Goal: Information Seeking & Learning: Learn about a topic

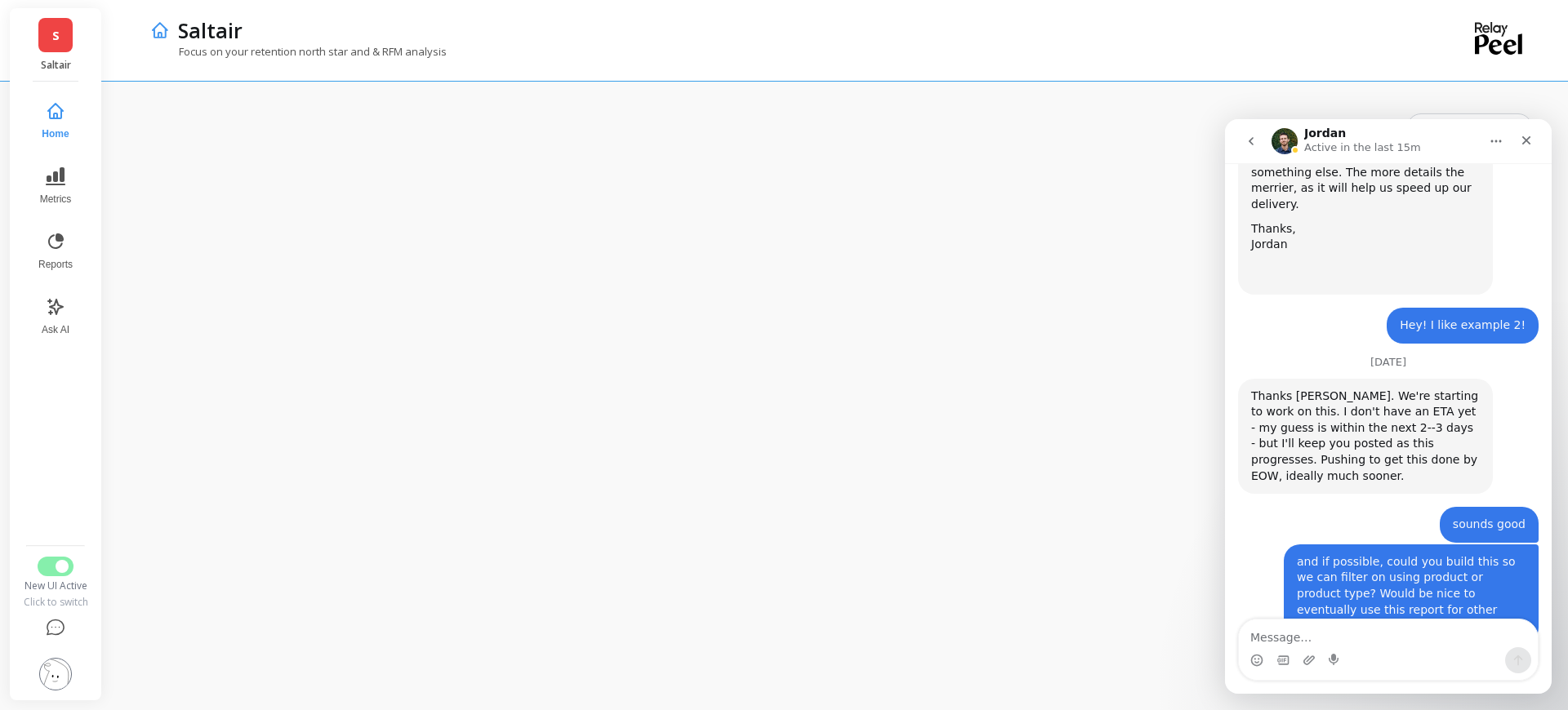
scroll to position [2156, 0]
click at [65, 185] on button "Metrics" at bounding box center [55, 186] width 54 height 59
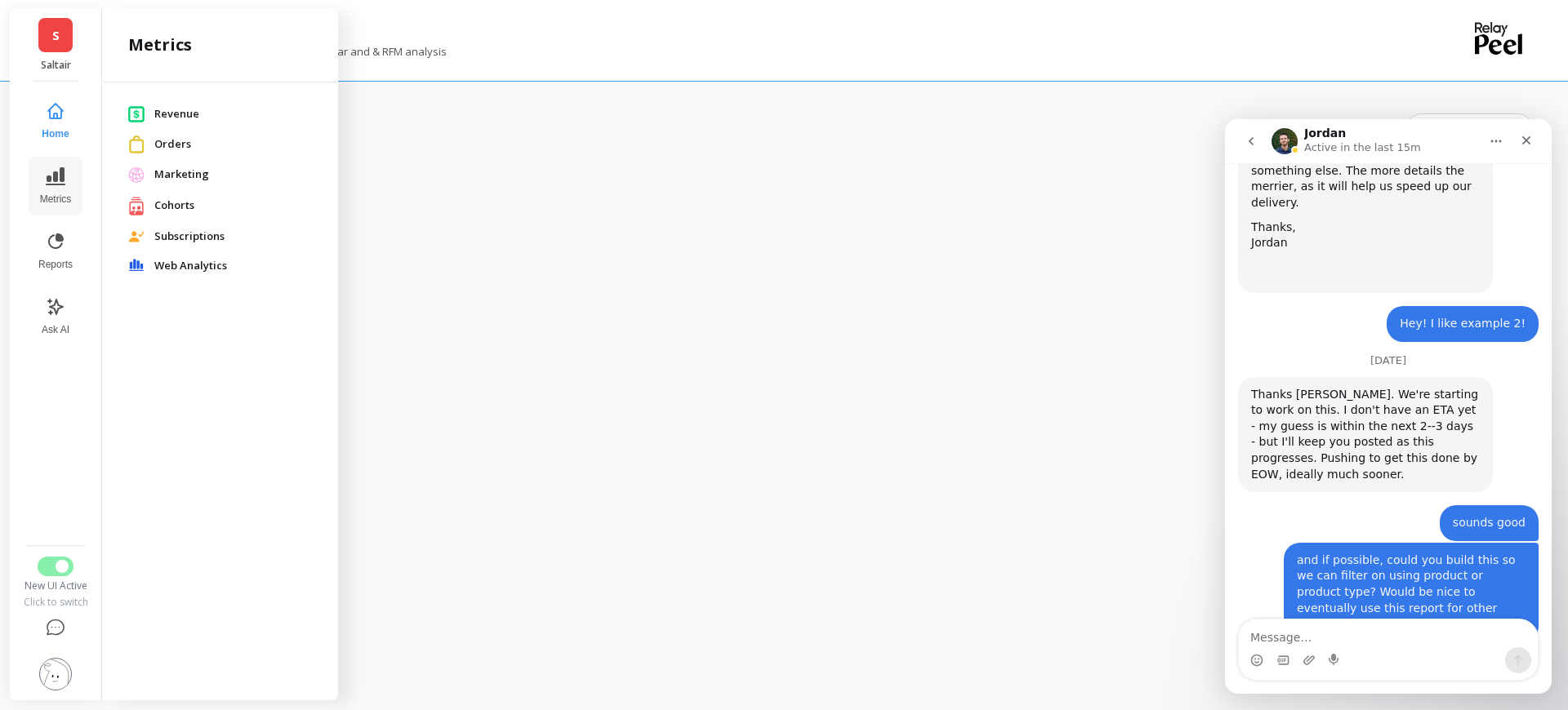
click at [180, 119] on span "Revenue" at bounding box center [233, 114] width 158 height 17
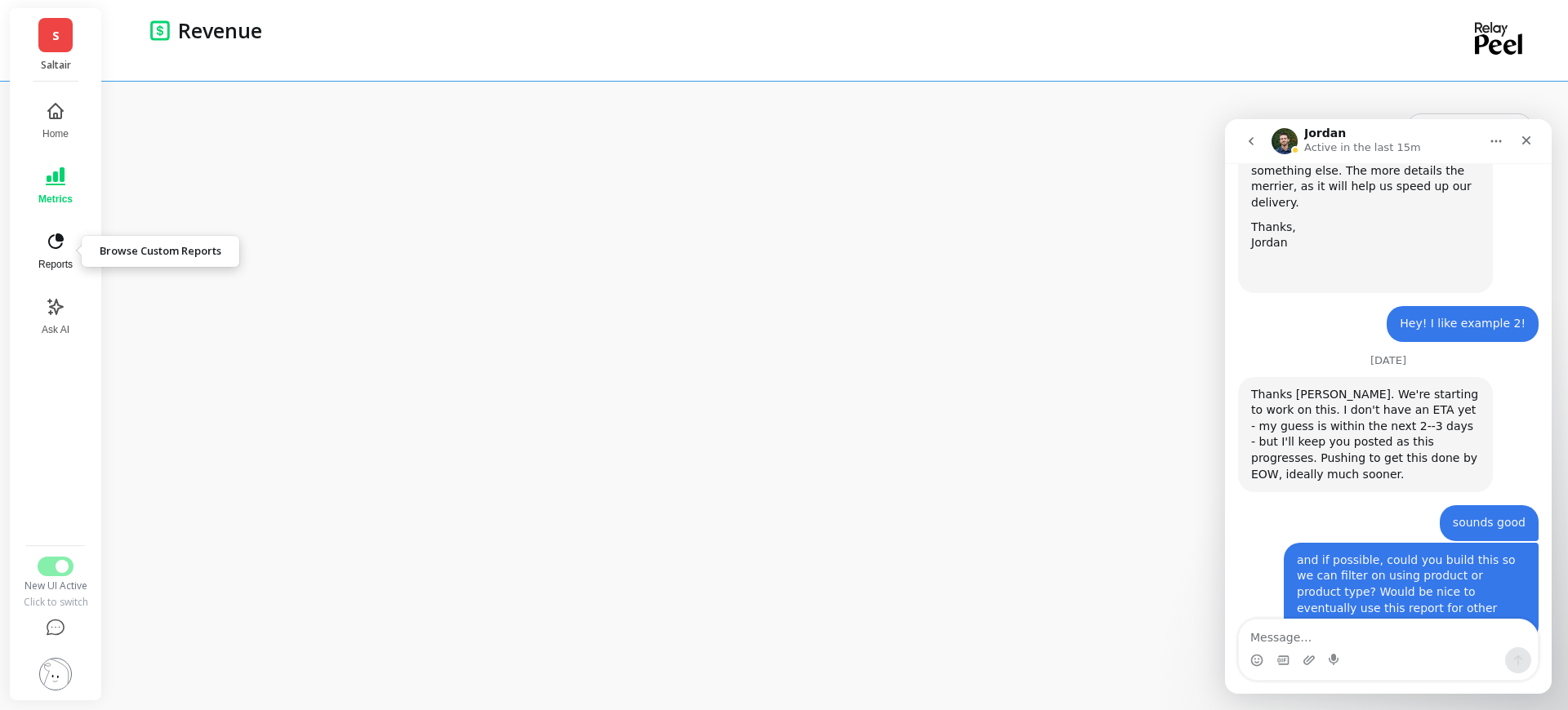
click at [59, 257] on button "Reports" at bounding box center [55, 251] width 54 height 59
click at [55, 183] on icon at bounding box center [55, 176] width 20 height 18
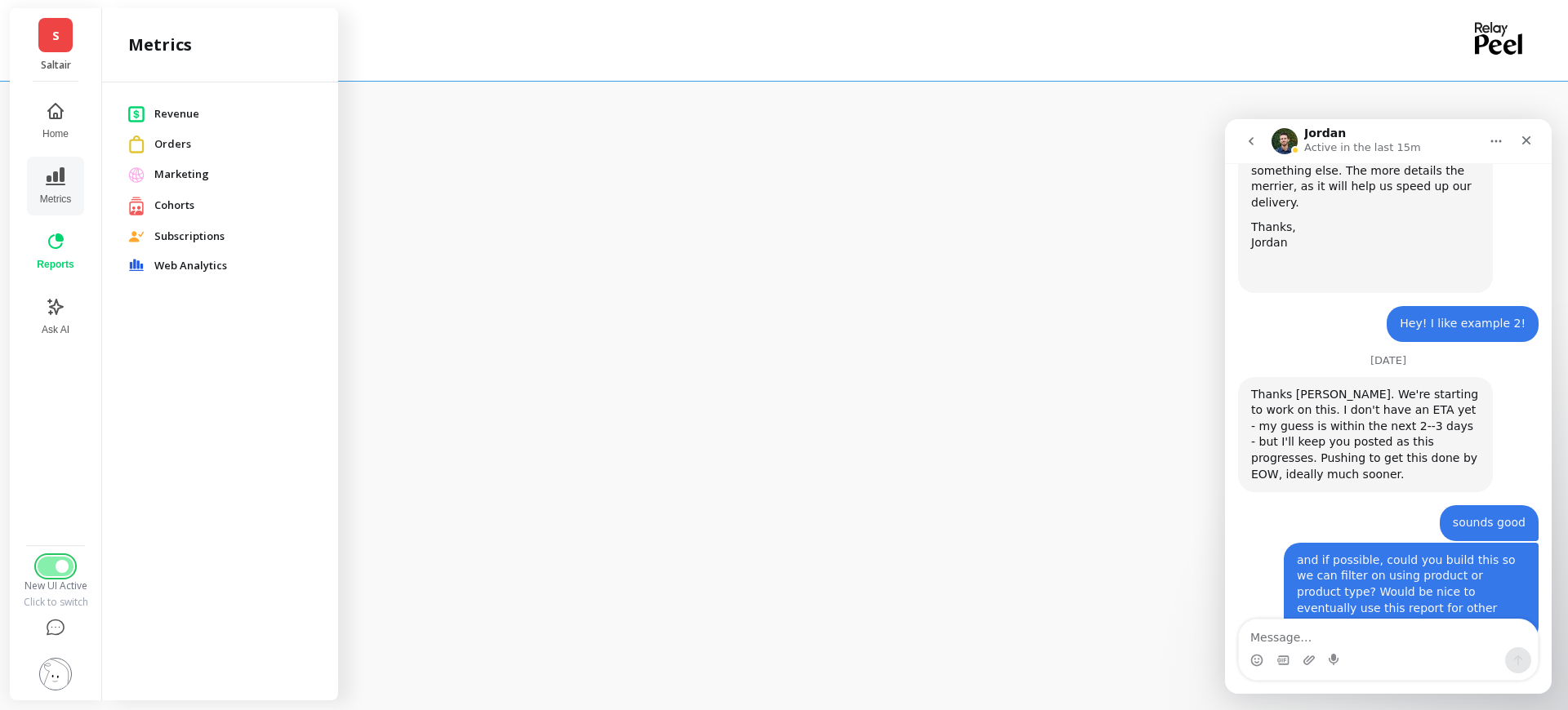
click at [50, 569] on button "Switch to Legacy UI" at bounding box center [55, 566] width 36 height 20
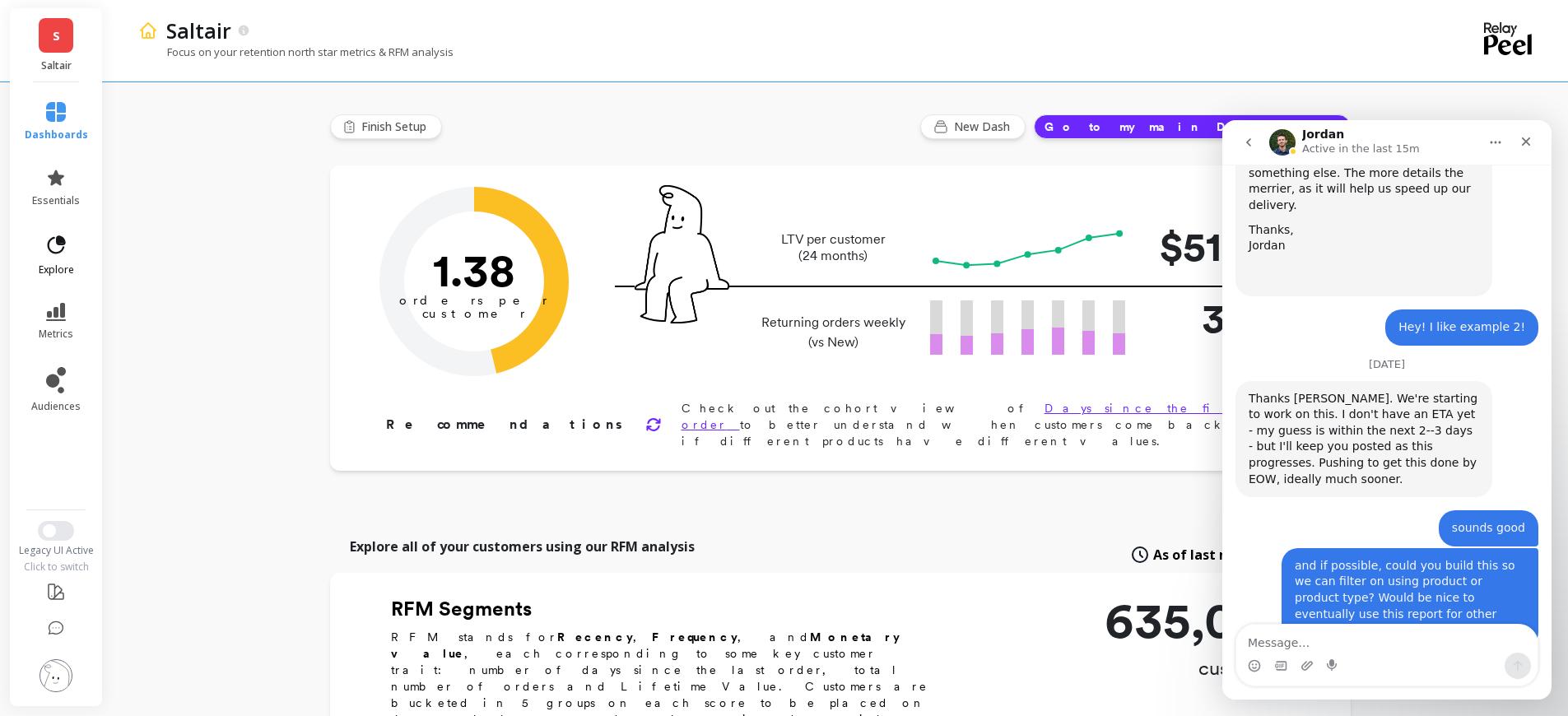
scroll to position [2174, 0]
click at [56, 249] on icon at bounding box center [56, 245] width 23 height 23
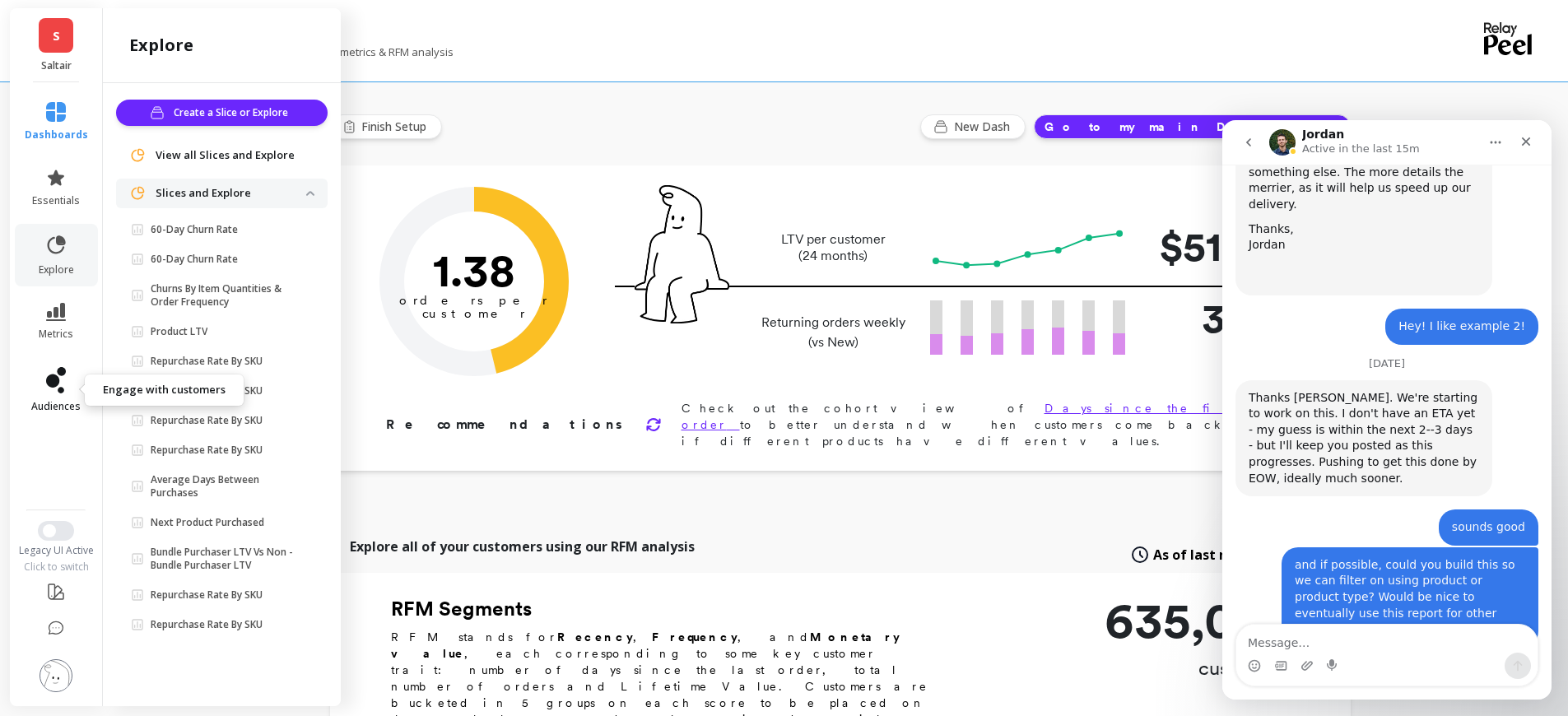
click at [49, 379] on icon at bounding box center [53, 381] width 13 height 13
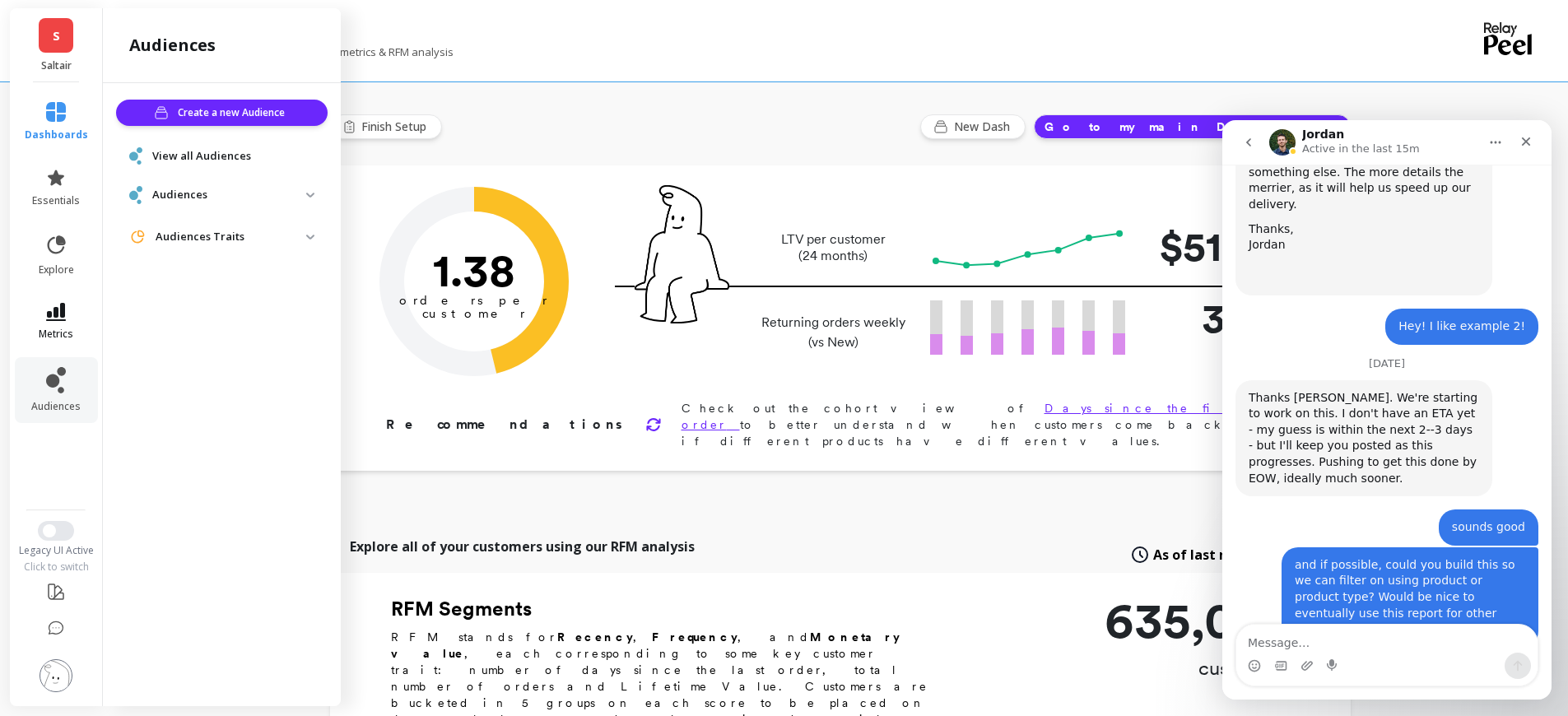
click at [63, 314] on icon at bounding box center [56, 312] width 20 height 18
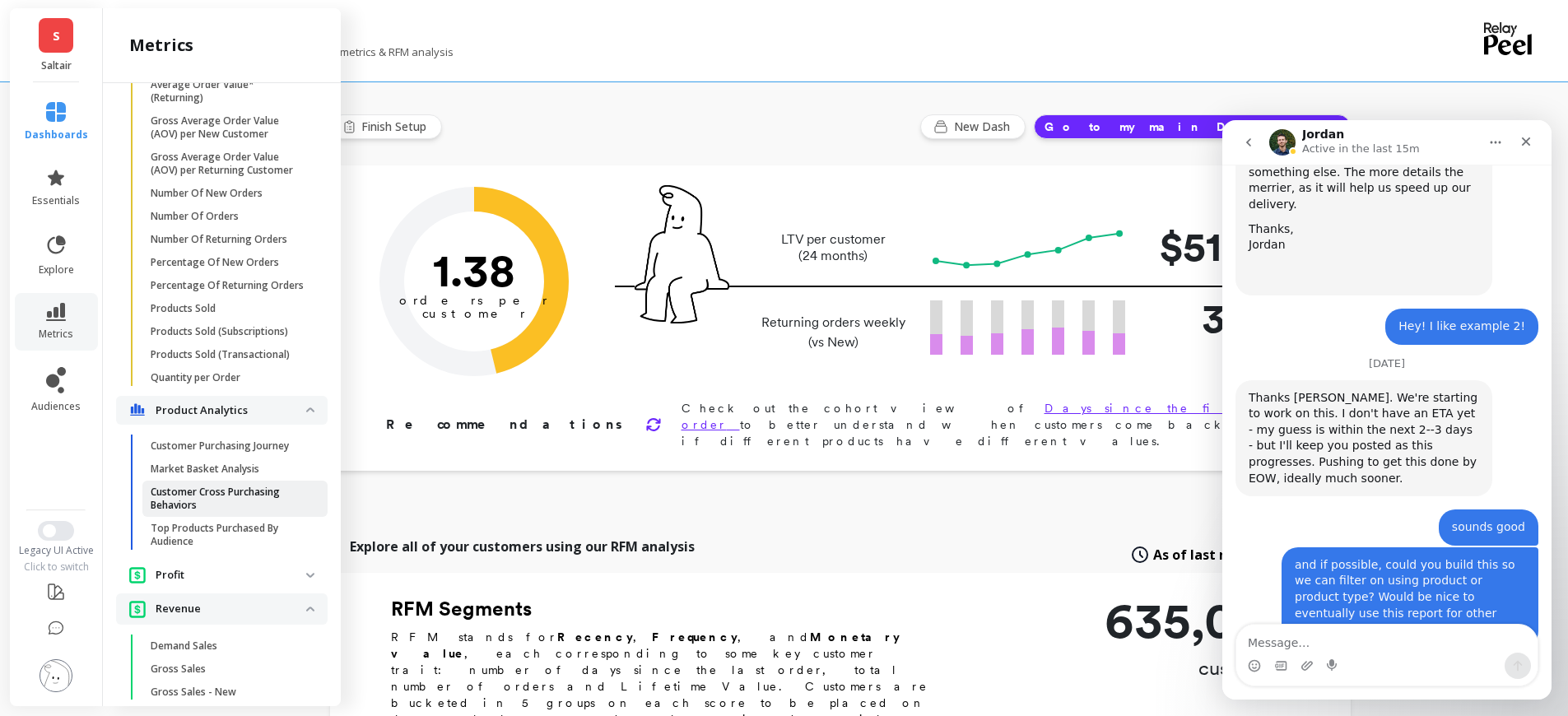
scroll to position [1392, 0]
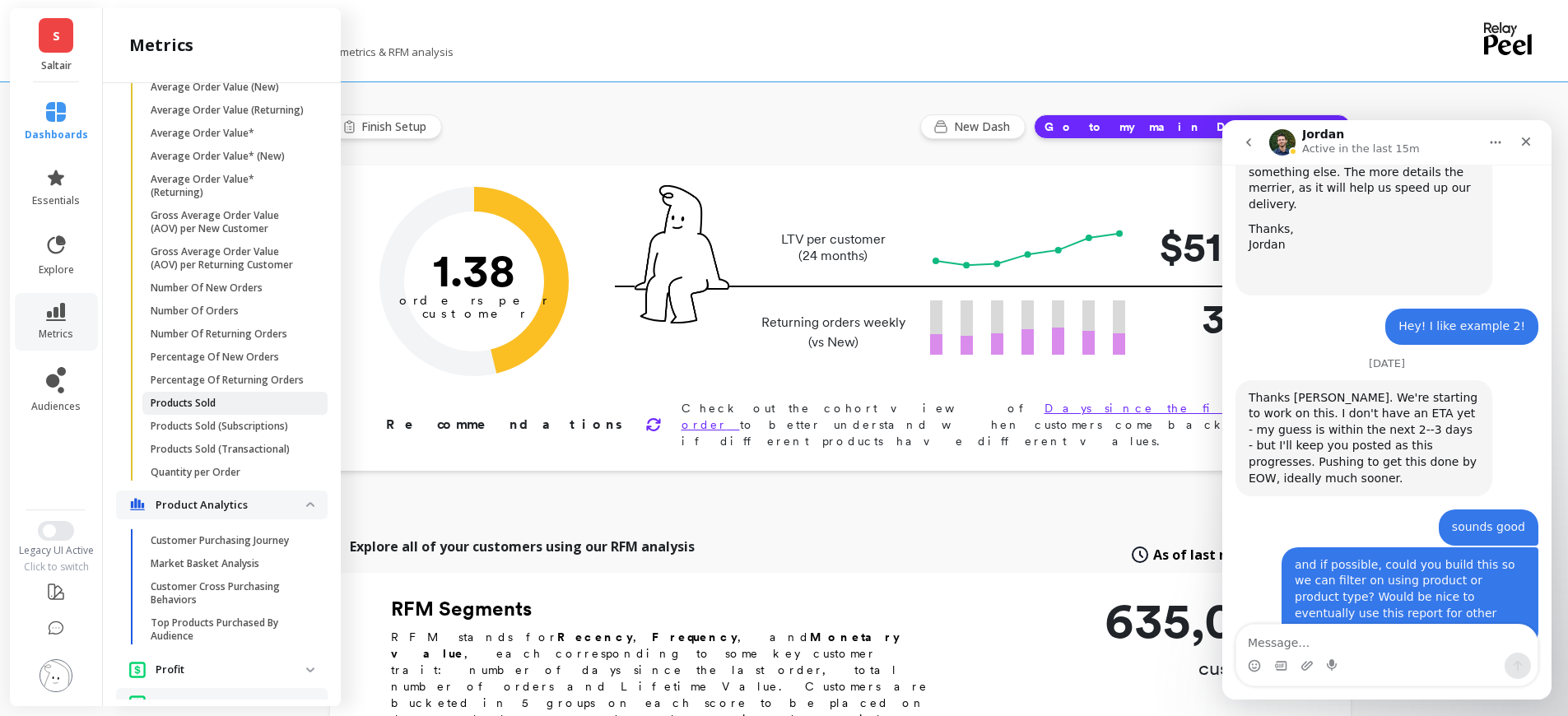
click at [213, 410] on p "Products Sold" at bounding box center [183, 403] width 65 height 13
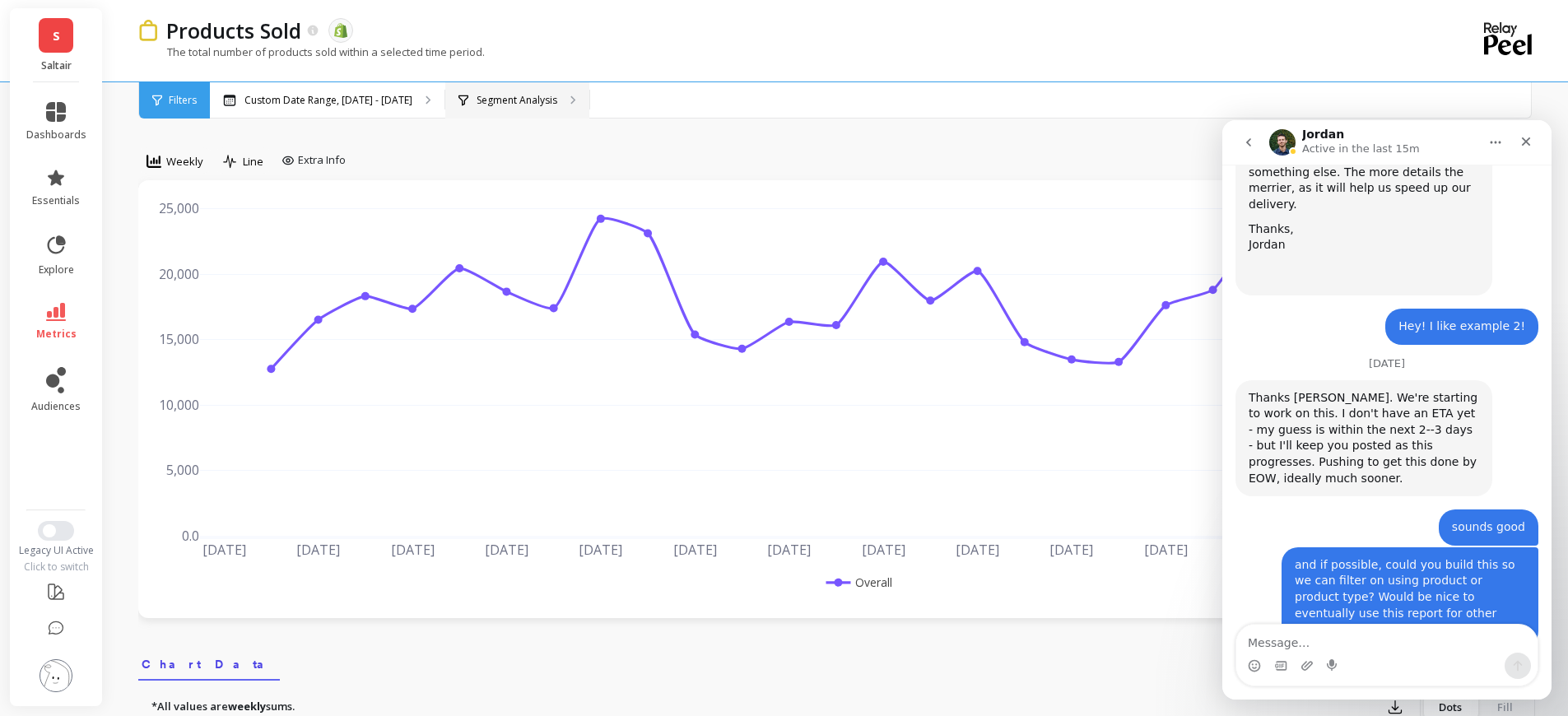
click at [519, 92] on div "Segment Analysis" at bounding box center [517, 100] width 144 height 36
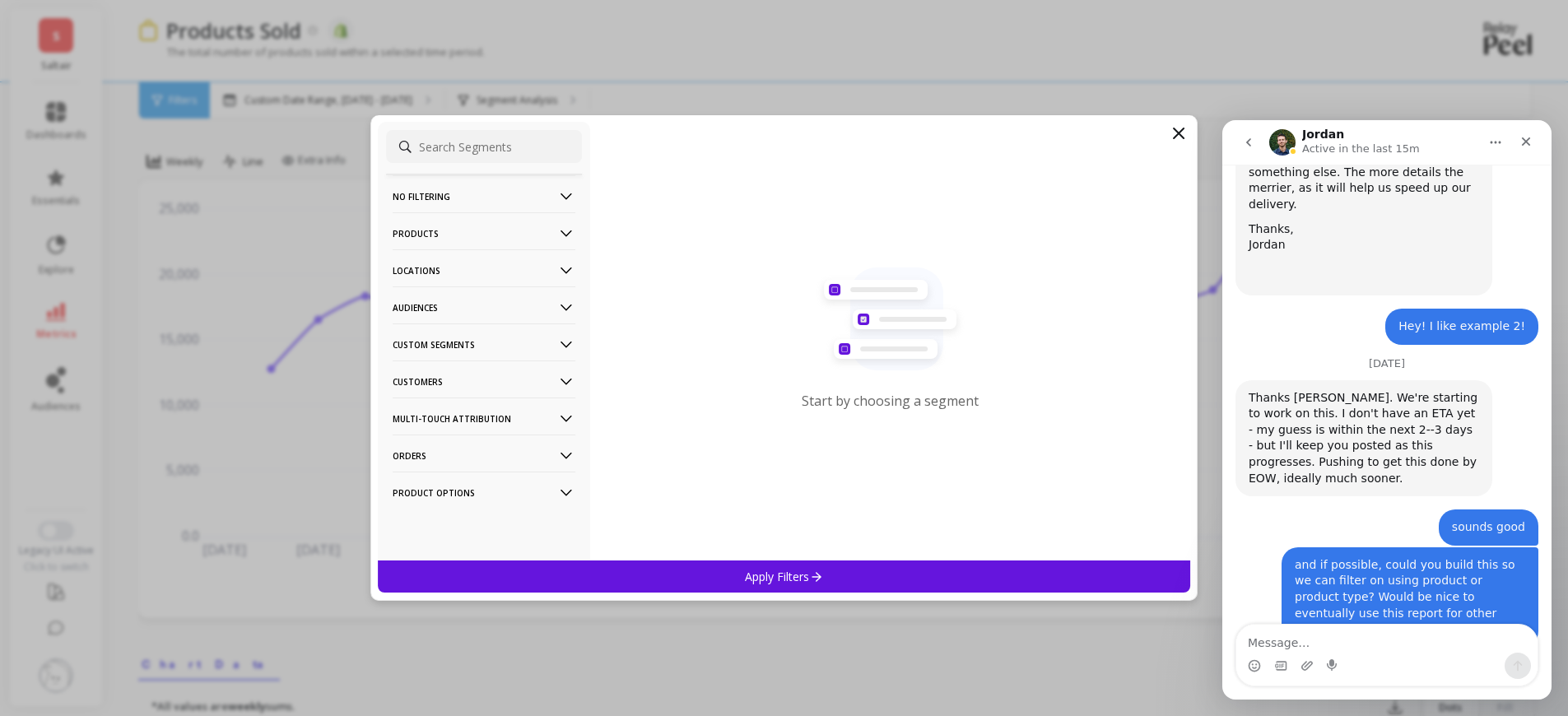
click at [498, 232] on p "Products" at bounding box center [483, 233] width 183 height 42
click at [478, 263] on p "Product Collections" at bounding box center [443, 265] width 96 height 15
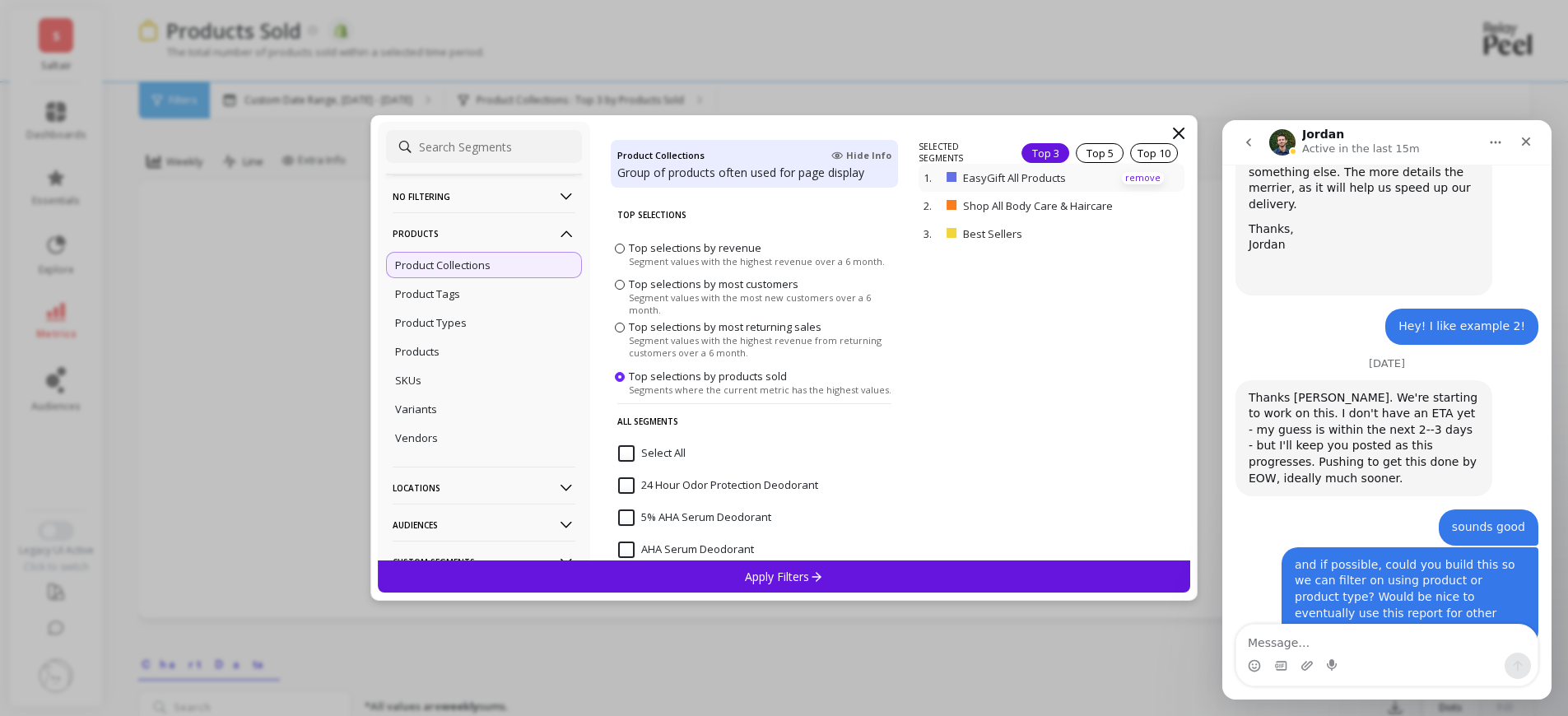
click at [1132, 177] on p "remove" at bounding box center [1143, 178] width 42 height 13
click at [1131, 177] on p "remove" at bounding box center [1143, 183] width 42 height 13
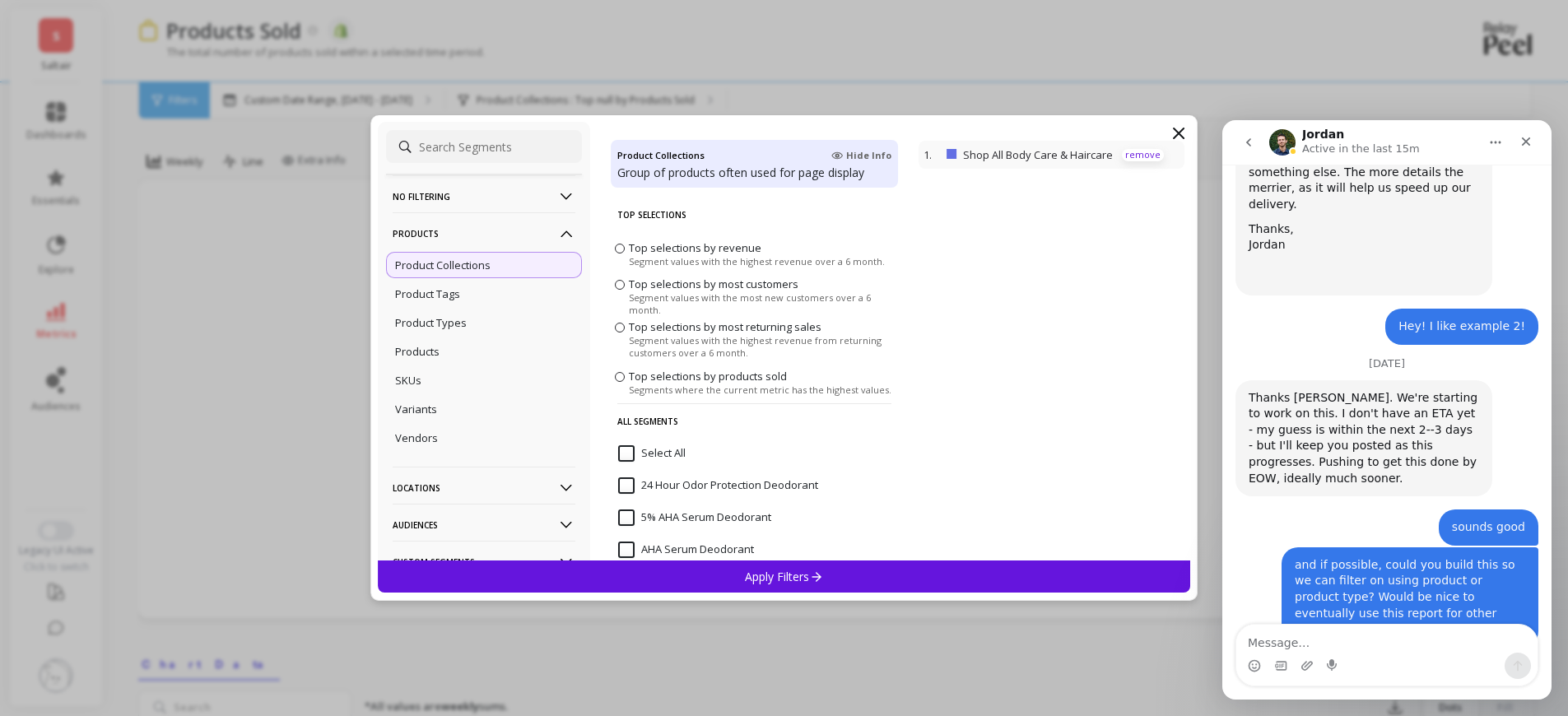
click at [1132, 152] on p "remove" at bounding box center [1143, 155] width 42 height 13
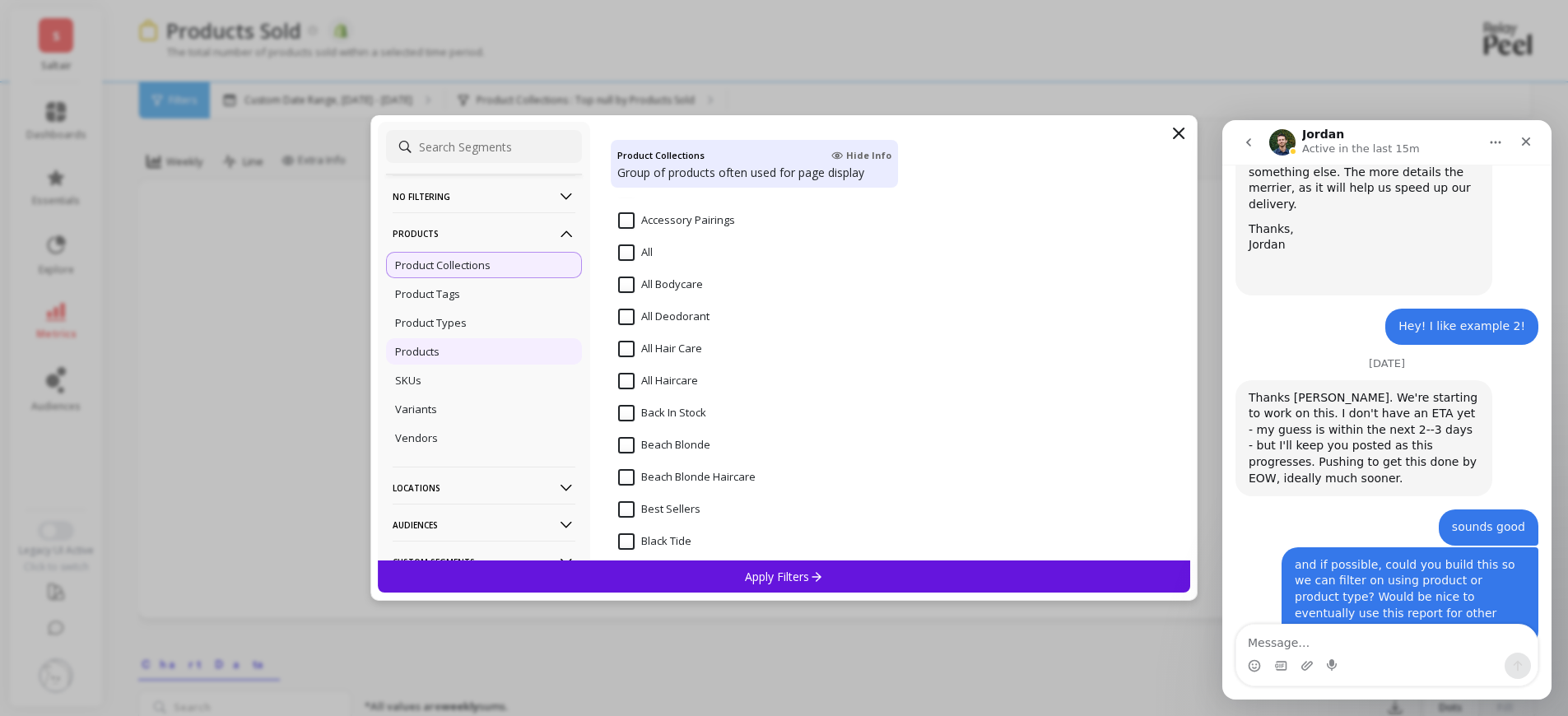
click at [454, 358] on div "Products" at bounding box center [483, 352] width 196 height 27
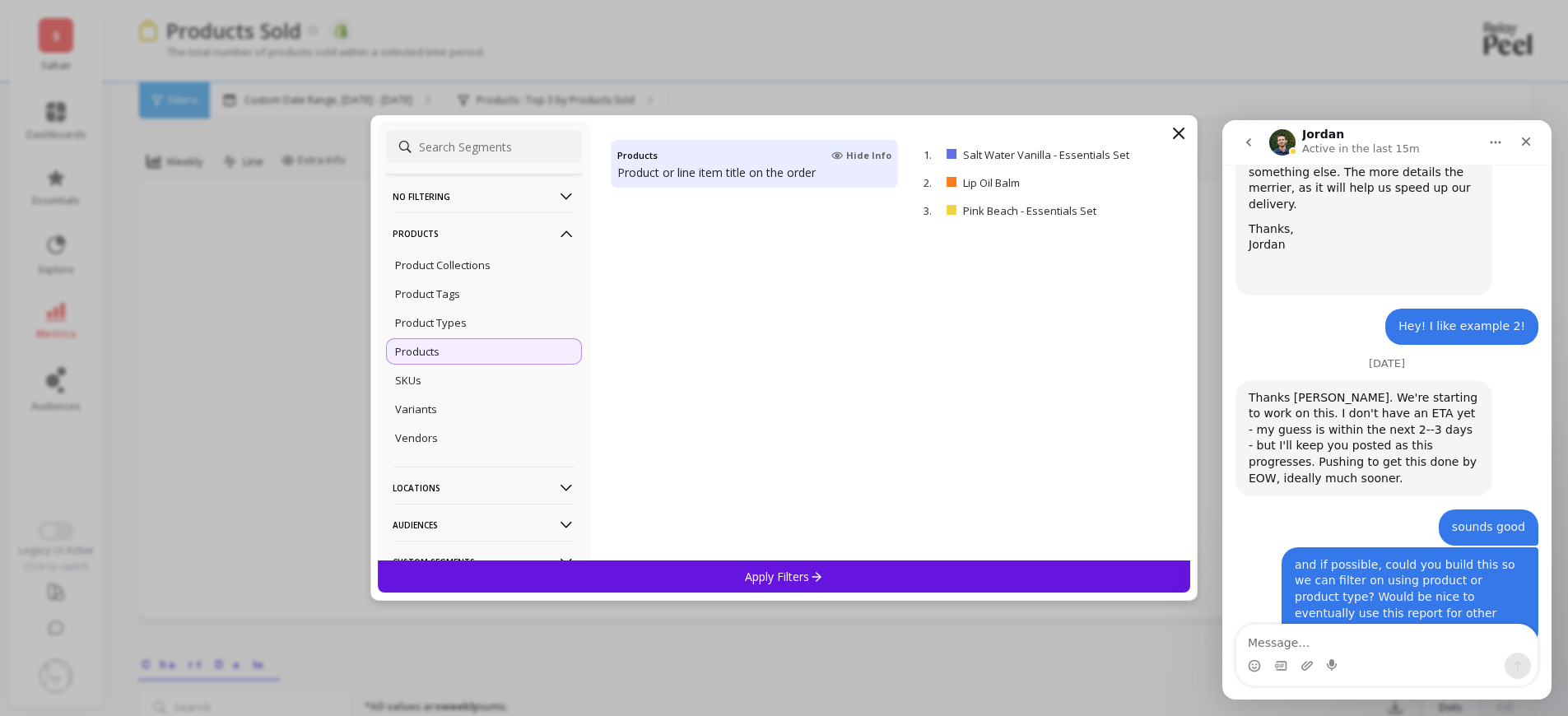
scroll to position [1492, 0]
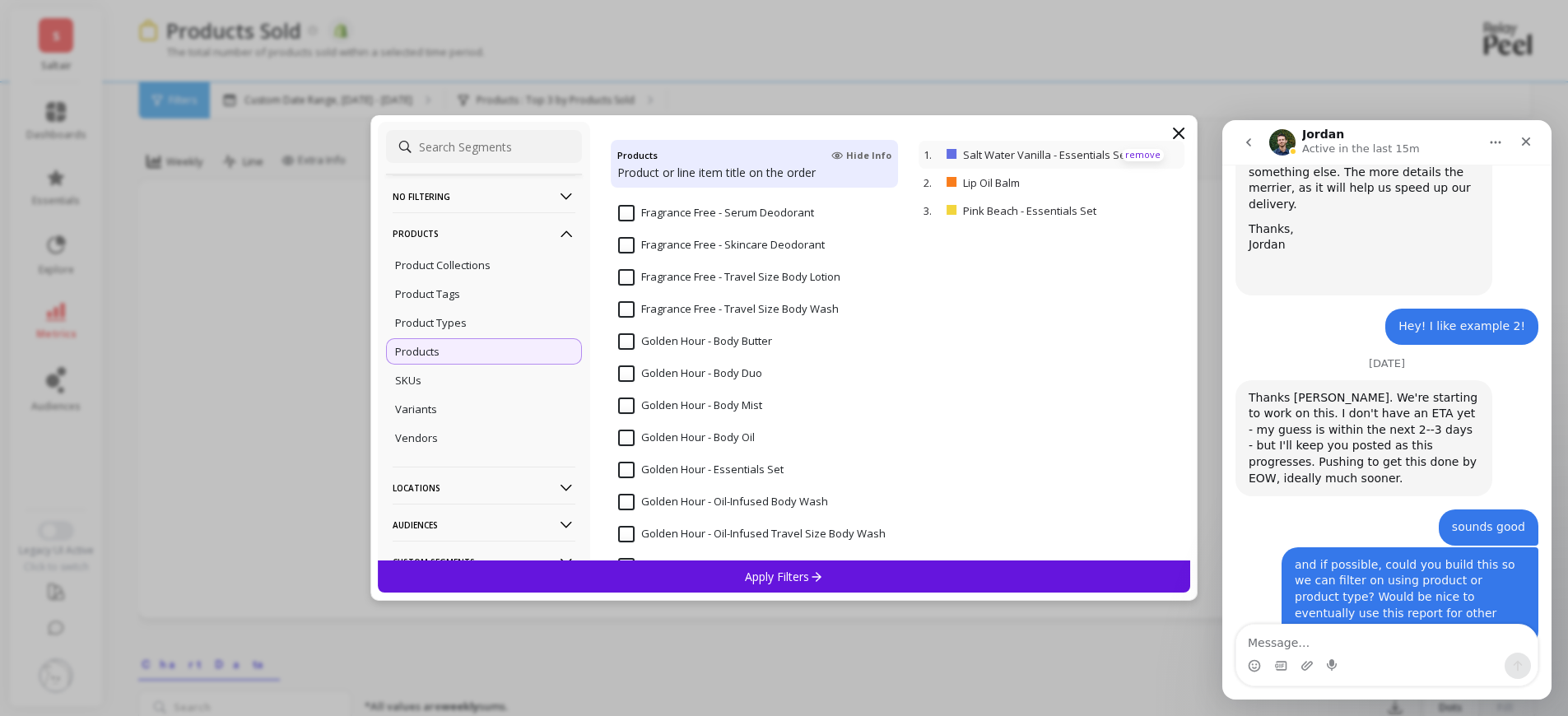
click at [1129, 158] on p "remove" at bounding box center [1143, 155] width 42 height 13
click at [1129, 156] on p "remove" at bounding box center [1143, 155] width 42 height 13
click at [1129, 155] on p "remove" at bounding box center [1143, 155] width 42 height 13
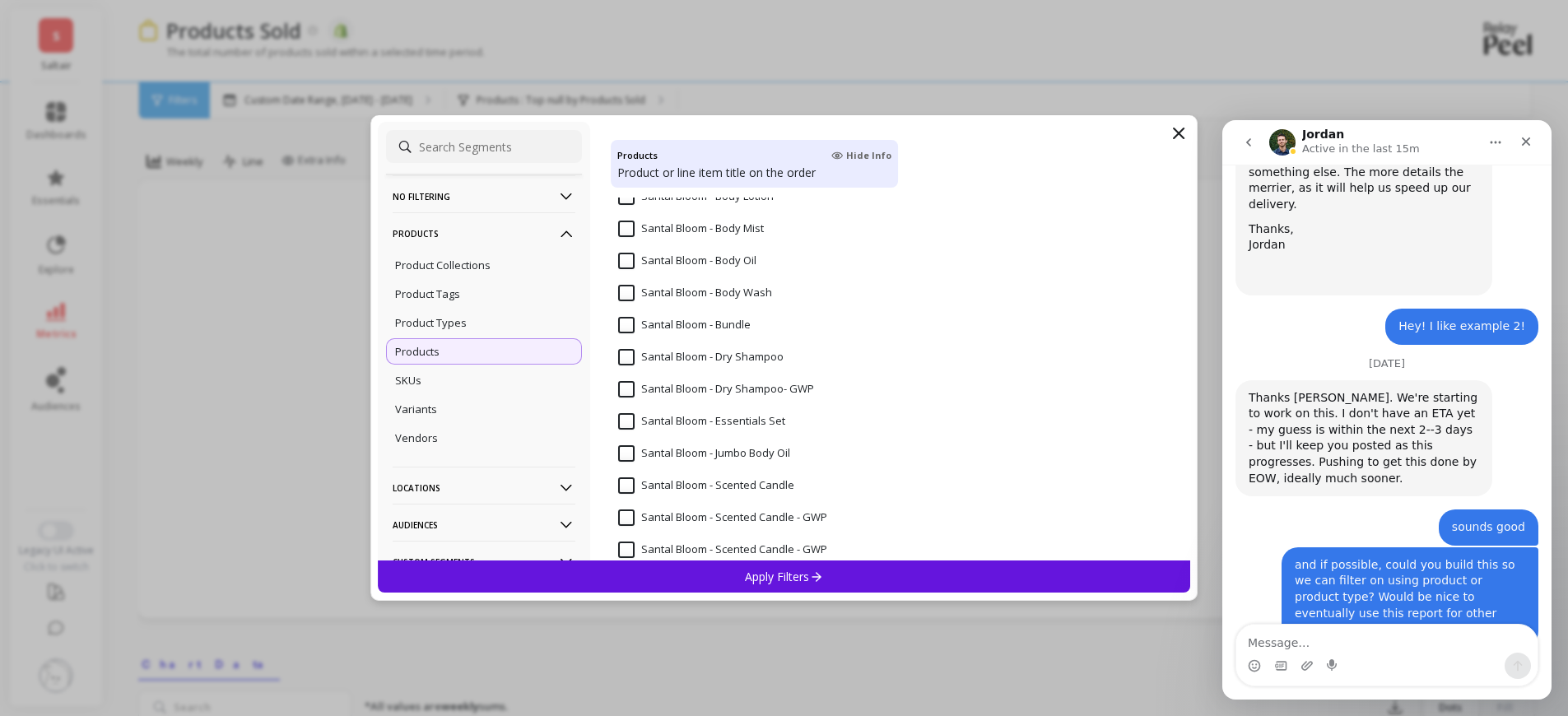
scroll to position [5054, 0]
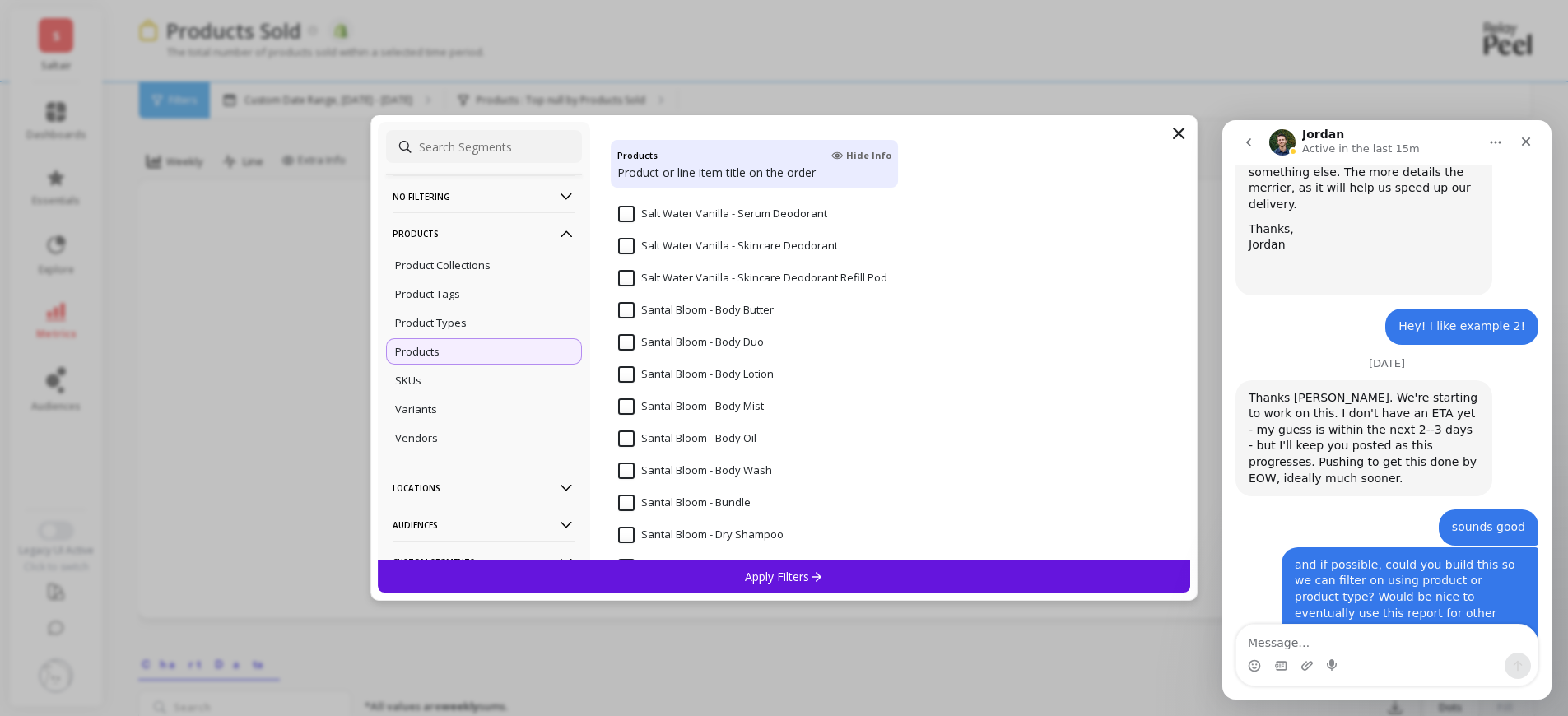
click at [725, 440] on input "Santal Bloom - Body Oil" at bounding box center [687, 438] width 138 height 17
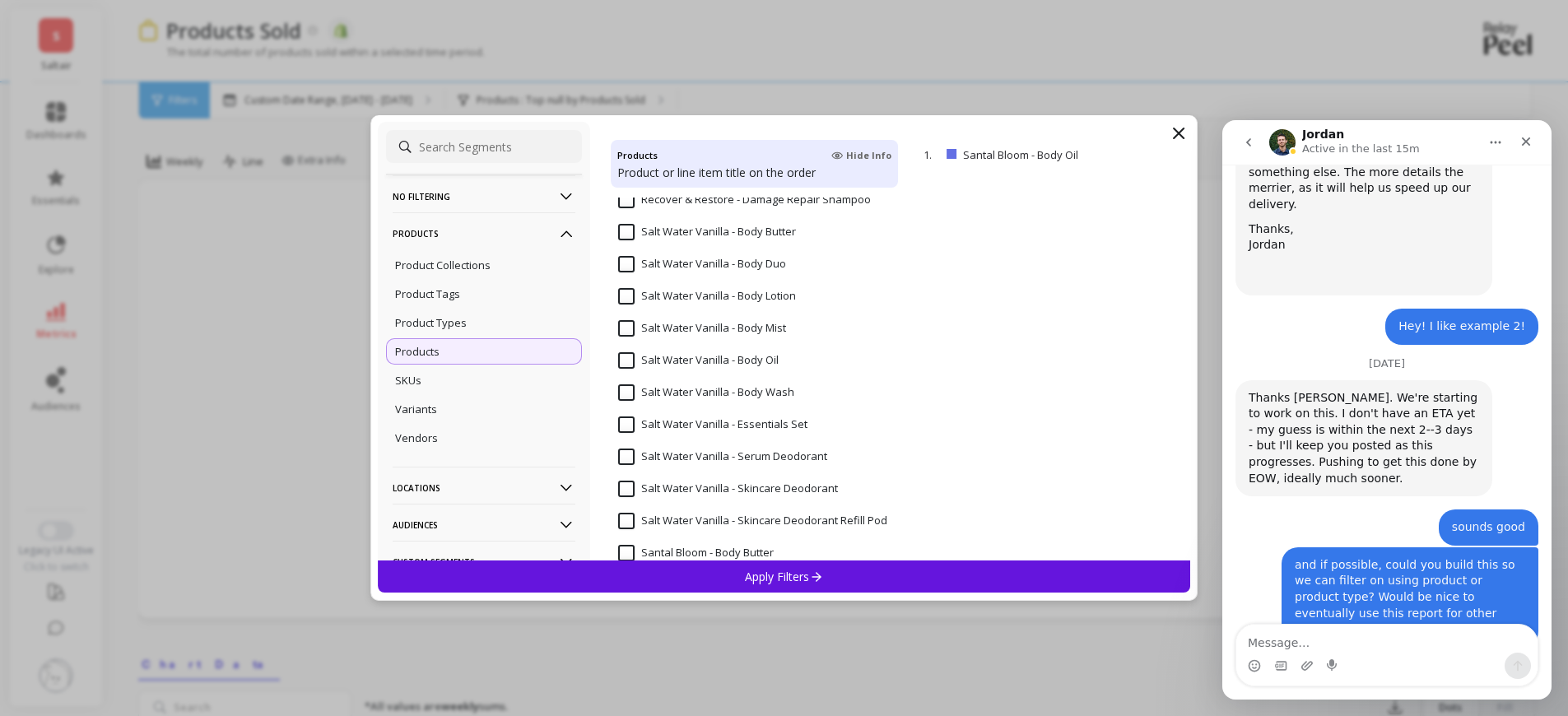
scroll to position [4715, 0]
click at [757, 451] on input "Salt Water Vanilla - Body Oil" at bounding box center [698, 456] width 161 height 17
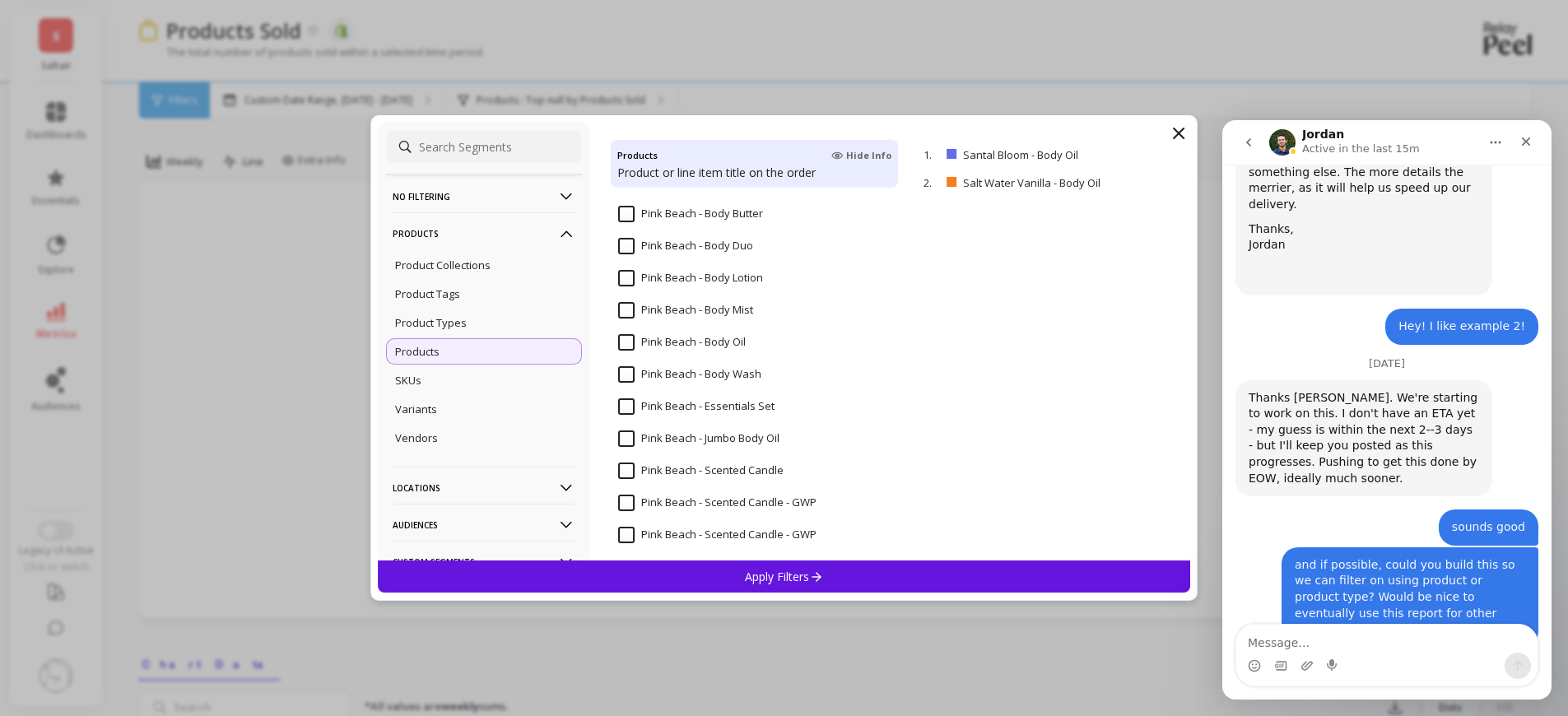
scroll to position [3938, 0]
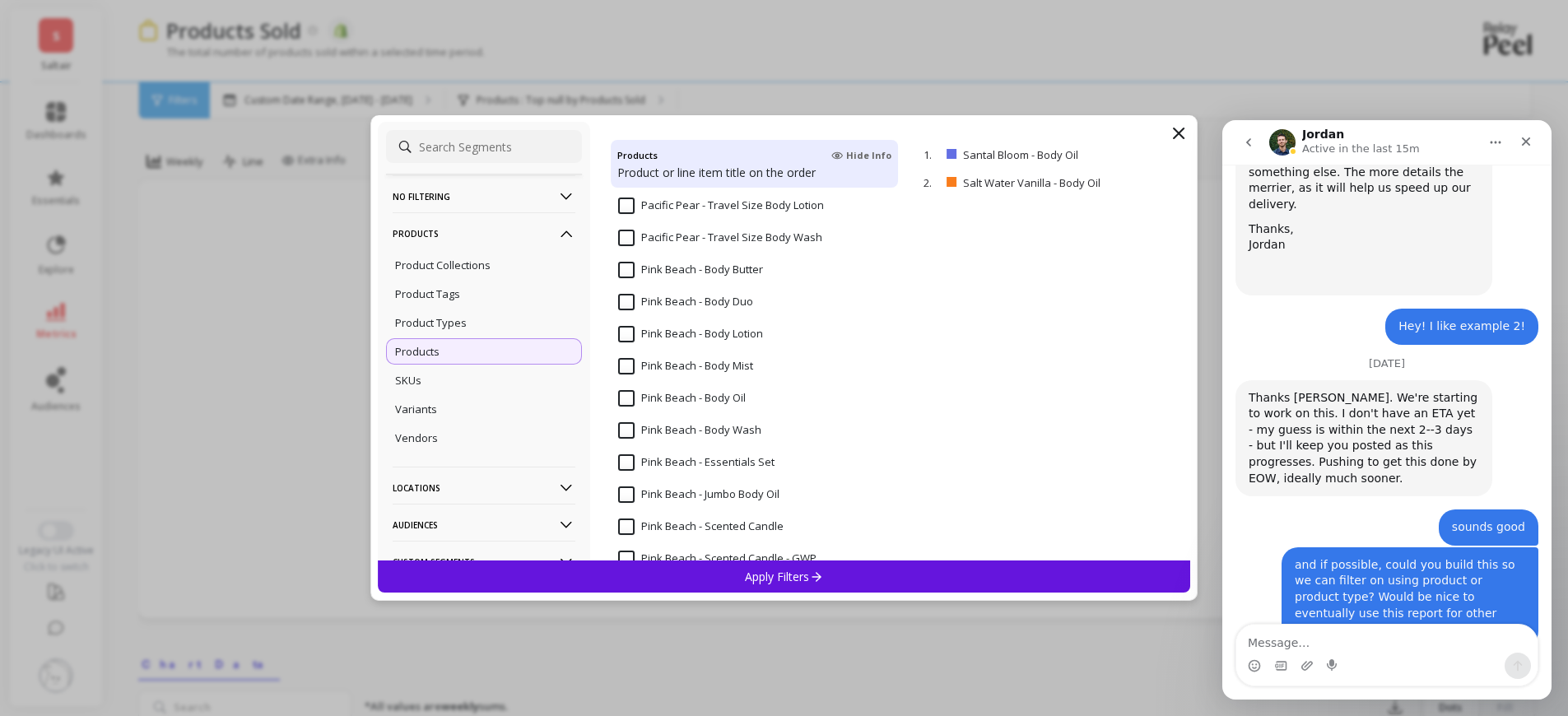
click at [739, 396] on input "Pink Beach - Body Oil" at bounding box center [681, 398] width 128 height 17
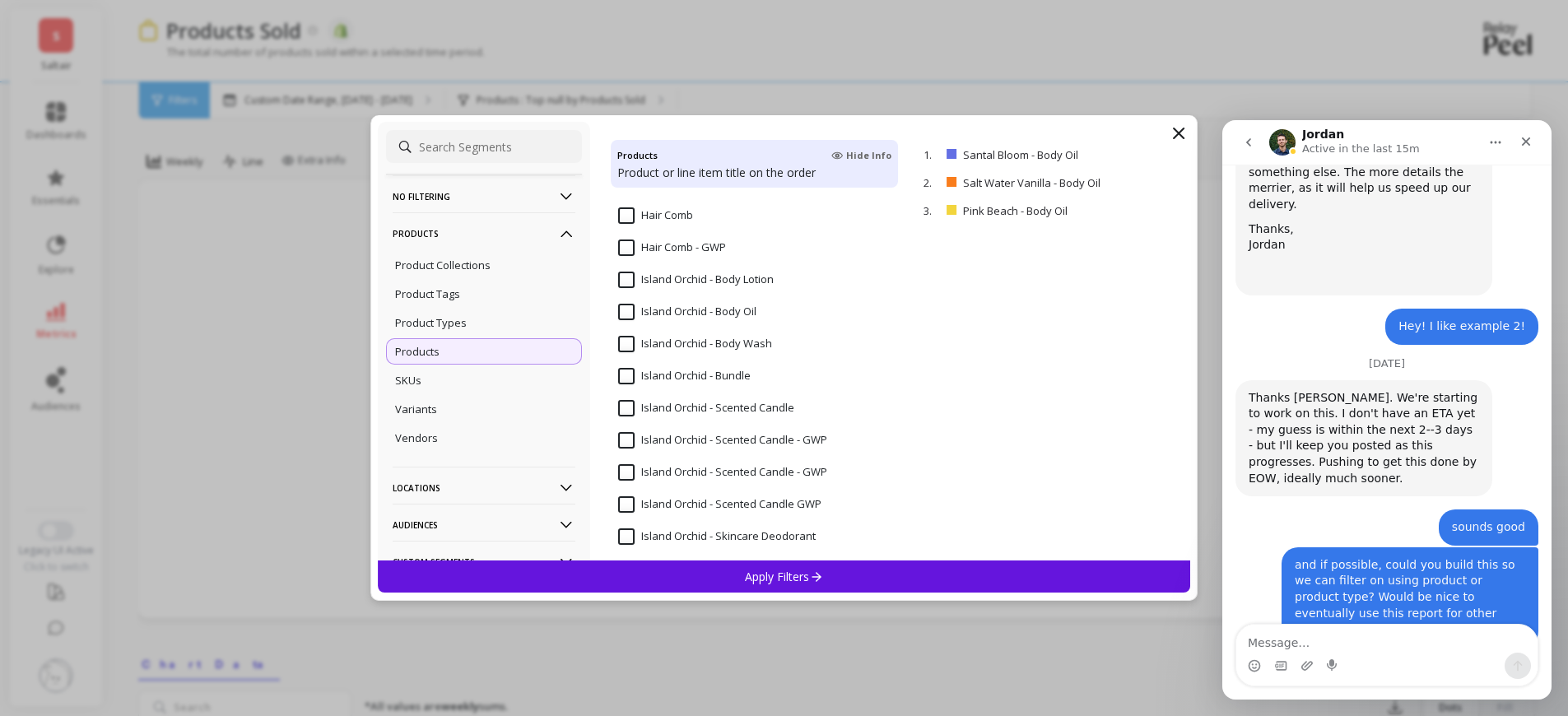
scroll to position [2244, 0]
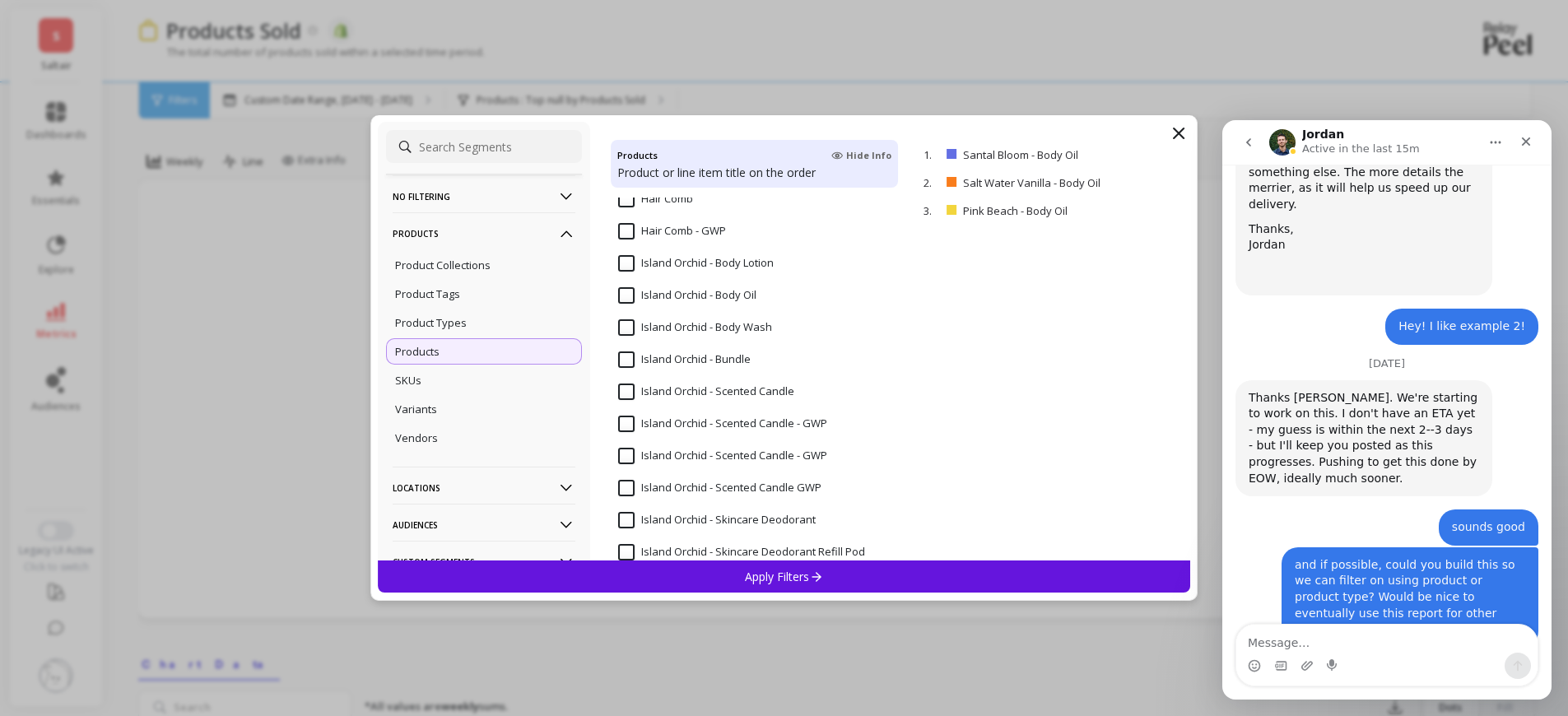
click at [722, 298] on input "Island Orchid - Body Oil" at bounding box center [687, 296] width 138 height 17
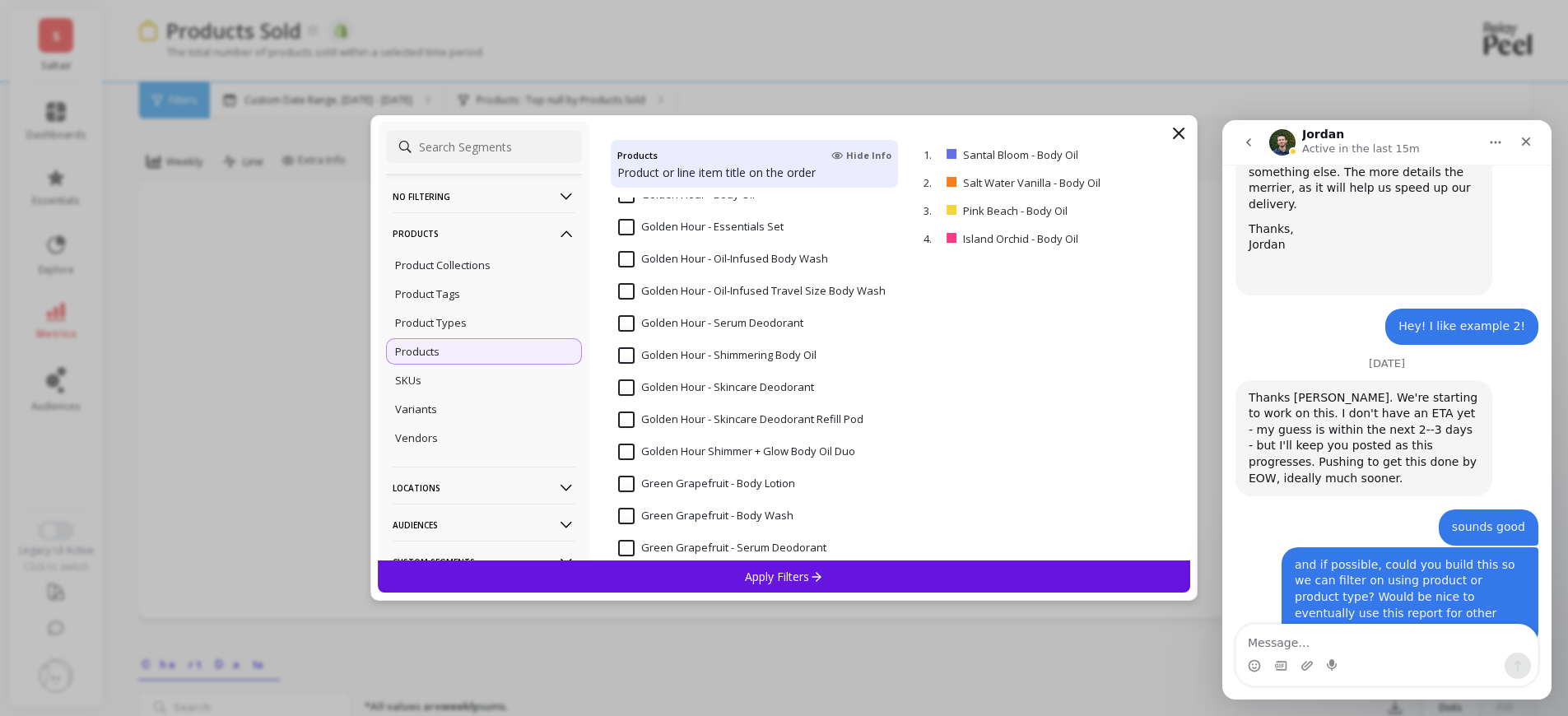
scroll to position [1728, 0]
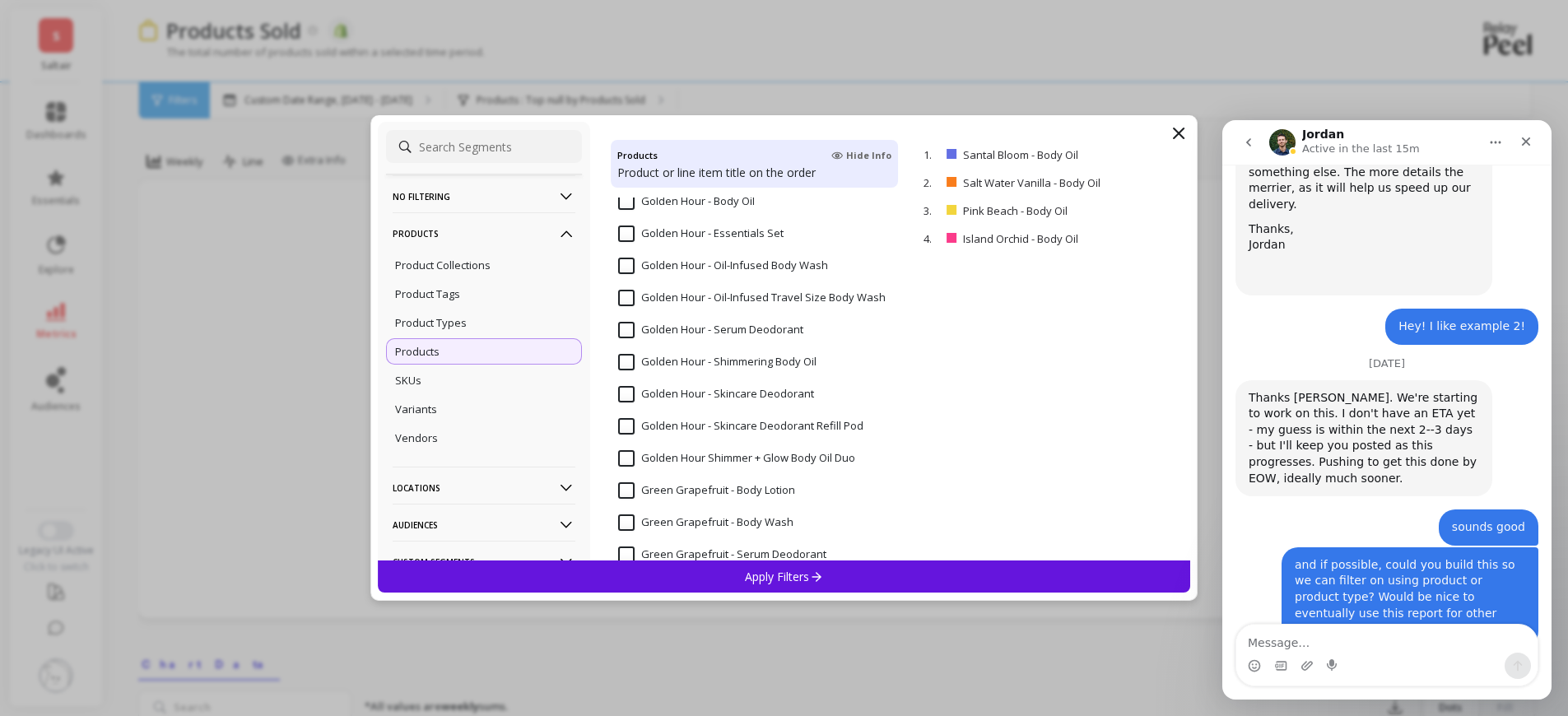
click at [715, 203] on input "Golden Hour - Body Oil" at bounding box center [686, 202] width 137 height 17
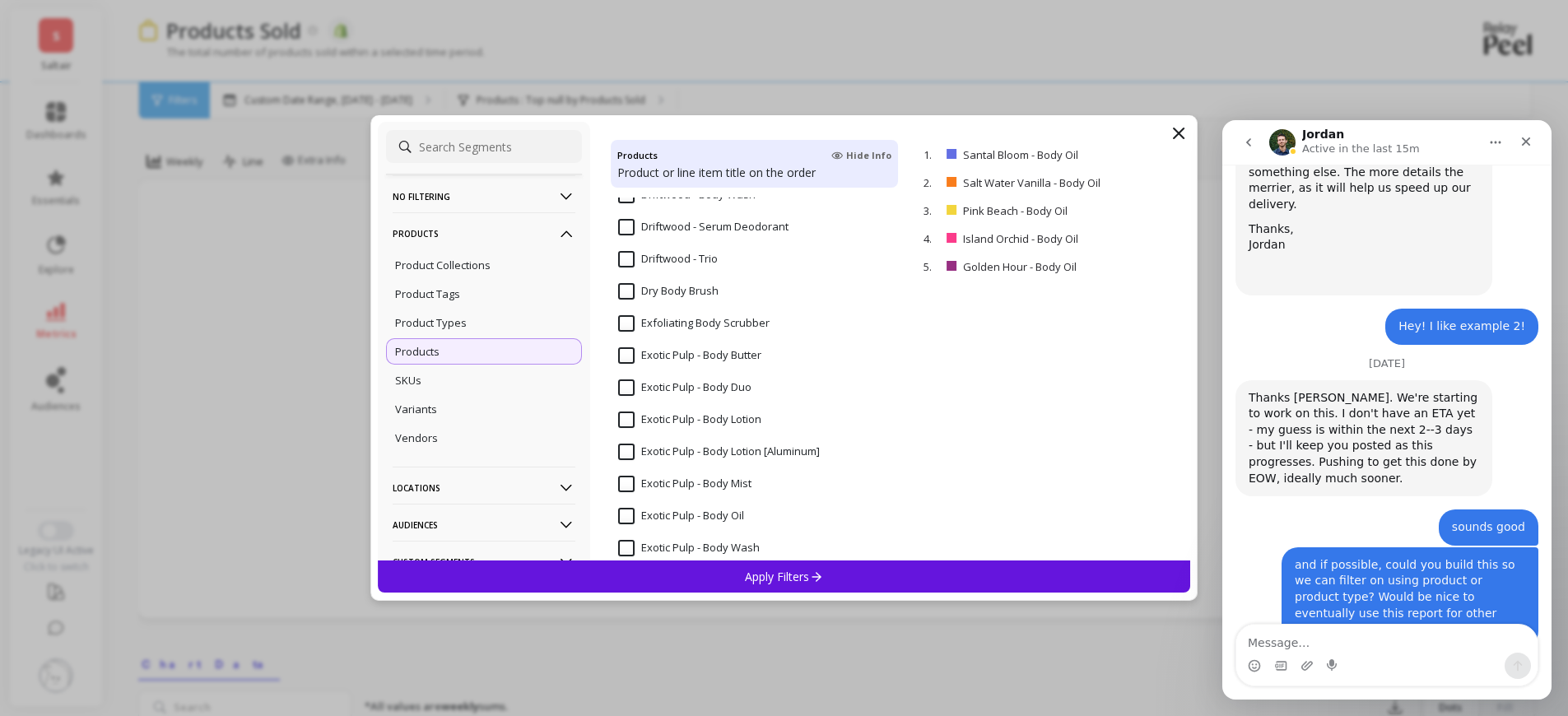
scroll to position [805, 0]
click at [724, 510] on input "Exotic Pulp - Body Oil" at bounding box center [680, 515] width 126 height 17
click at [753, 583] on p "Apply Filters" at bounding box center [784, 576] width 78 height 16
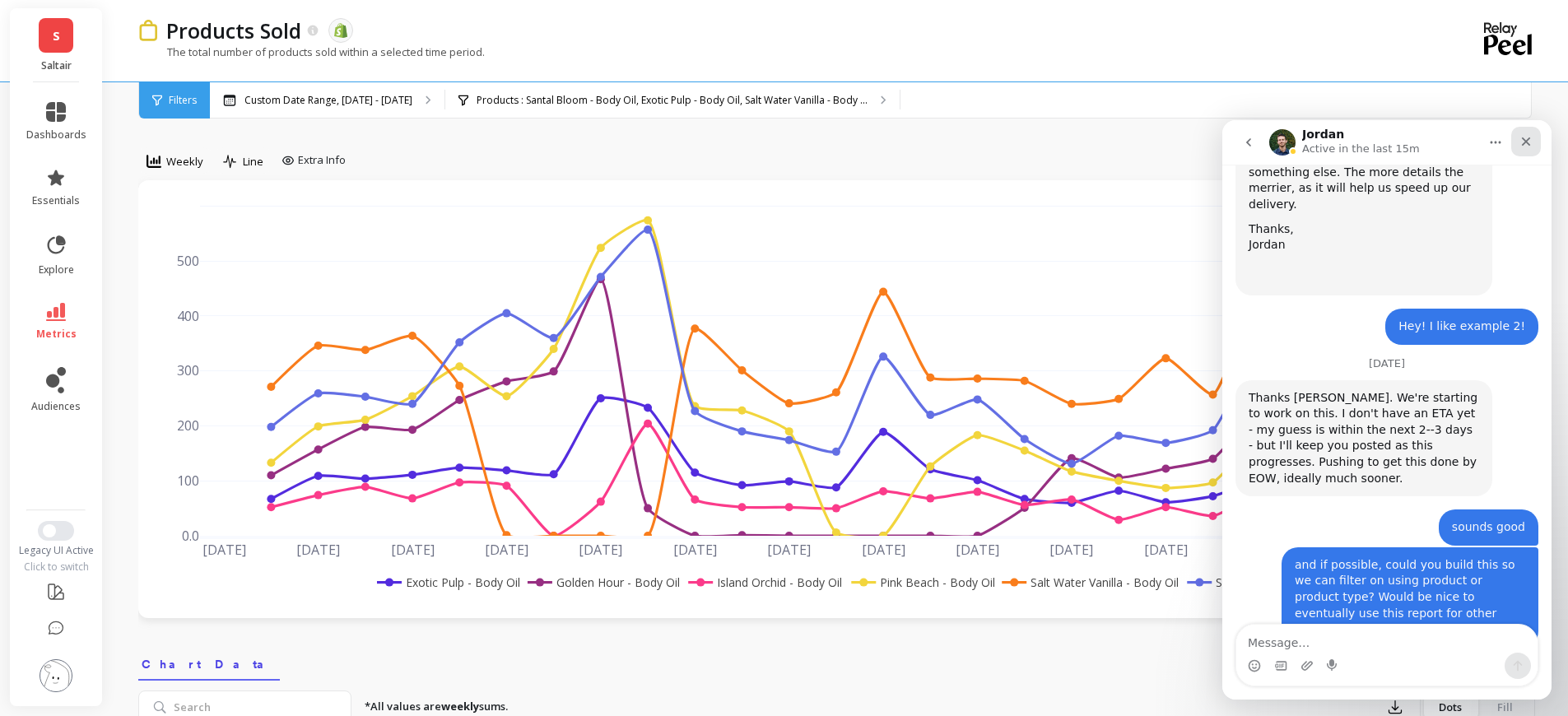
click at [1530, 143] on icon "Close" at bounding box center [1525, 142] width 13 height 13
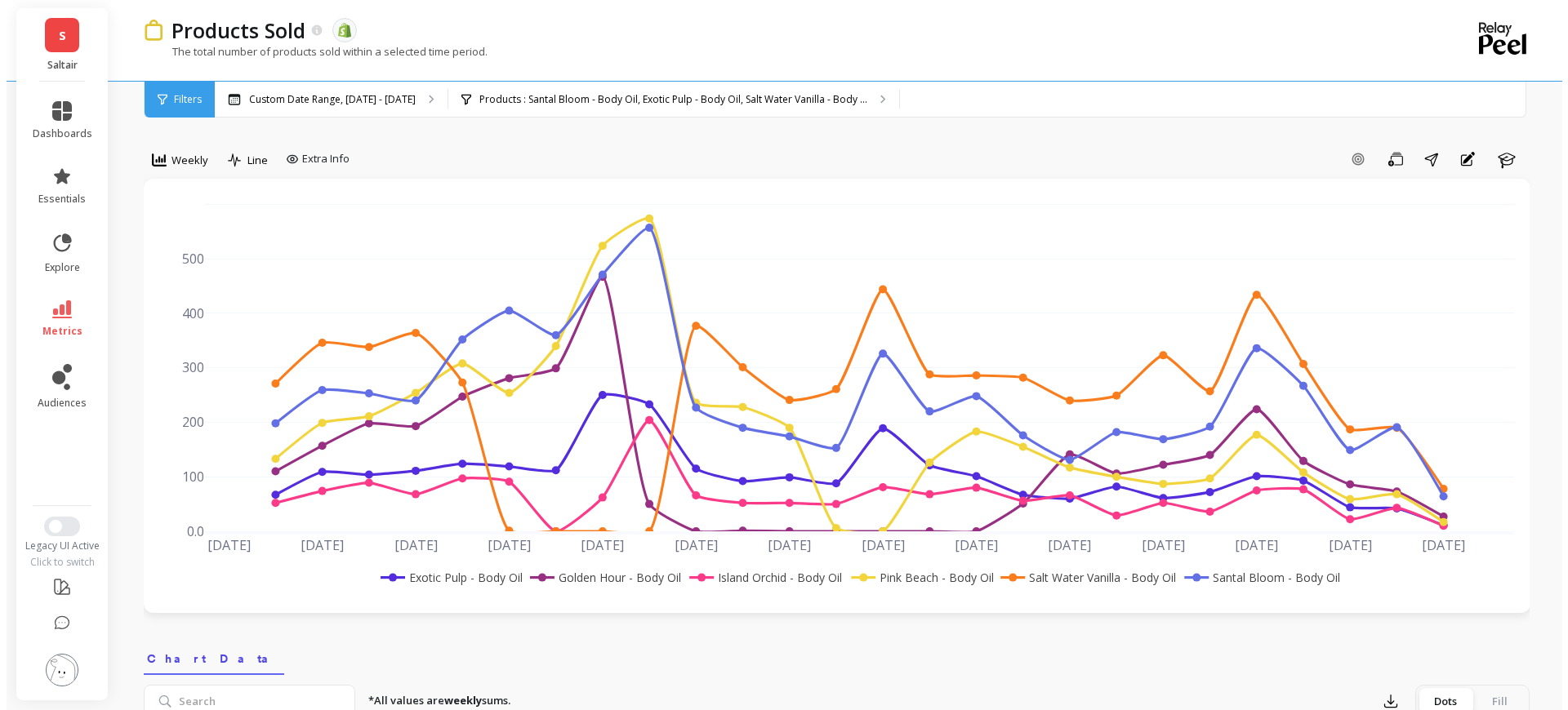
scroll to position [2156, 0]
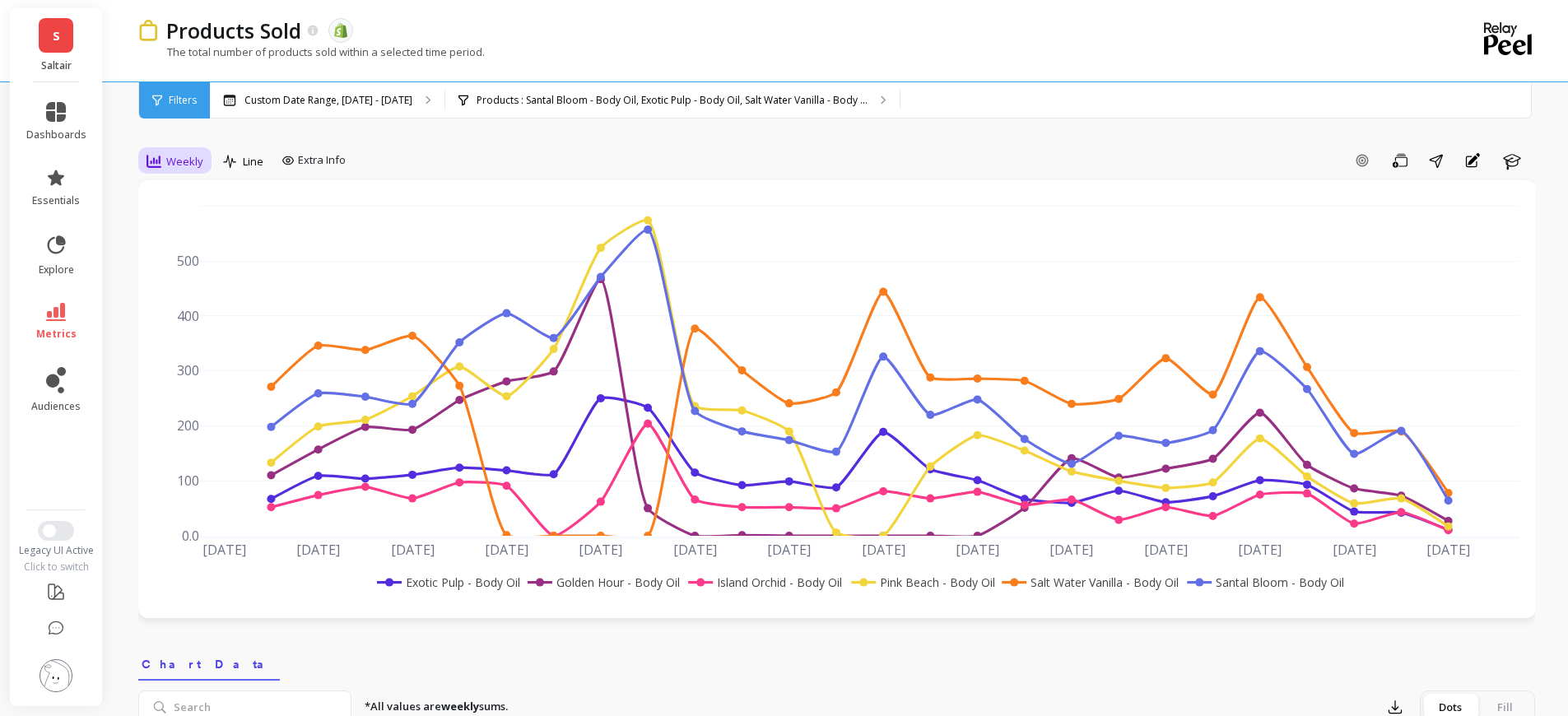
click at [178, 167] on span "Weekly" at bounding box center [184, 162] width 37 height 16
click at [355, 97] on p "Custom Date Range, [DATE] - [DATE]" at bounding box center [328, 101] width 168 height 13
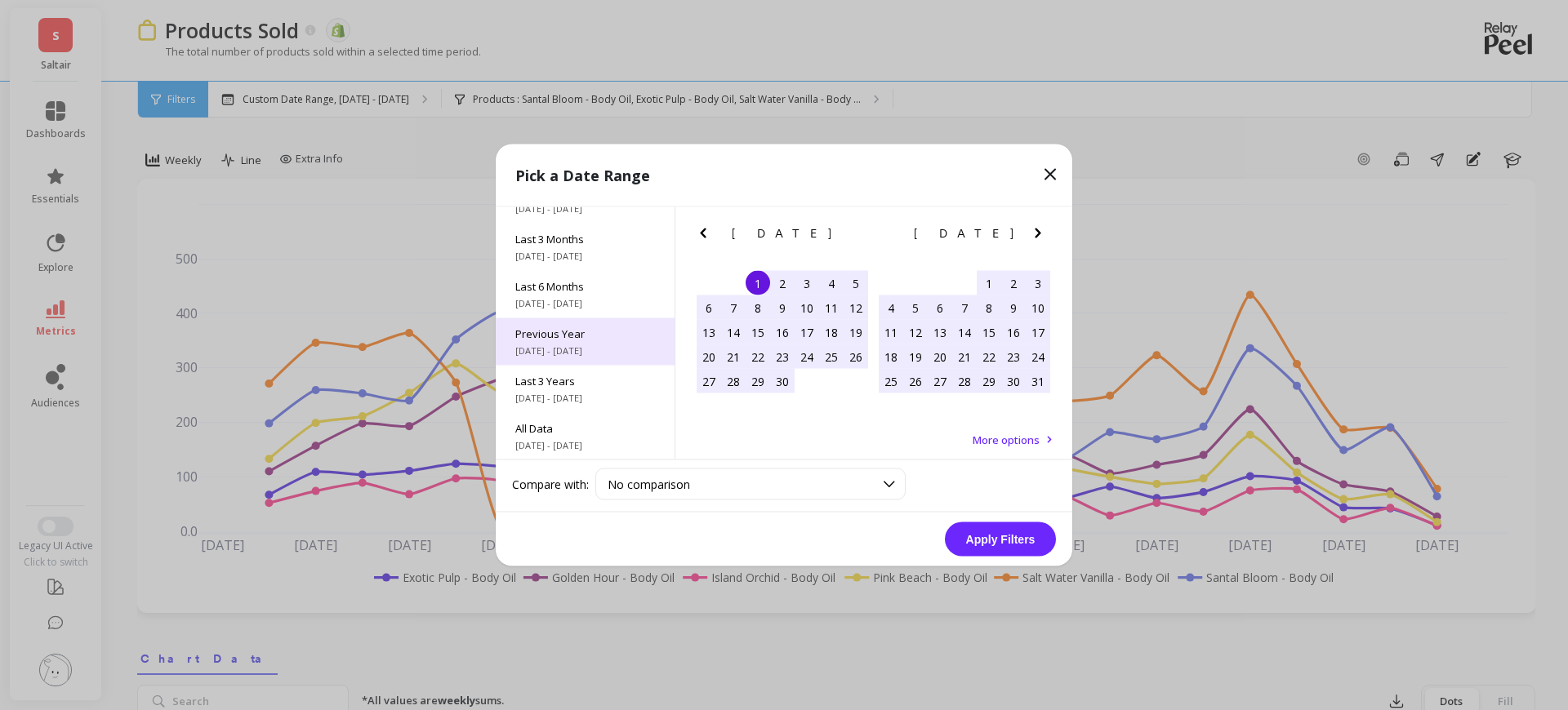
scroll to position [222, 0]
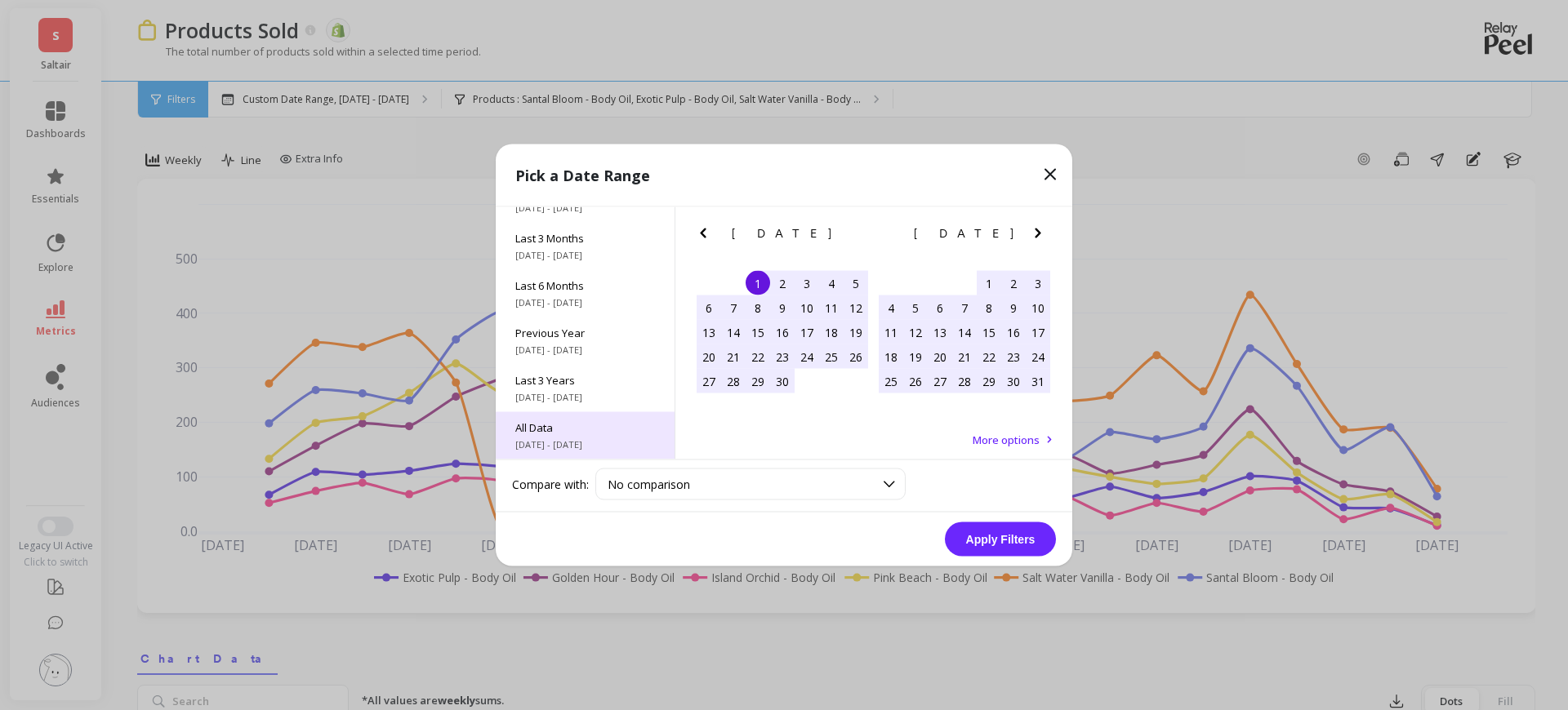
click at [571, 446] on span "[DATE] - [DATE]" at bounding box center [585, 445] width 140 height 13
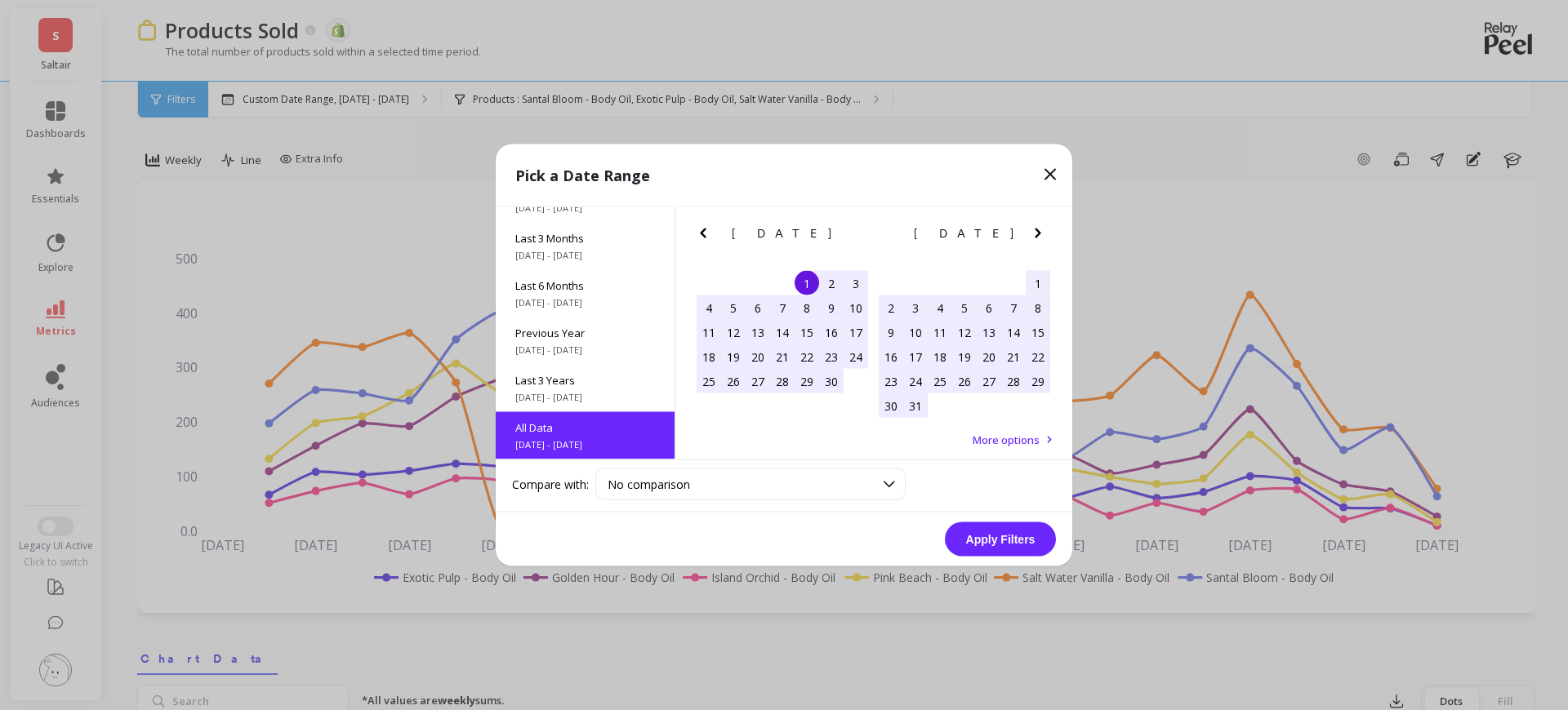
scroll to position [1, 0]
click at [1031, 544] on button "Apply Filters" at bounding box center [1000, 539] width 111 height 34
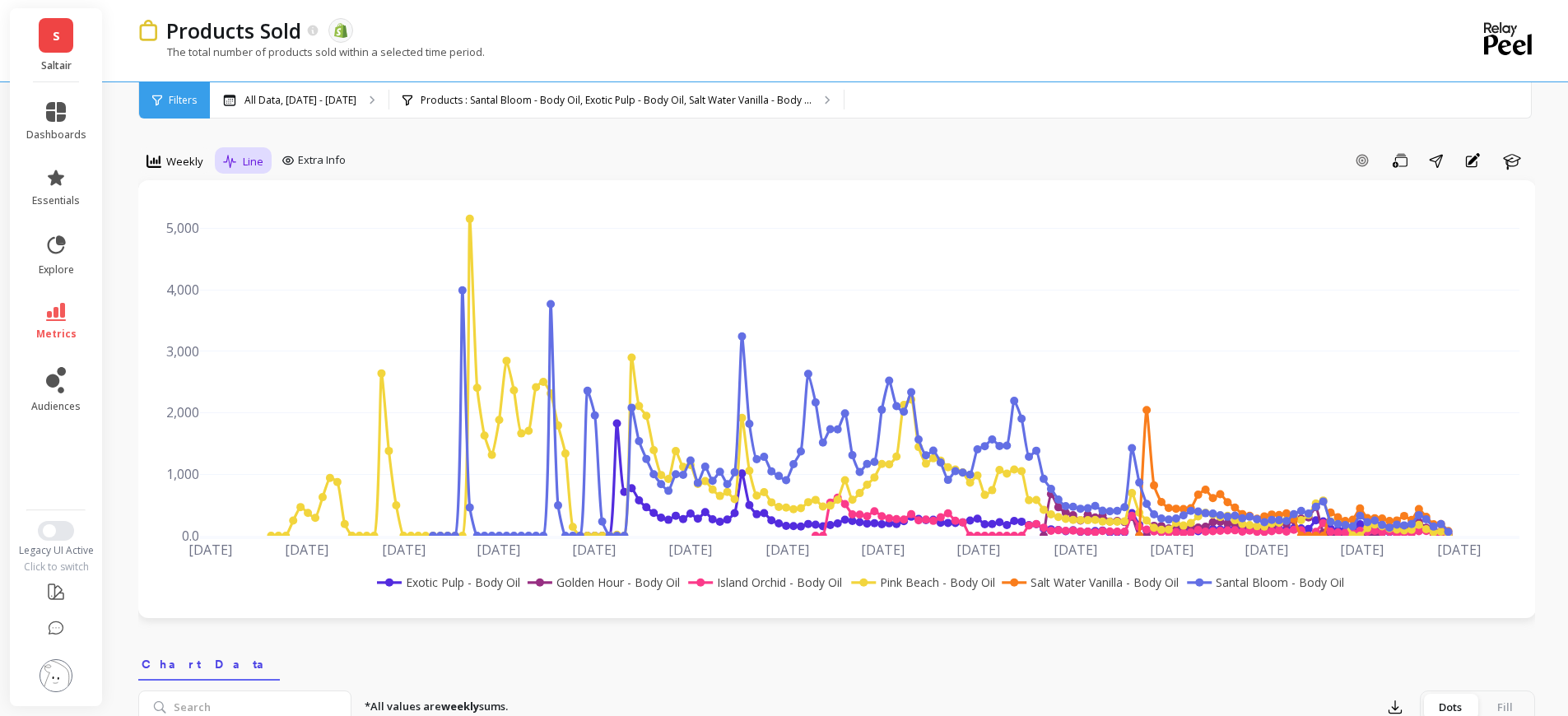
click at [231, 161] on icon at bounding box center [230, 162] width 13 height 13
click at [249, 230] on div "Bar" at bounding box center [275, 230] width 94 height 16
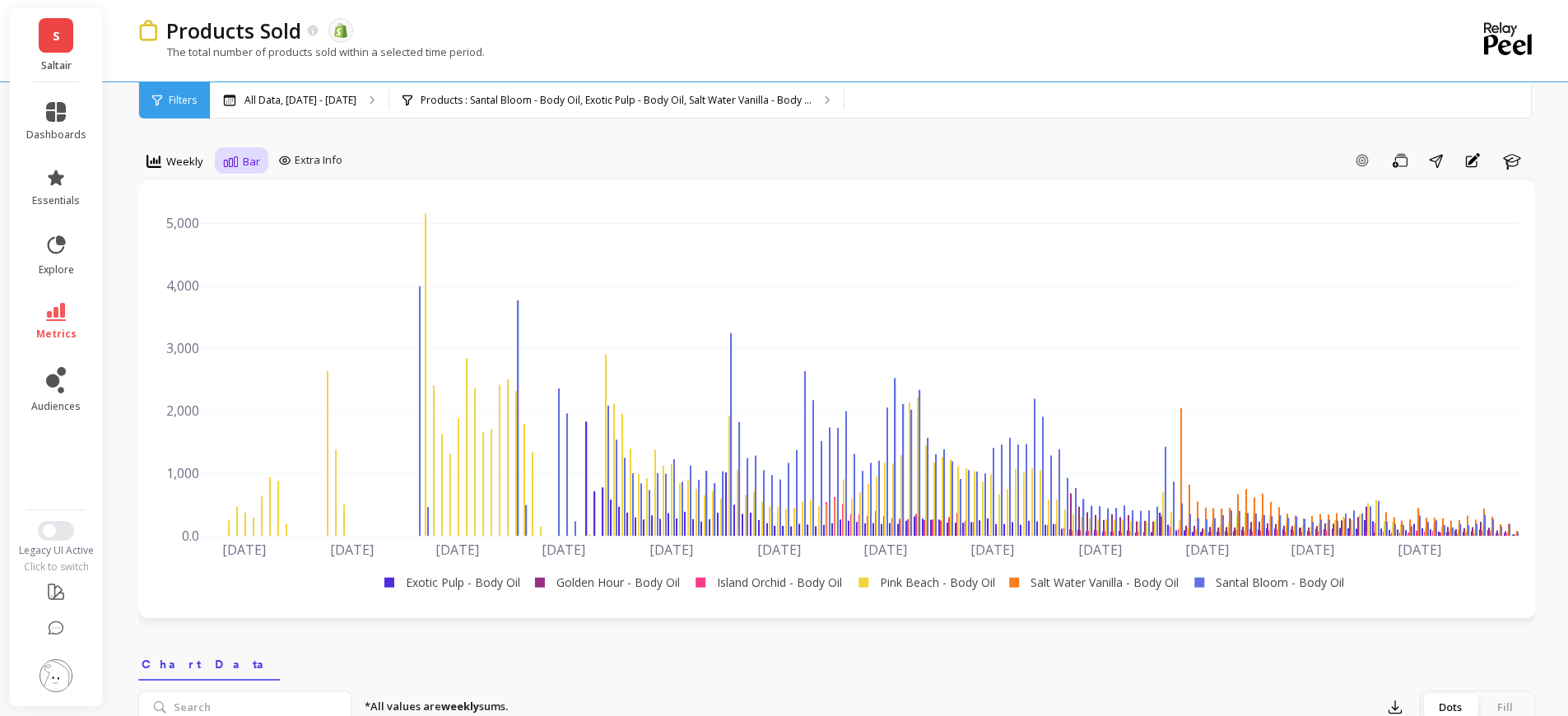
click at [249, 157] on span "Bar" at bounding box center [251, 162] width 18 height 16
click at [248, 263] on div "Stacked Bar" at bounding box center [275, 261] width 94 height 16
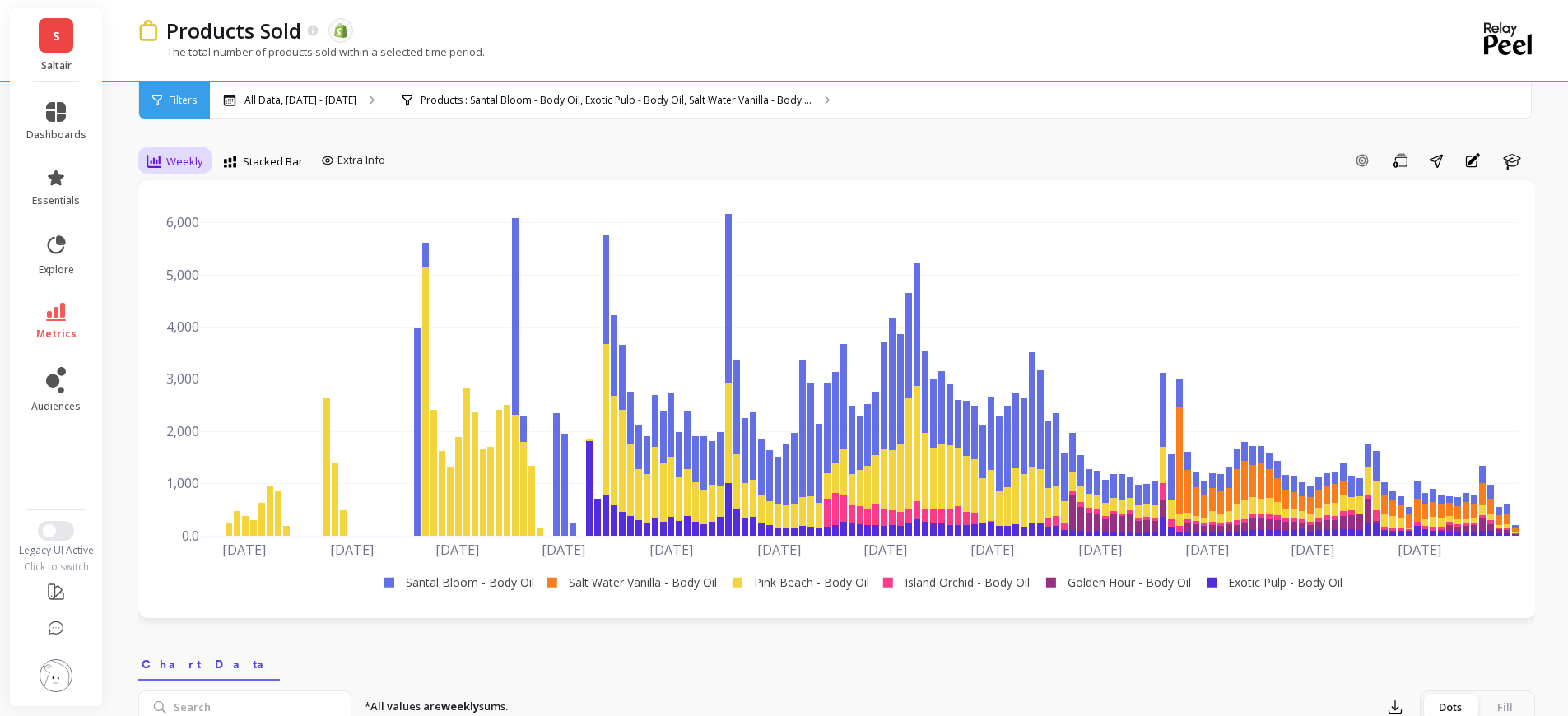
click at [176, 163] on span "Weekly" at bounding box center [184, 162] width 37 height 16
click at [188, 317] on div "Quarterly" at bounding box center [199, 323] width 94 height 16
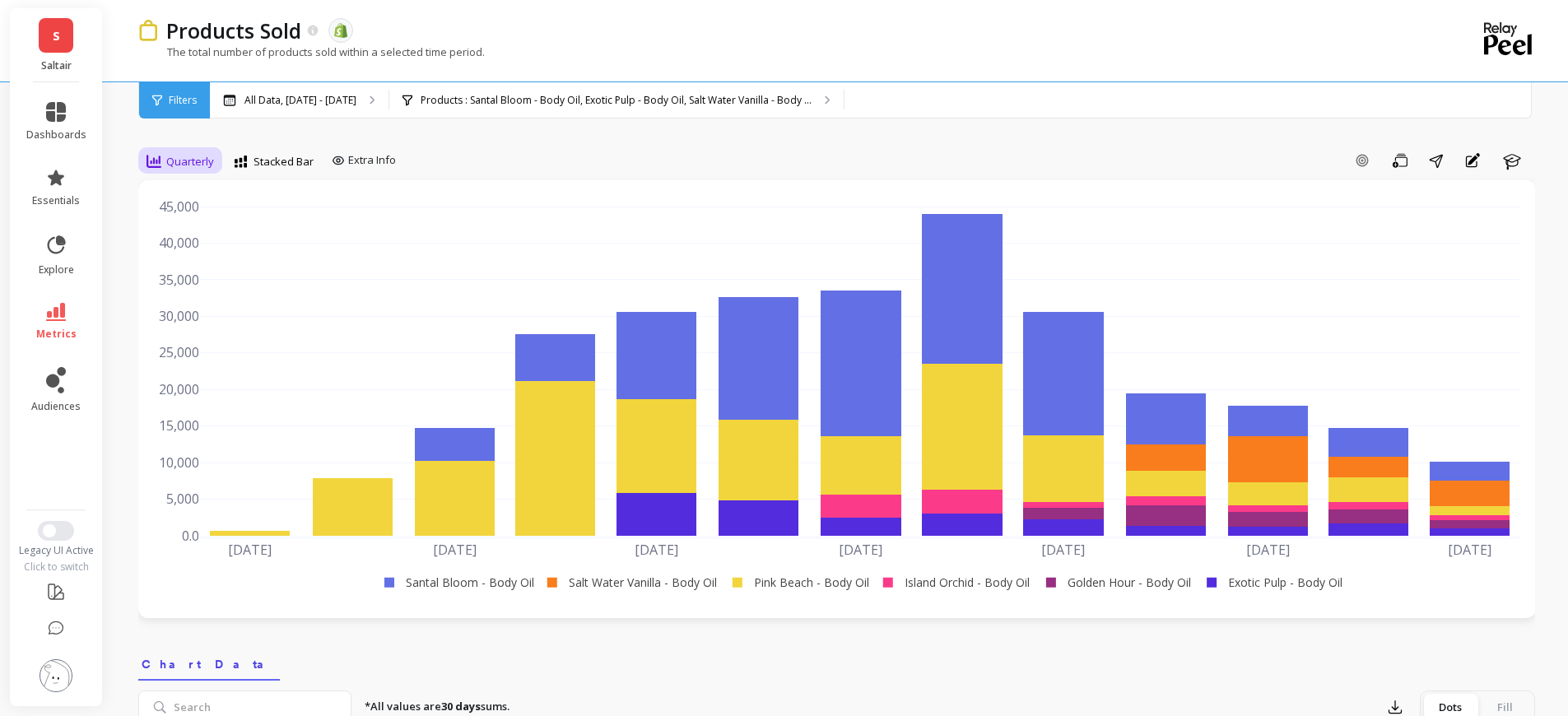
click at [177, 172] on div "Quarterly" at bounding box center [180, 162] width 78 height 28
click at [185, 292] on div "Monthly" at bounding box center [199, 293] width 94 height 16
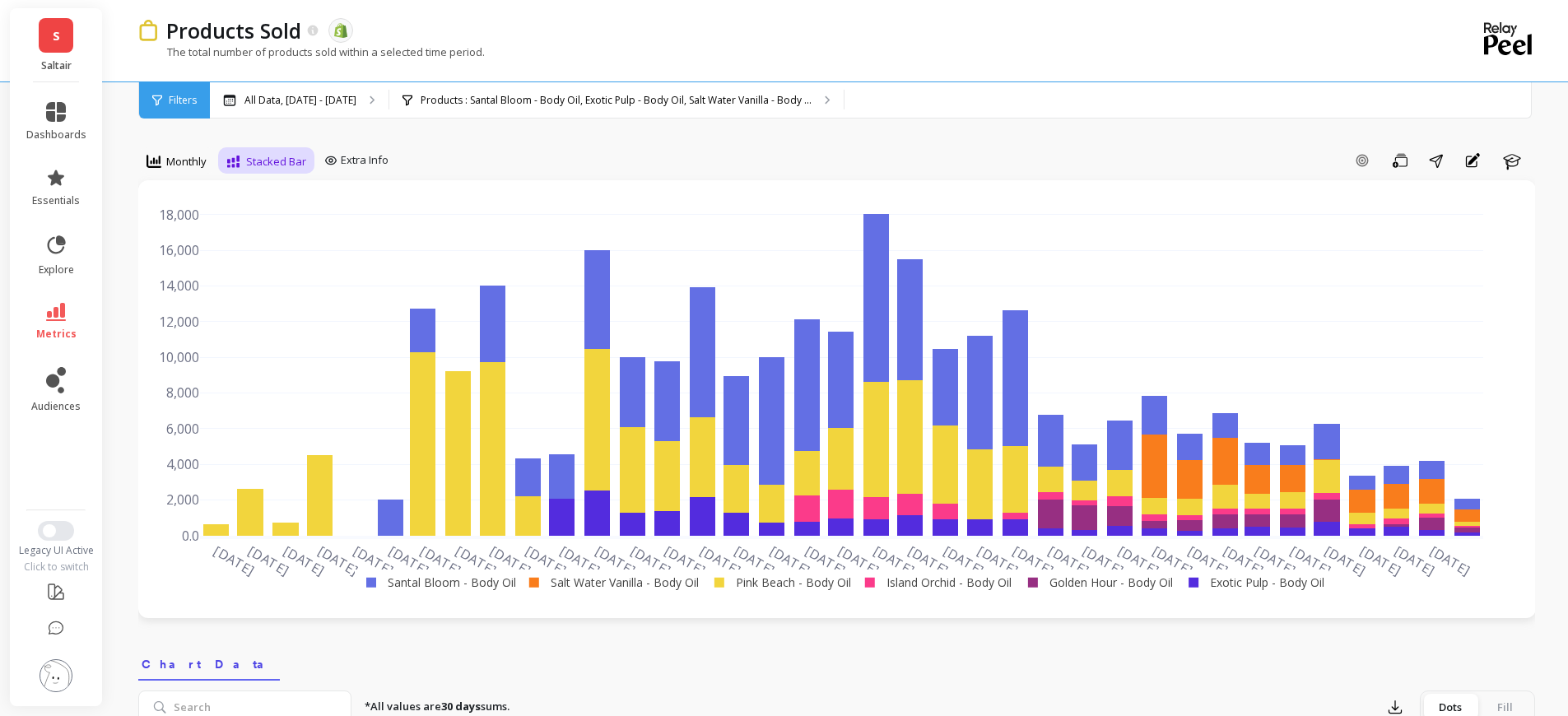
click at [262, 170] on div "Stacked Bar" at bounding box center [266, 162] width 80 height 20
click at [260, 196] on div "Line" at bounding box center [278, 198] width 94 height 16
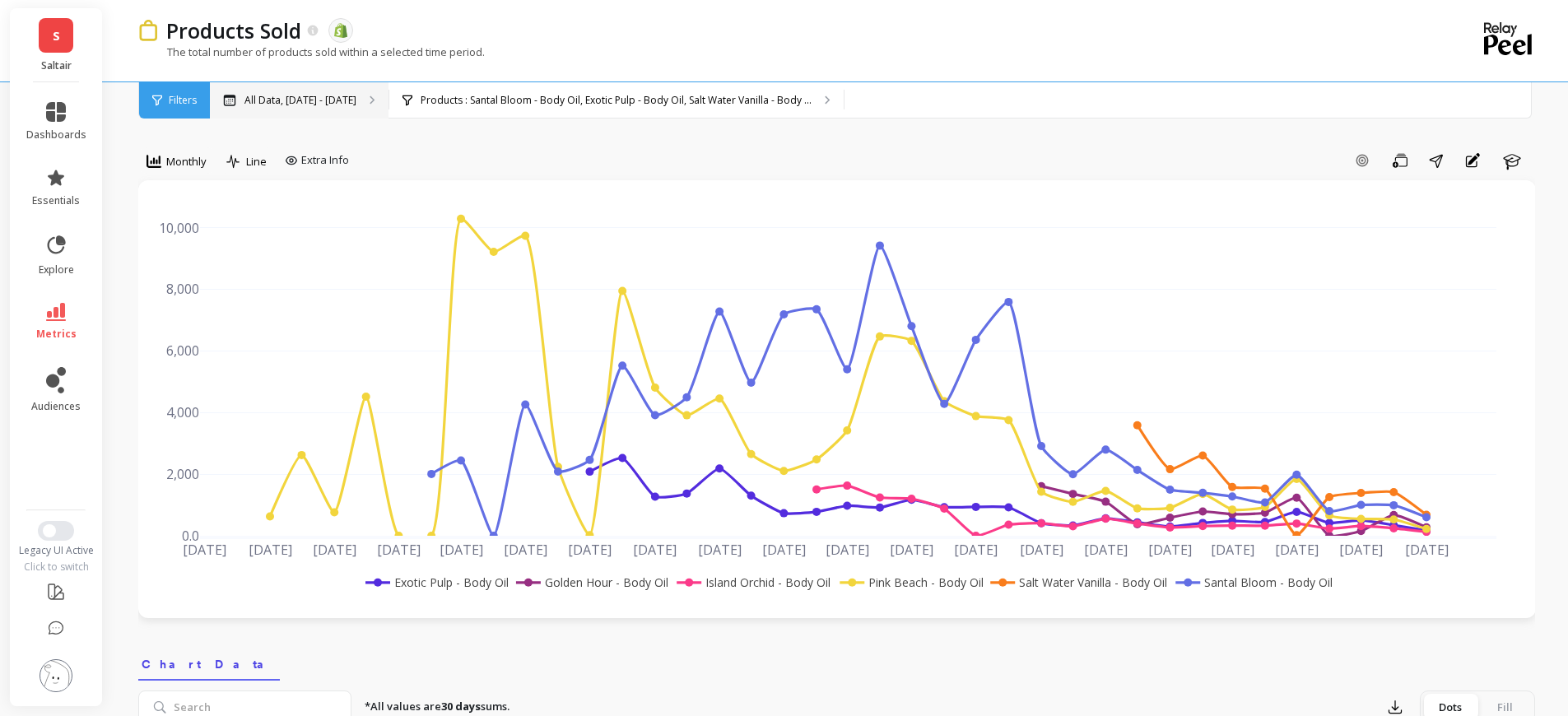
click at [388, 92] on div "All Data, [DATE] - [DATE]" at bounding box center [299, 100] width 178 height 36
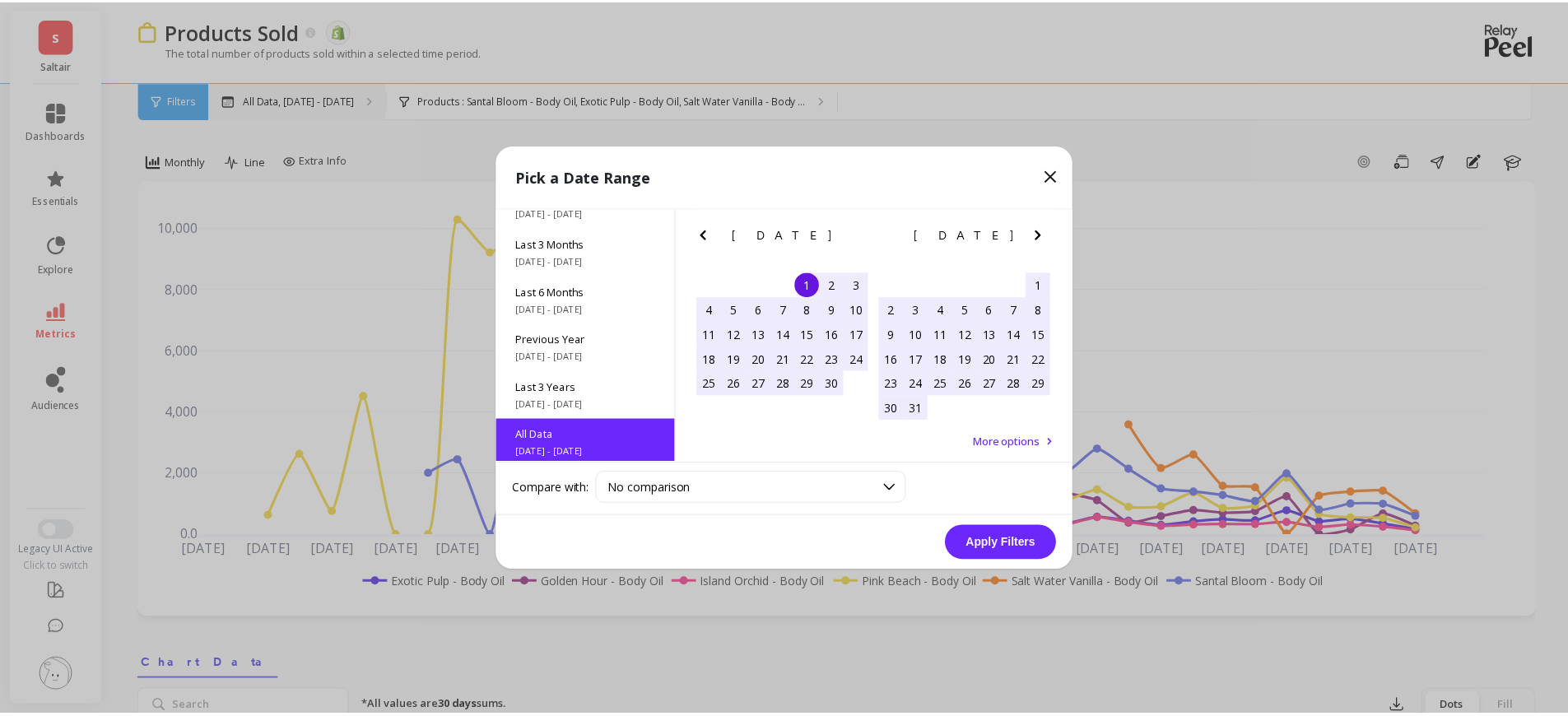
scroll to position [223, 0]
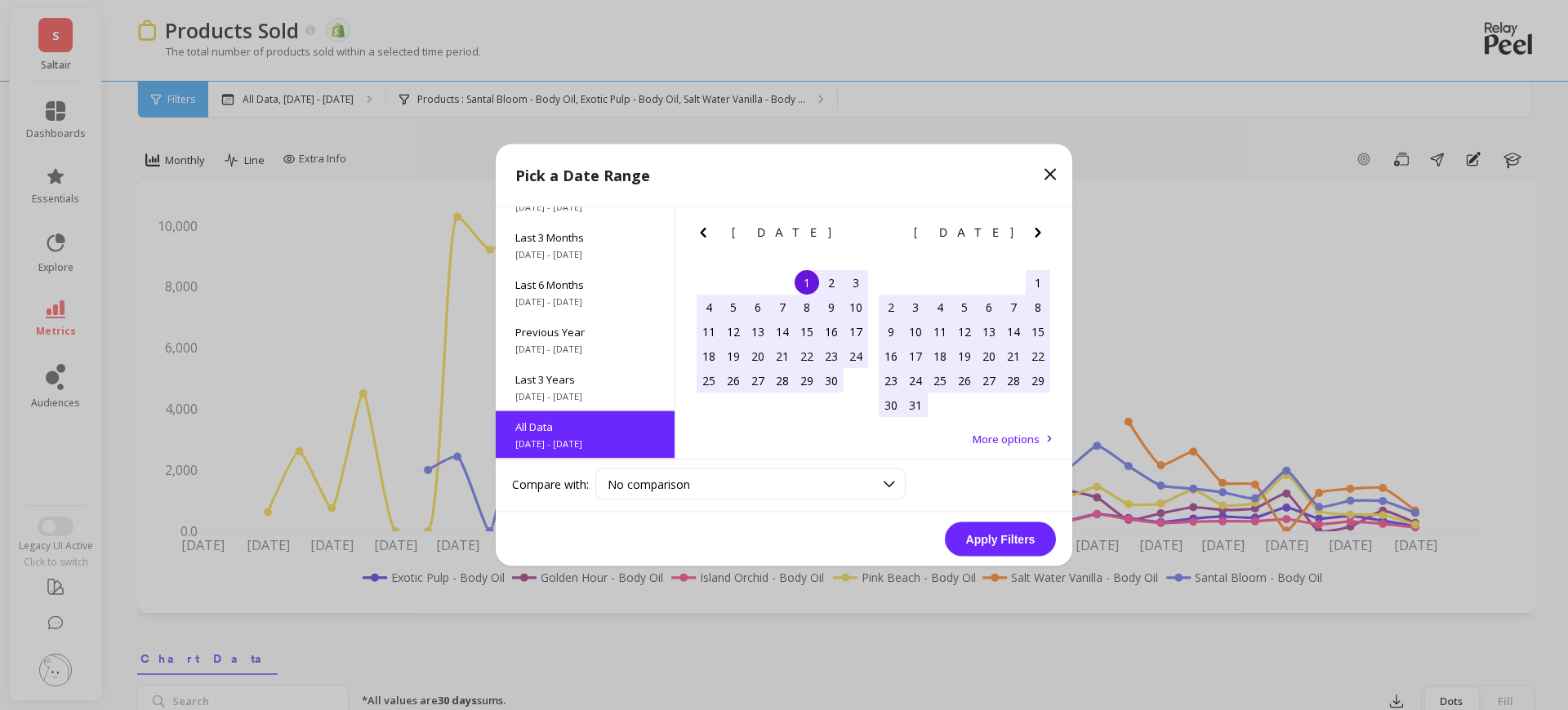
click at [707, 232] on icon "Previous Month" at bounding box center [703, 233] width 20 height 20
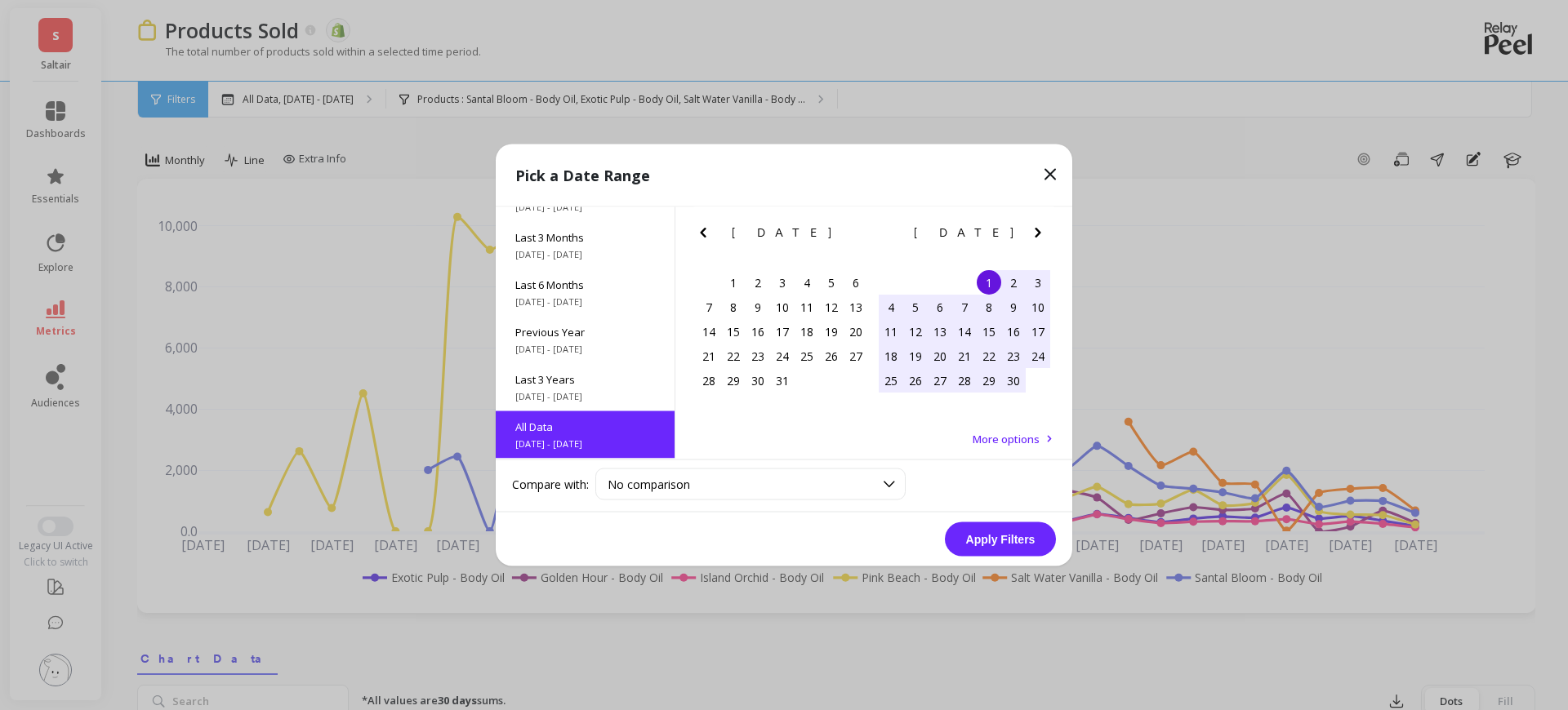
click at [707, 231] on icon "Previous Month" at bounding box center [703, 233] width 20 height 20
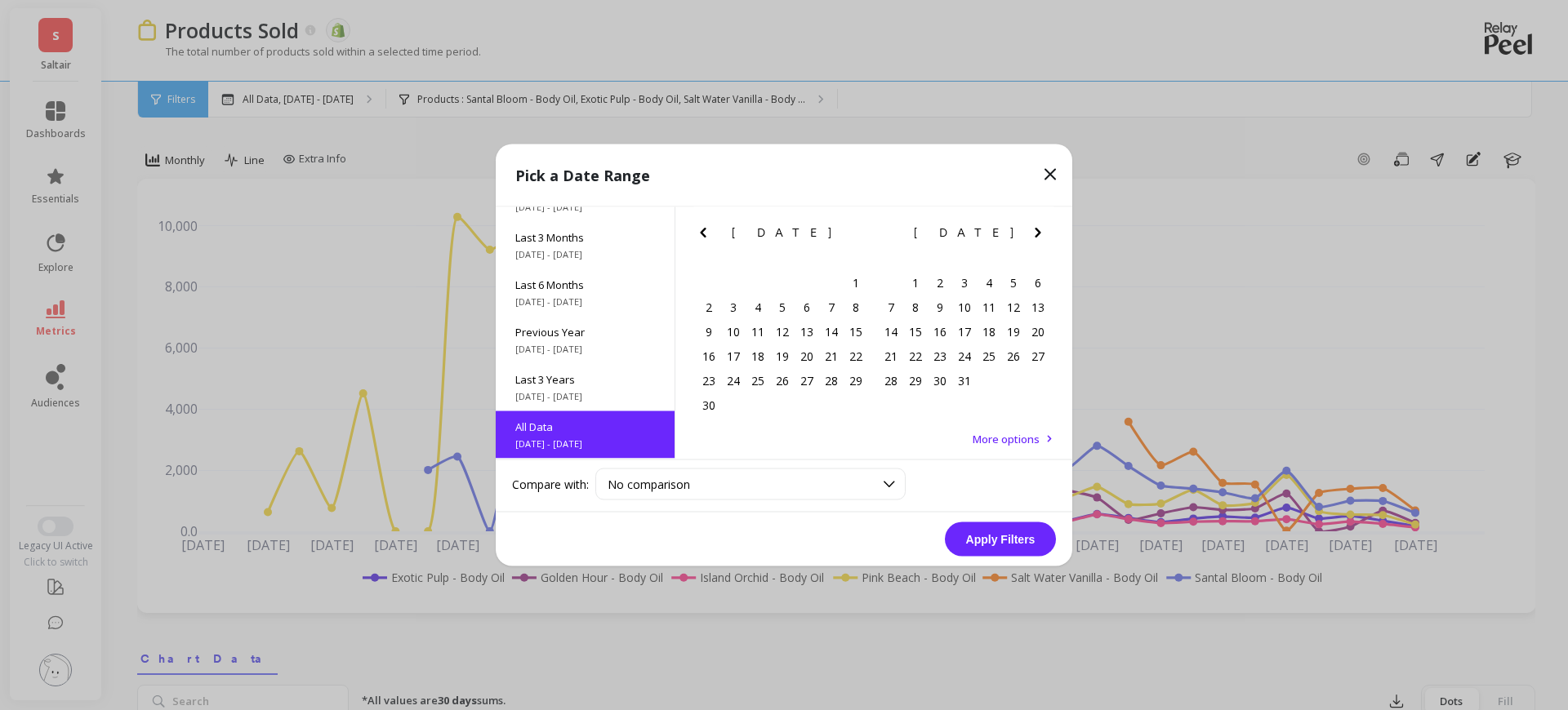
click at [707, 231] on icon "Previous Month" at bounding box center [703, 233] width 20 height 20
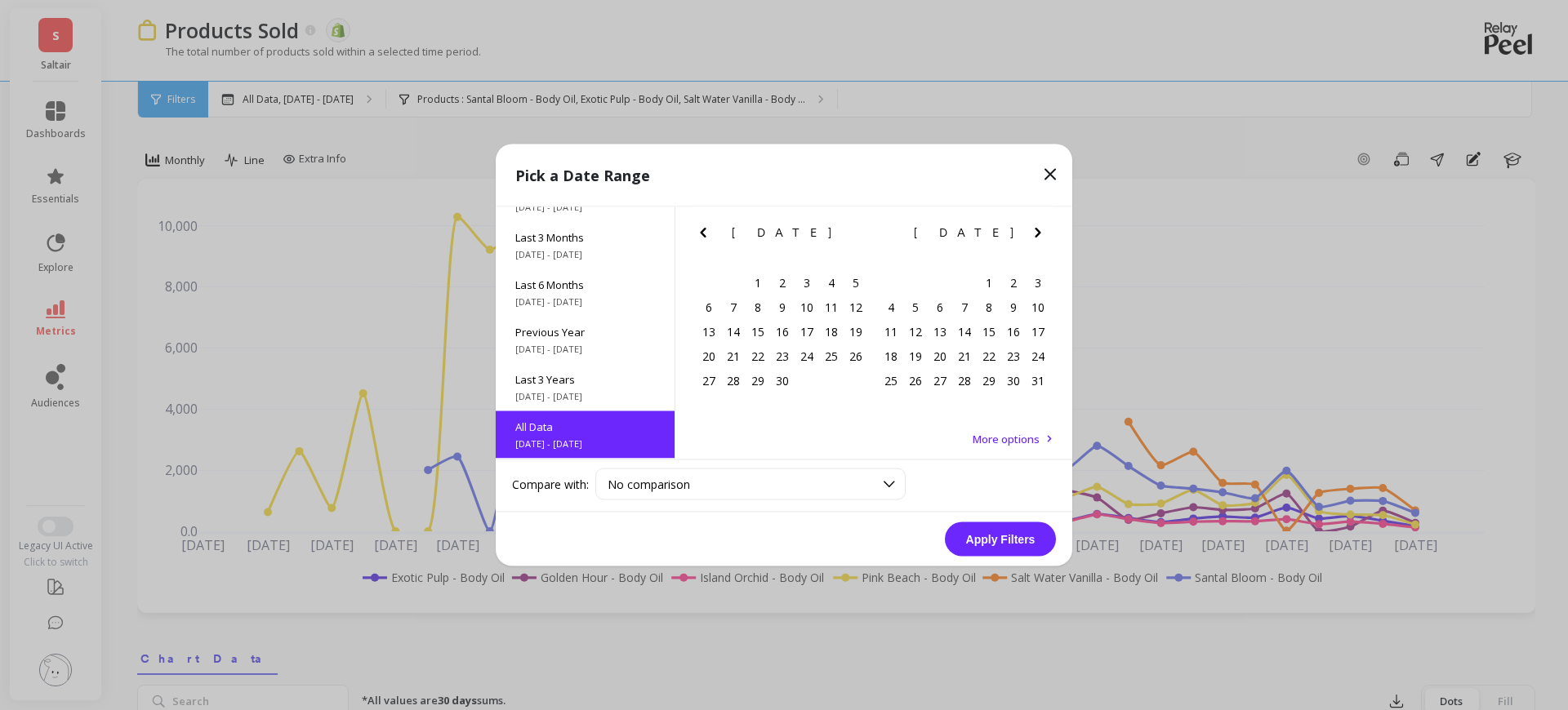
click at [707, 231] on icon "Previous Month" at bounding box center [703, 233] width 20 height 20
click at [1038, 229] on icon "Next Month" at bounding box center [1038, 233] width 20 height 20
click at [1038, 229] on icon "Next Month" at bounding box center [1037, 232] width 6 height 10
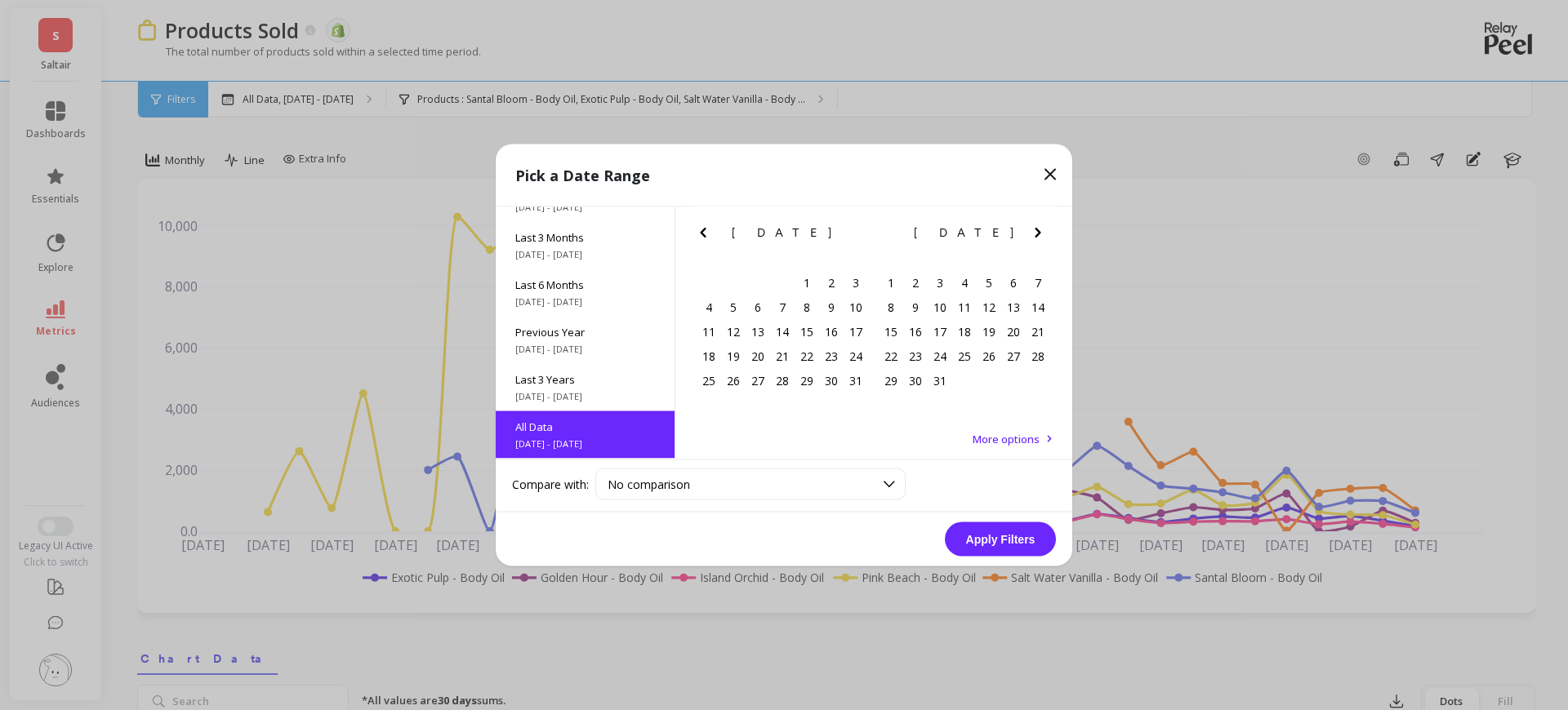
click at [1038, 229] on icon "Next Month" at bounding box center [1037, 232] width 6 height 10
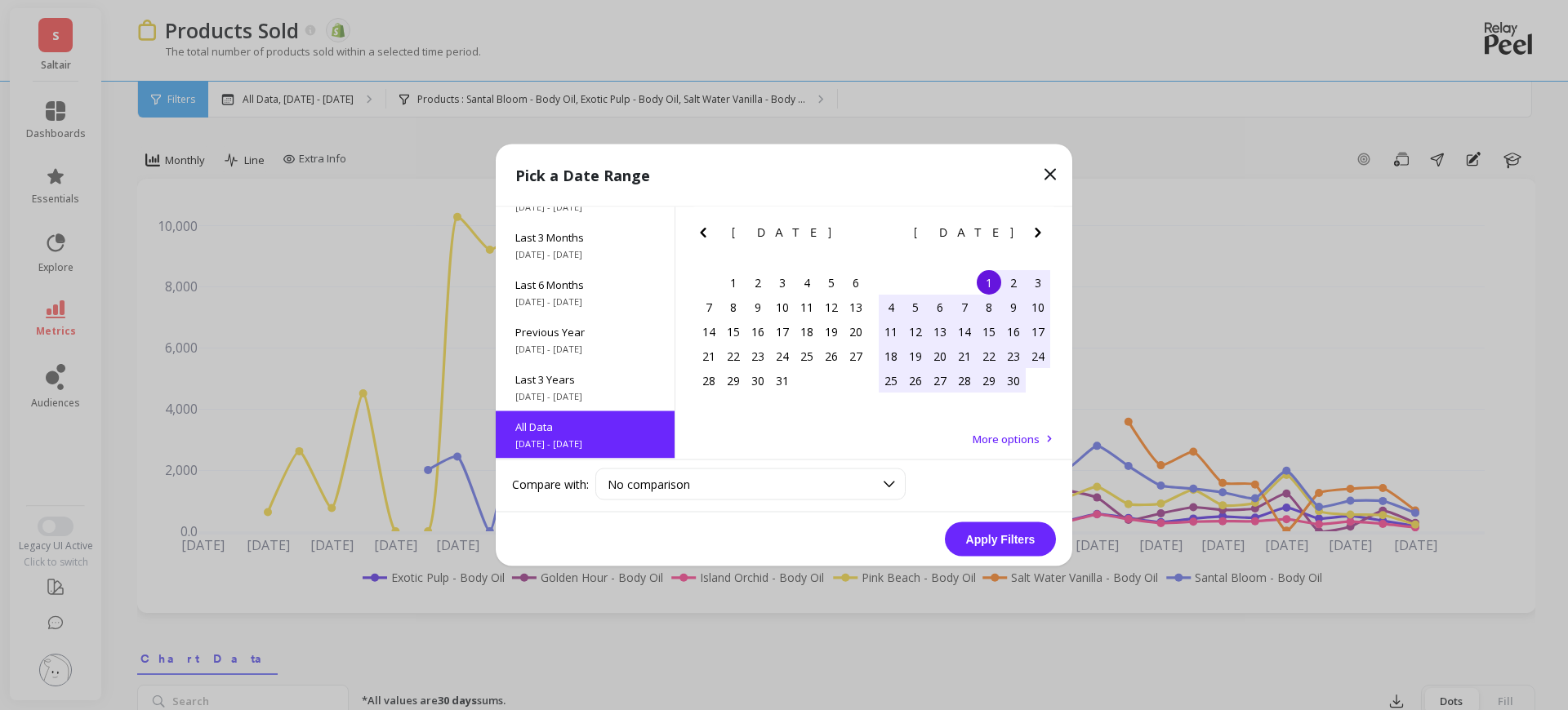
click at [1038, 230] on icon "Next Month" at bounding box center [1037, 232] width 6 height 10
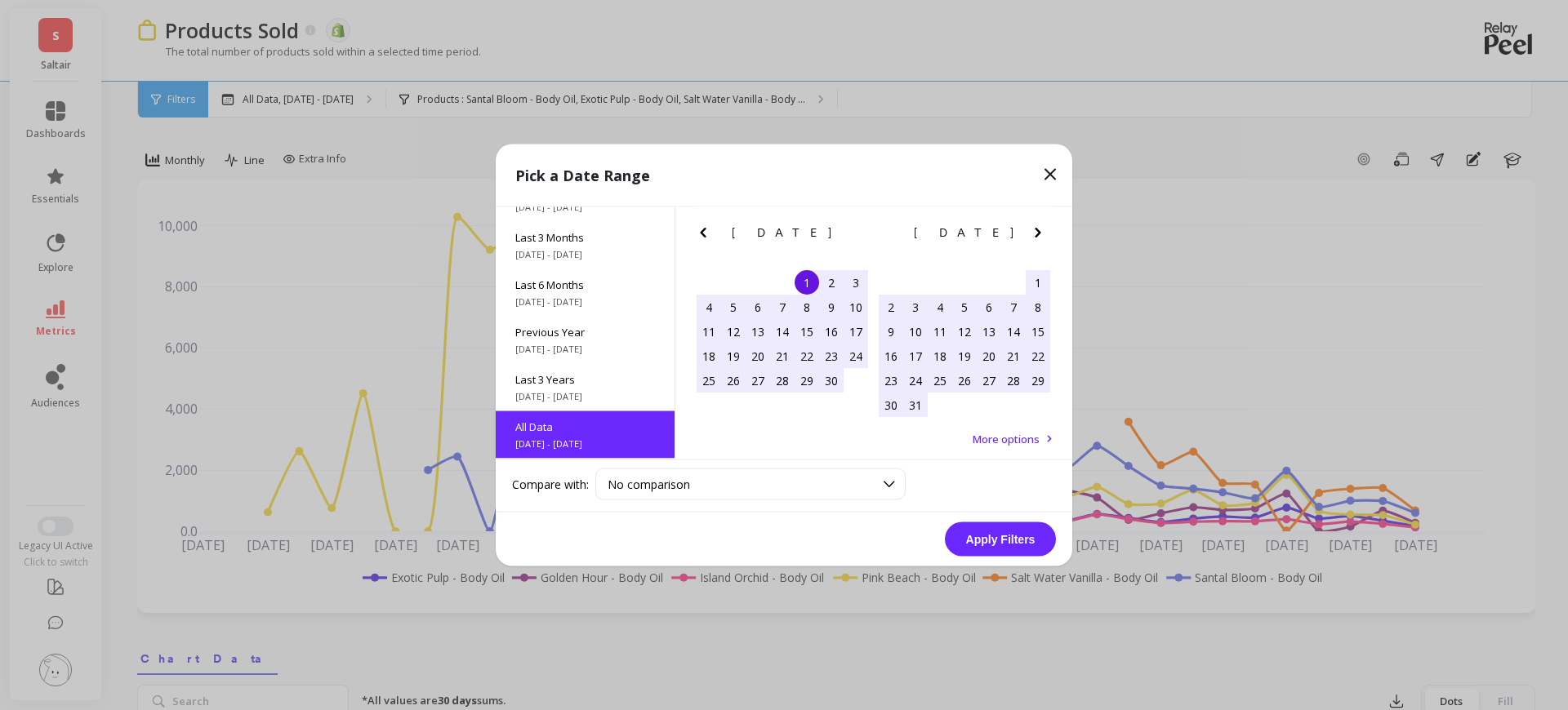
click at [1038, 230] on icon "Next Month" at bounding box center [1037, 232] width 6 height 10
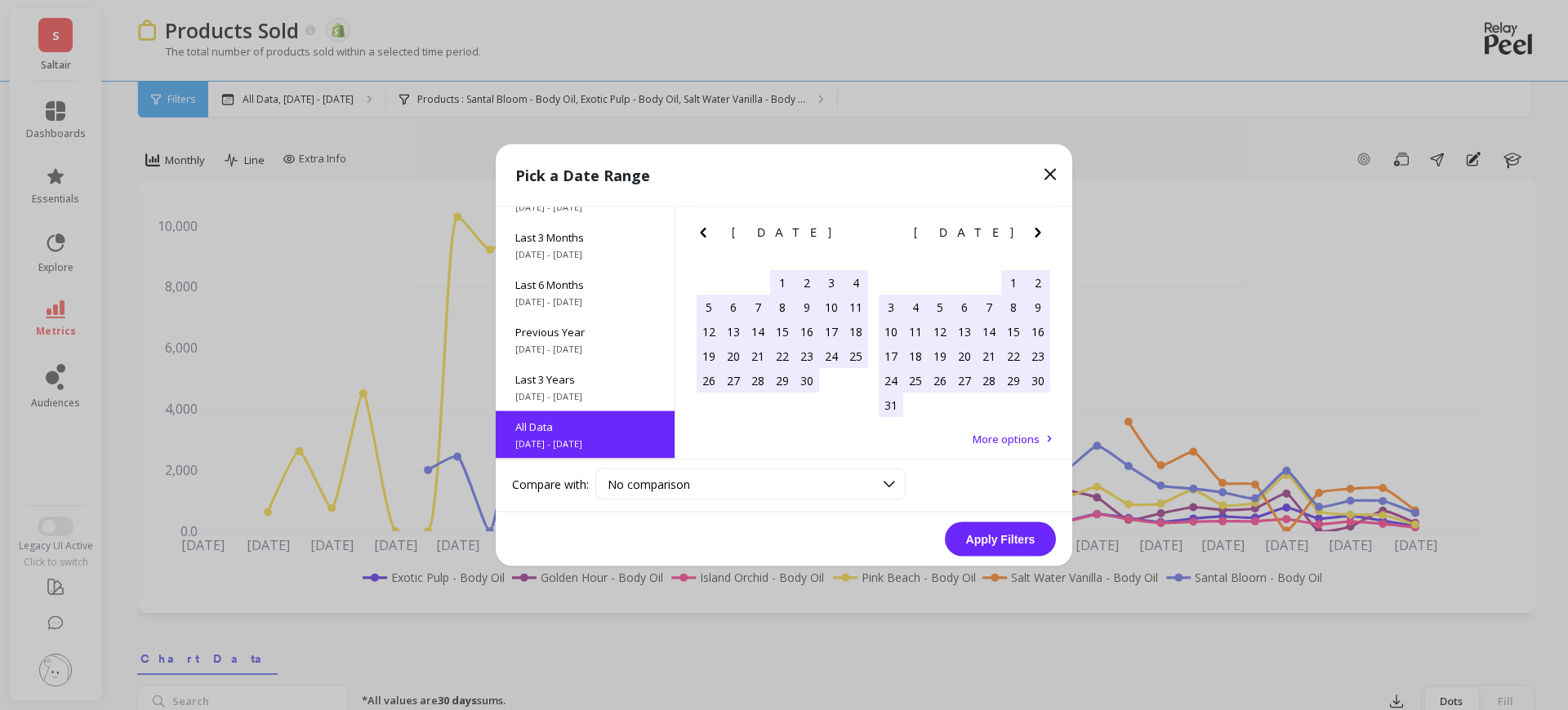
click at [1038, 230] on icon "Next Month" at bounding box center [1037, 232] width 6 height 10
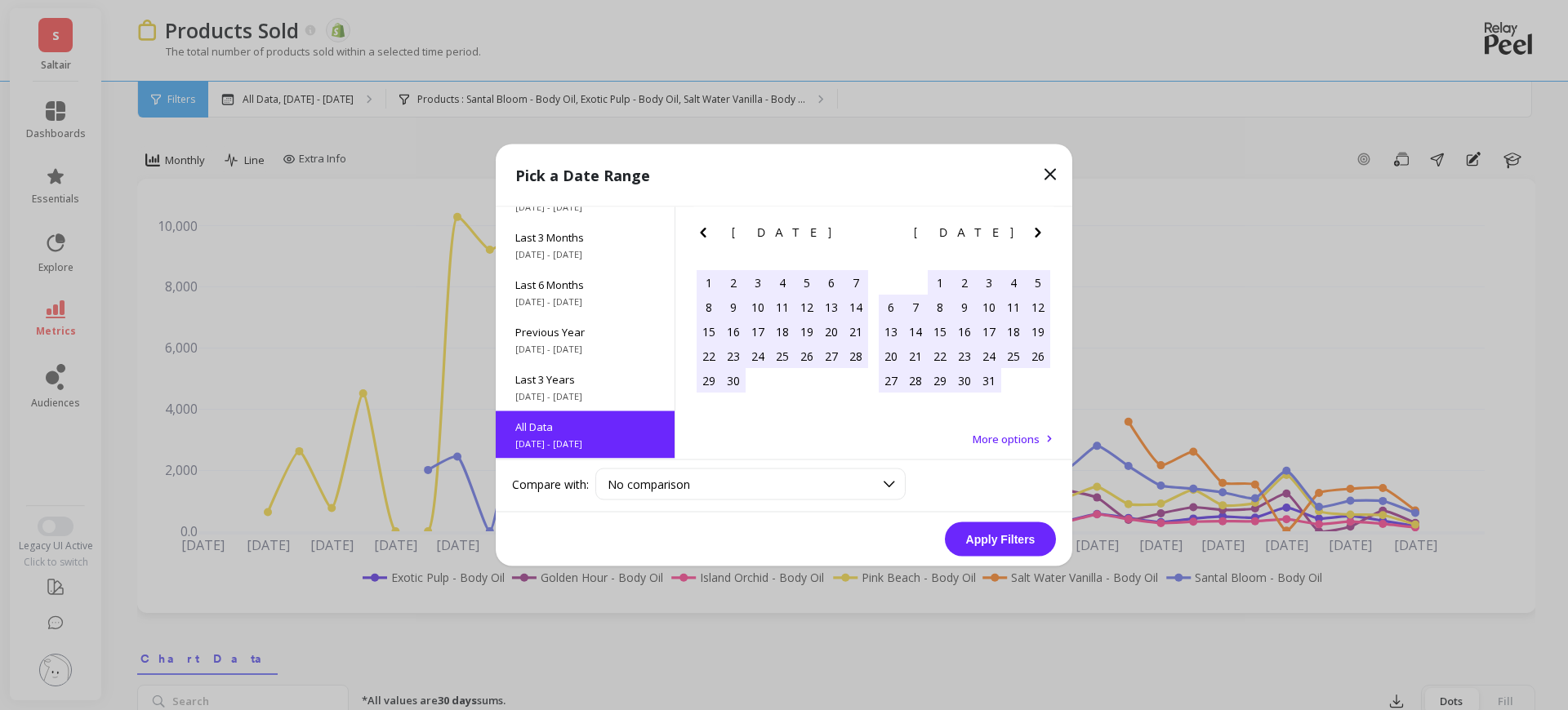
click at [1038, 230] on icon "Next Month" at bounding box center [1037, 232] width 6 height 10
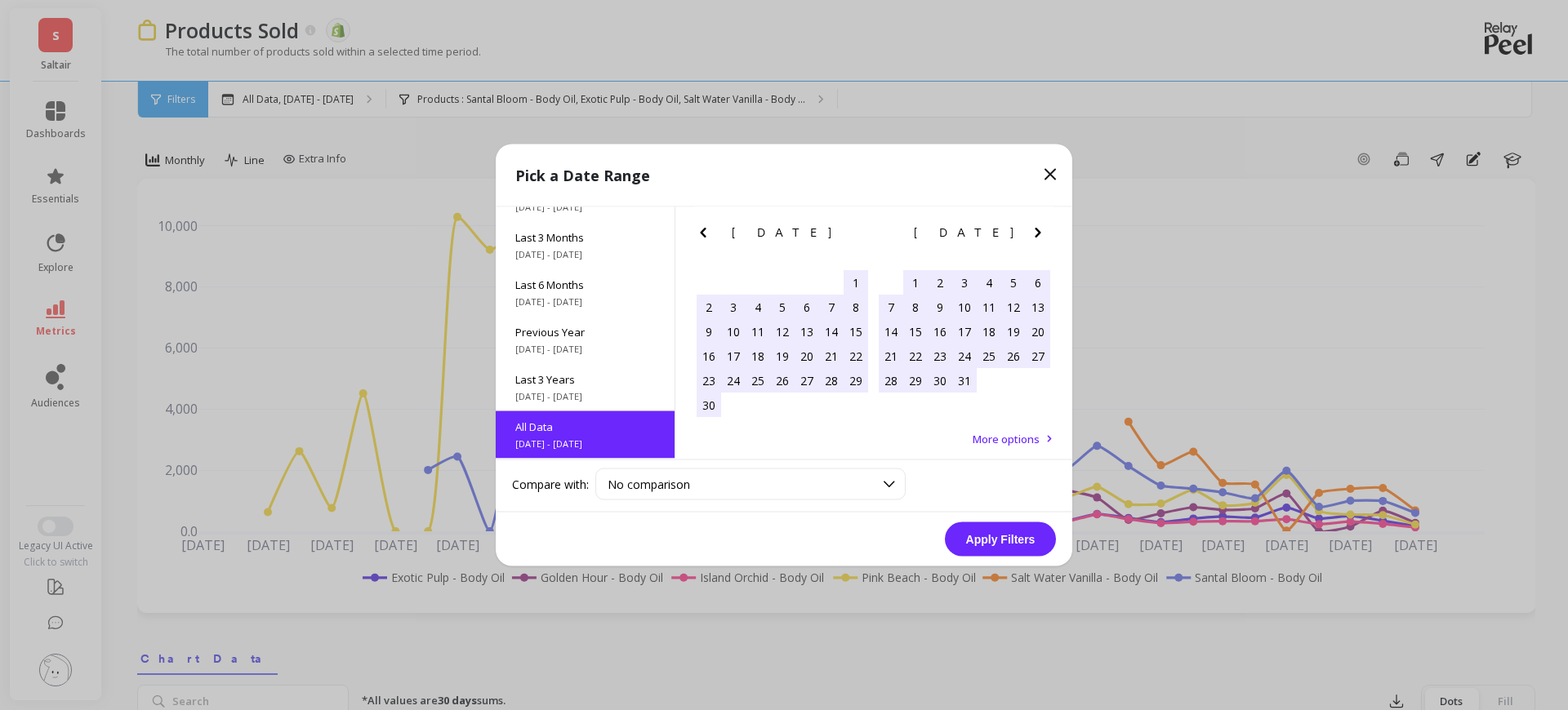
click at [1038, 230] on icon "Next Month" at bounding box center [1037, 232] width 6 height 10
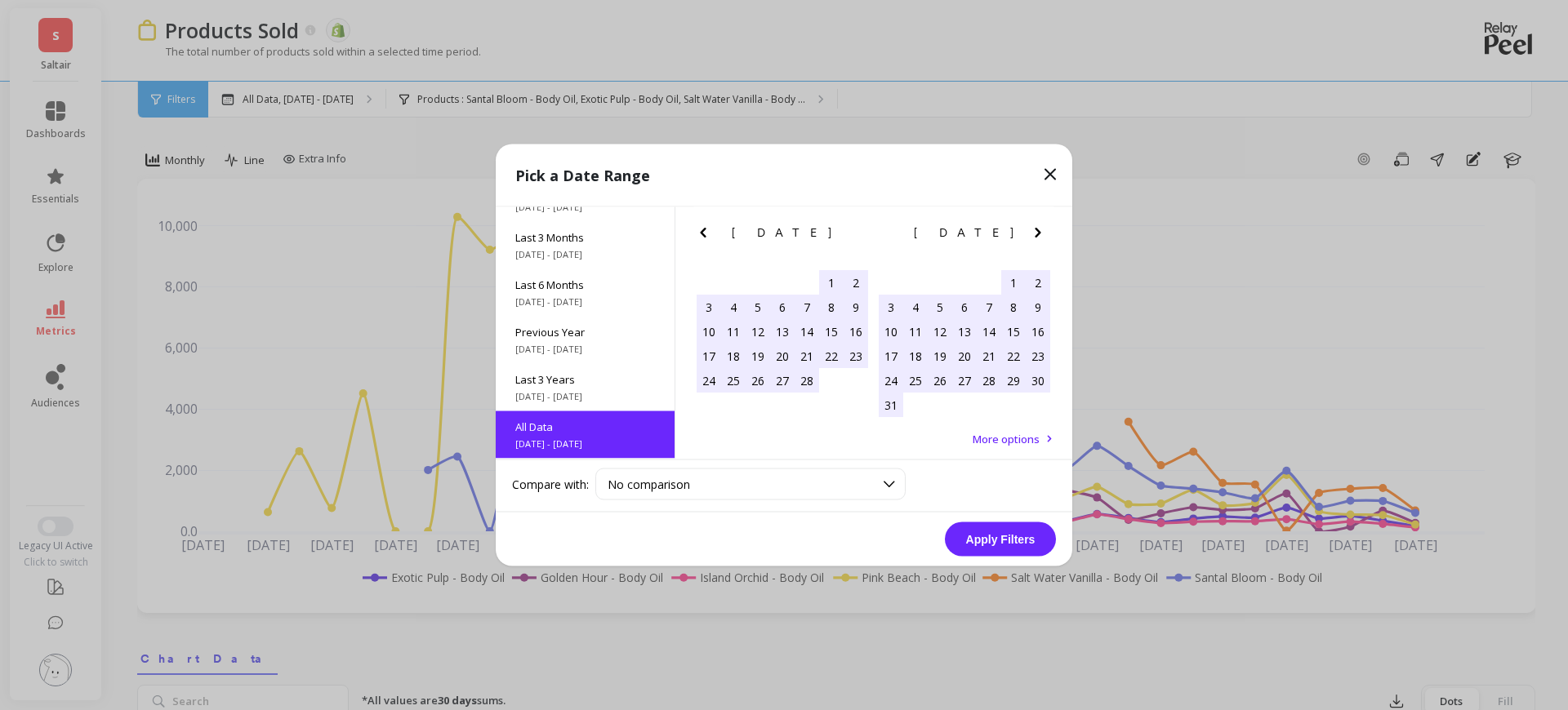
click at [1038, 230] on icon "Next Month" at bounding box center [1037, 232] width 6 height 10
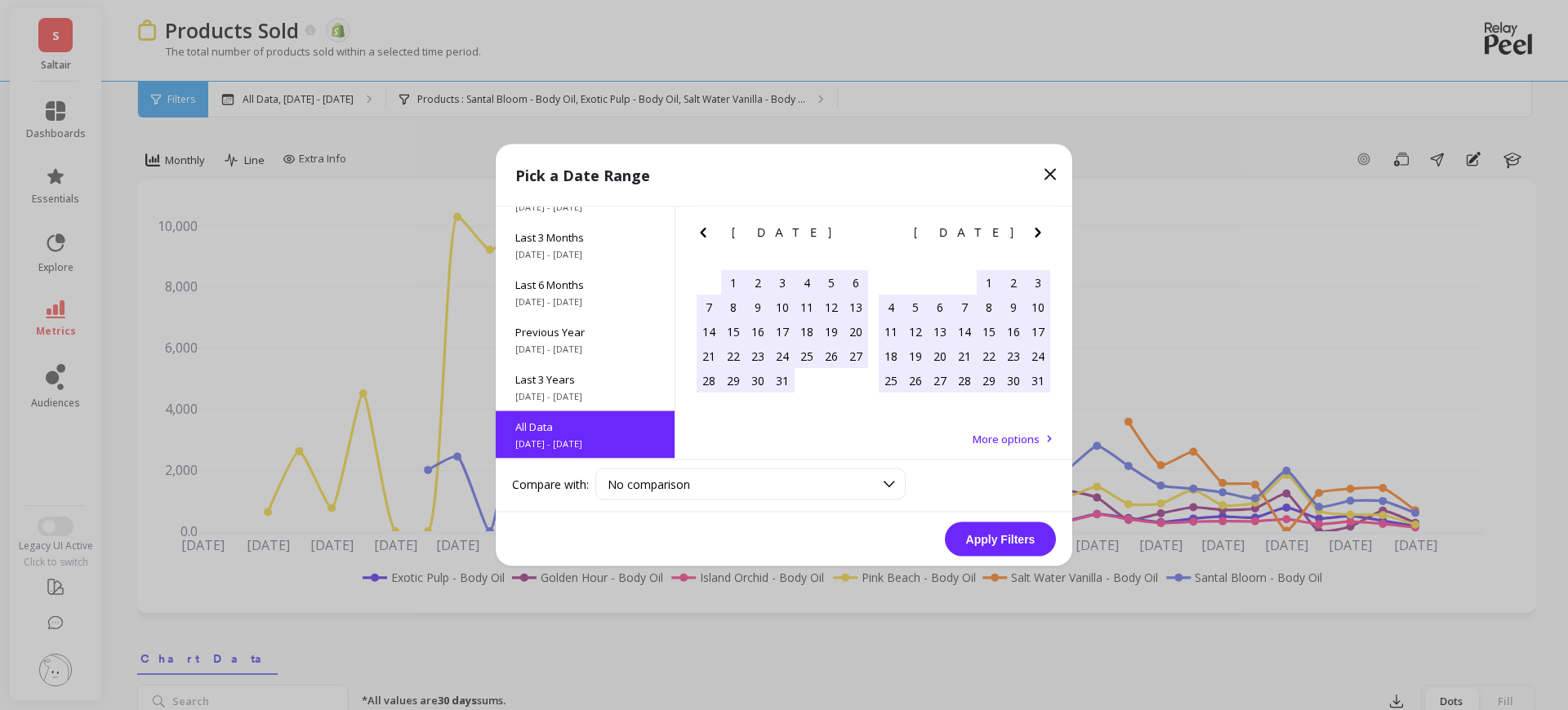
click at [1038, 230] on icon "Next Month" at bounding box center [1037, 232] width 6 height 10
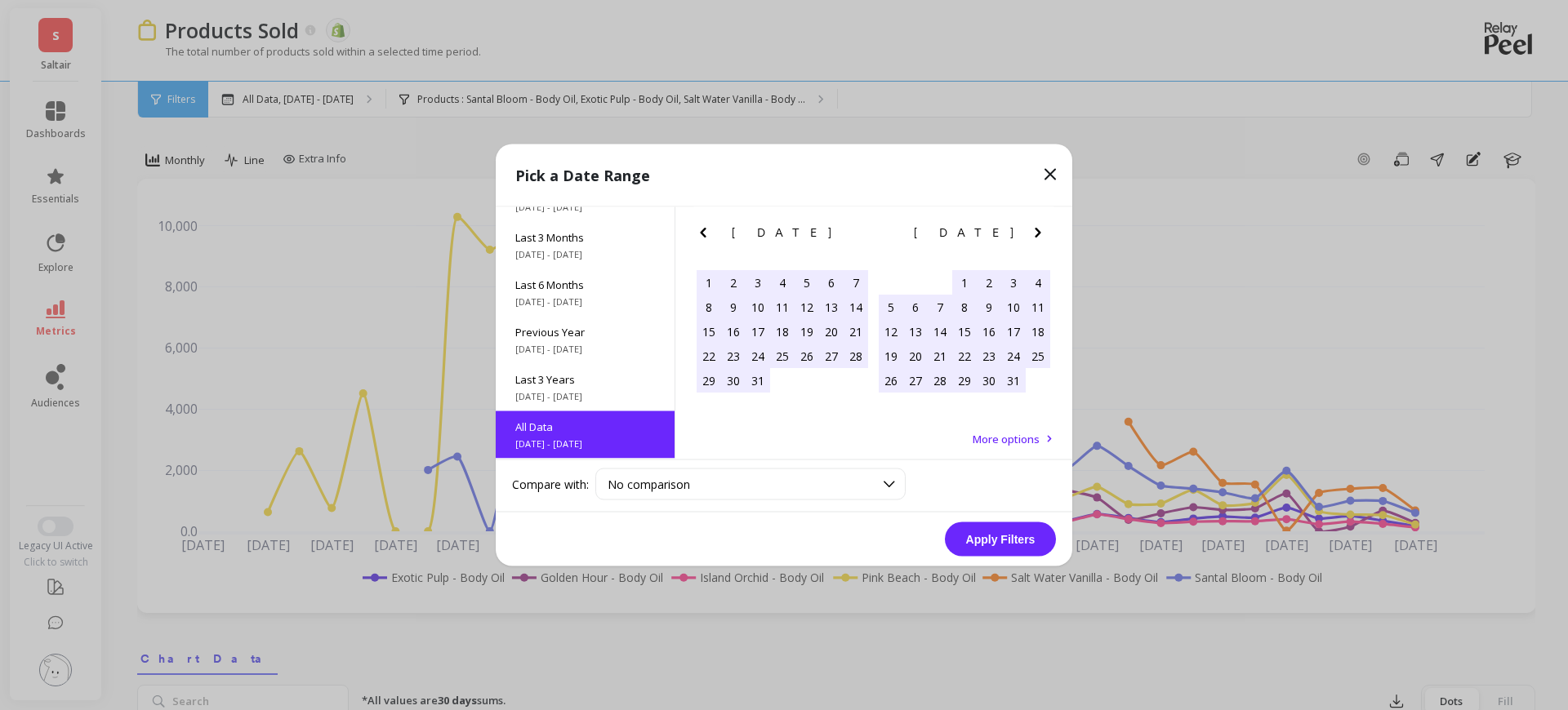
click at [1038, 230] on icon "Next Month" at bounding box center [1037, 232] width 6 height 10
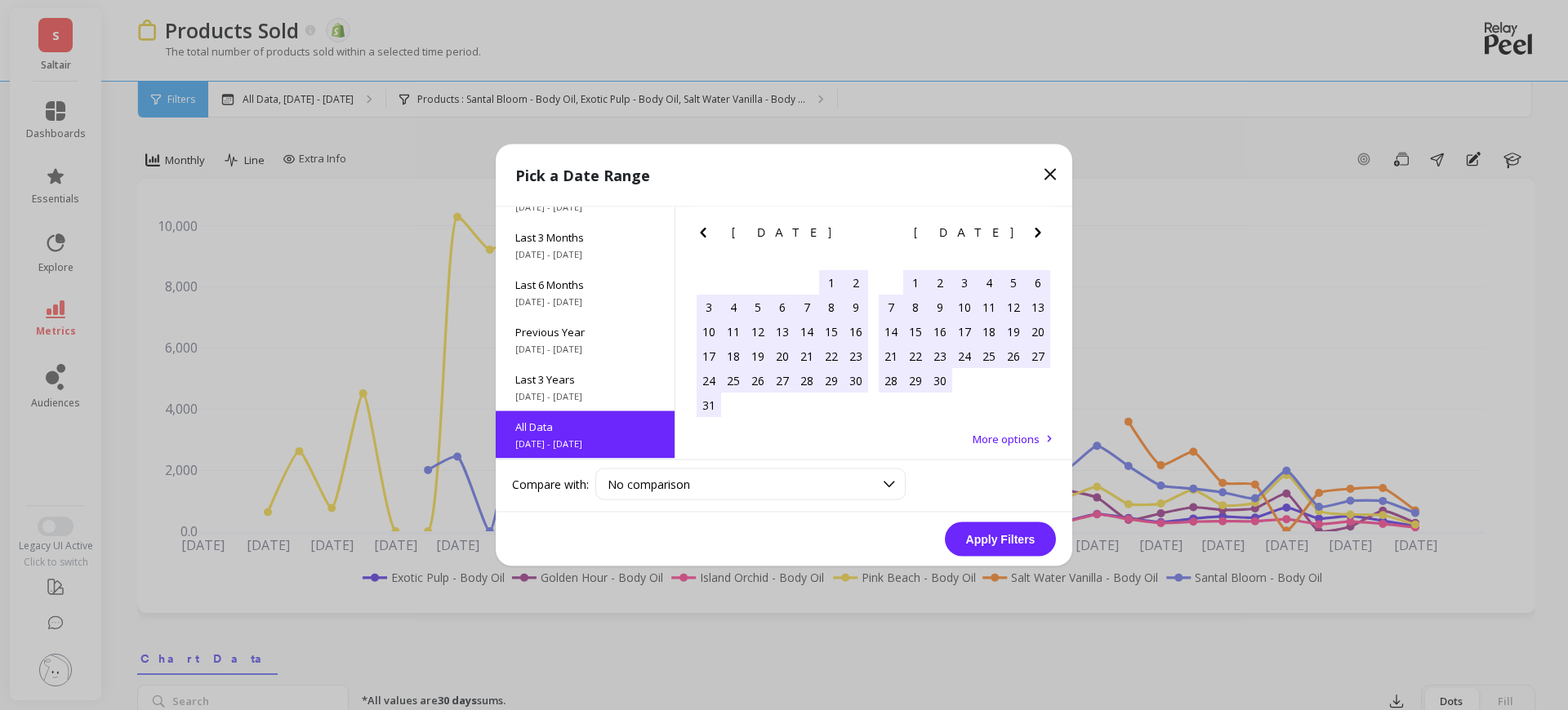
click at [1038, 230] on icon "Next Month" at bounding box center [1037, 232] width 6 height 10
click at [1038, 229] on icon "Next Month" at bounding box center [1037, 232] width 6 height 10
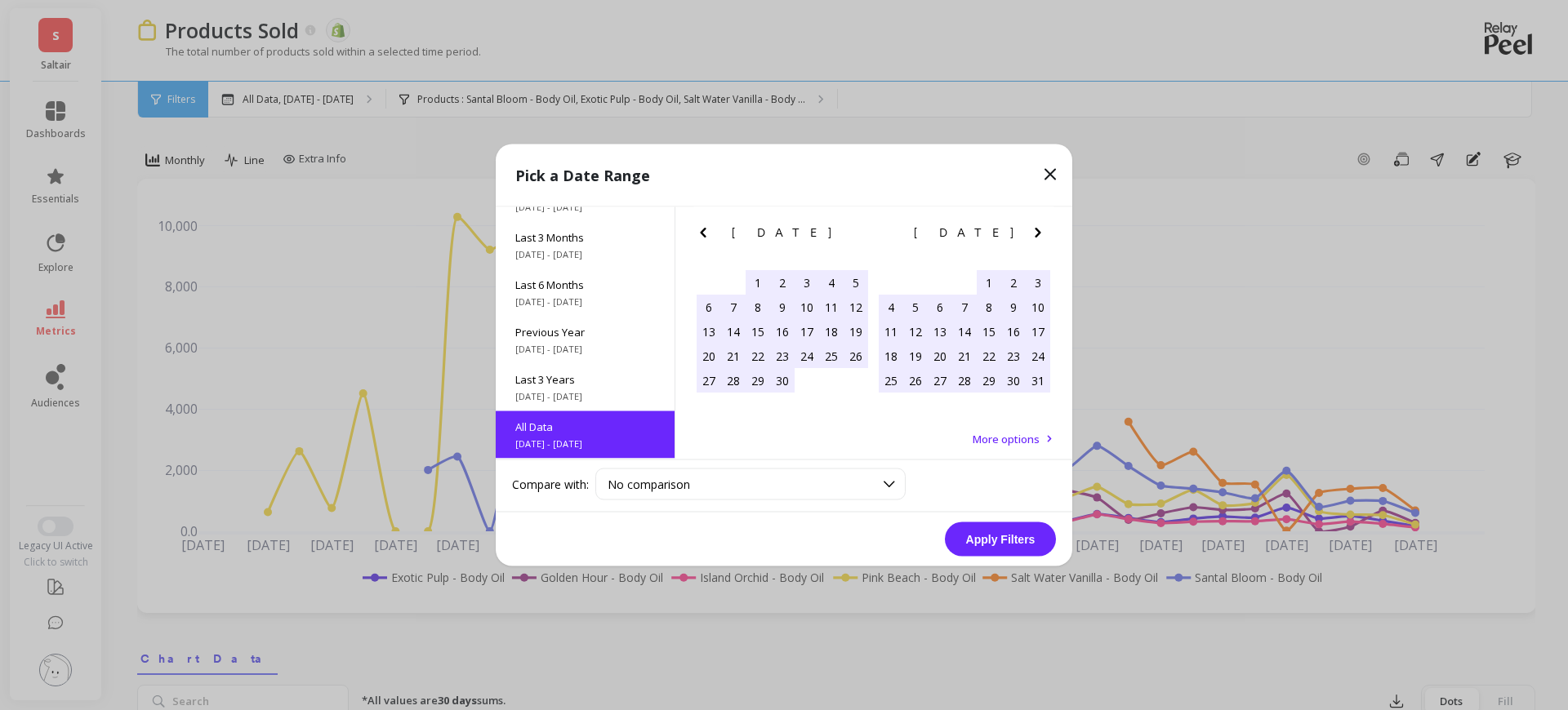
click at [1037, 228] on icon "Next Month" at bounding box center [1037, 232] width 6 height 10
click at [1037, 228] on icon "Next Month" at bounding box center [1038, 233] width 20 height 20
click at [1038, 228] on icon "Next Month" at bounding box center [1037, 232] width 6 height 10
click at [1035, 232] on icon "Next Month" at bounding box center [1038, 233] width 20 height 20
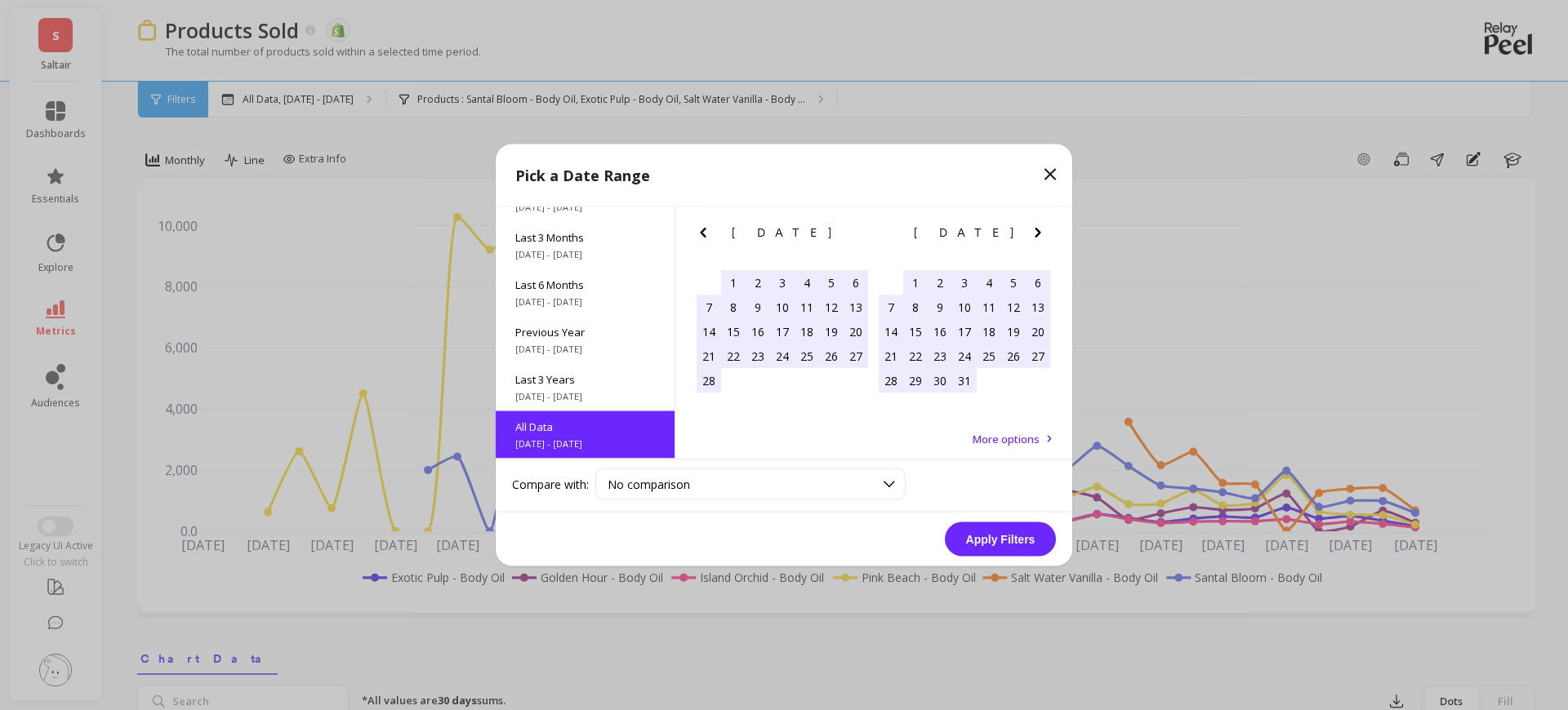
click at [1035, 232] on icon "Next Month" at bounding box center [1038, 233] width 20 height 20
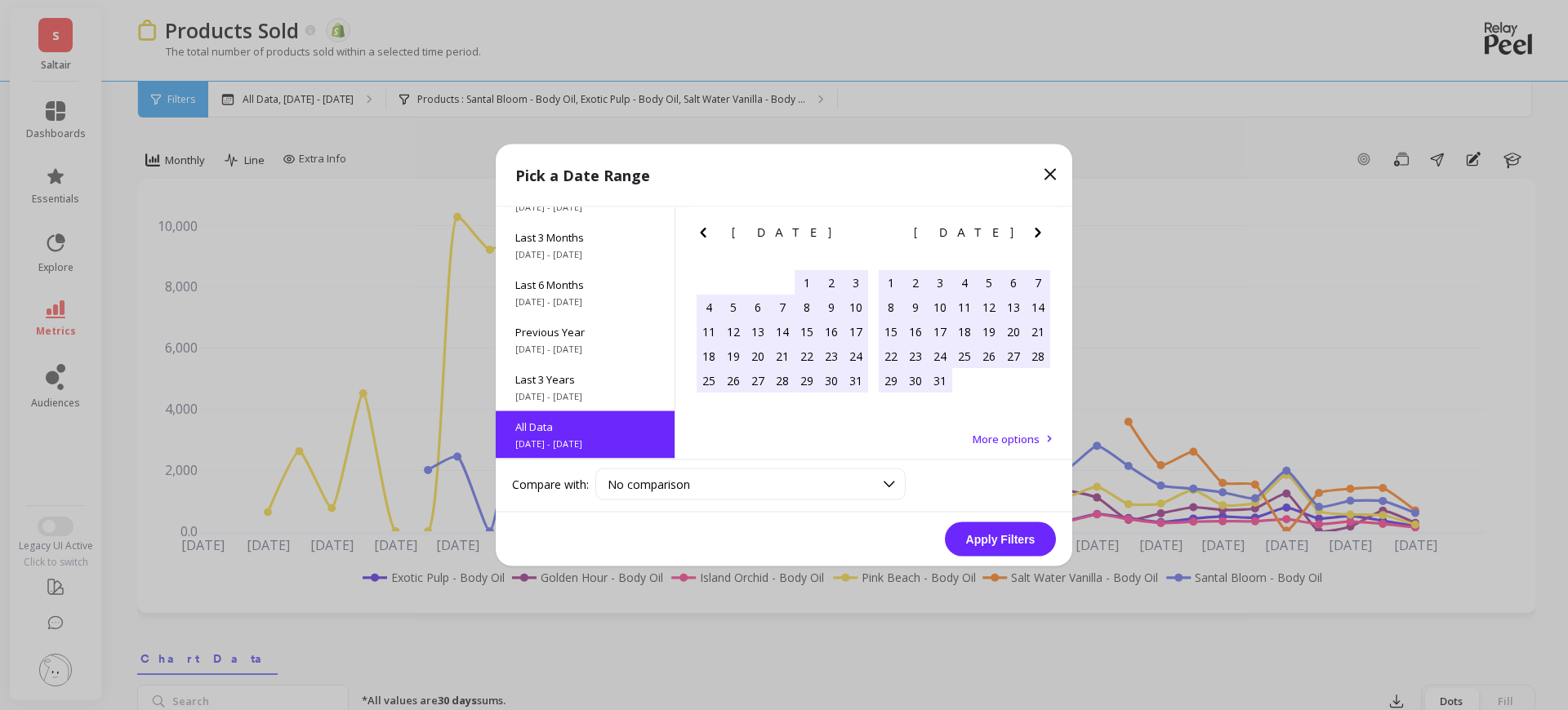
click at [1035, 232] on icon "Next Month" at bounding box center [1038, 233] width 20 height 20
click at [1035, 231] on icon "Next Month" at bounding box center [1038, 233] width 20 height 20
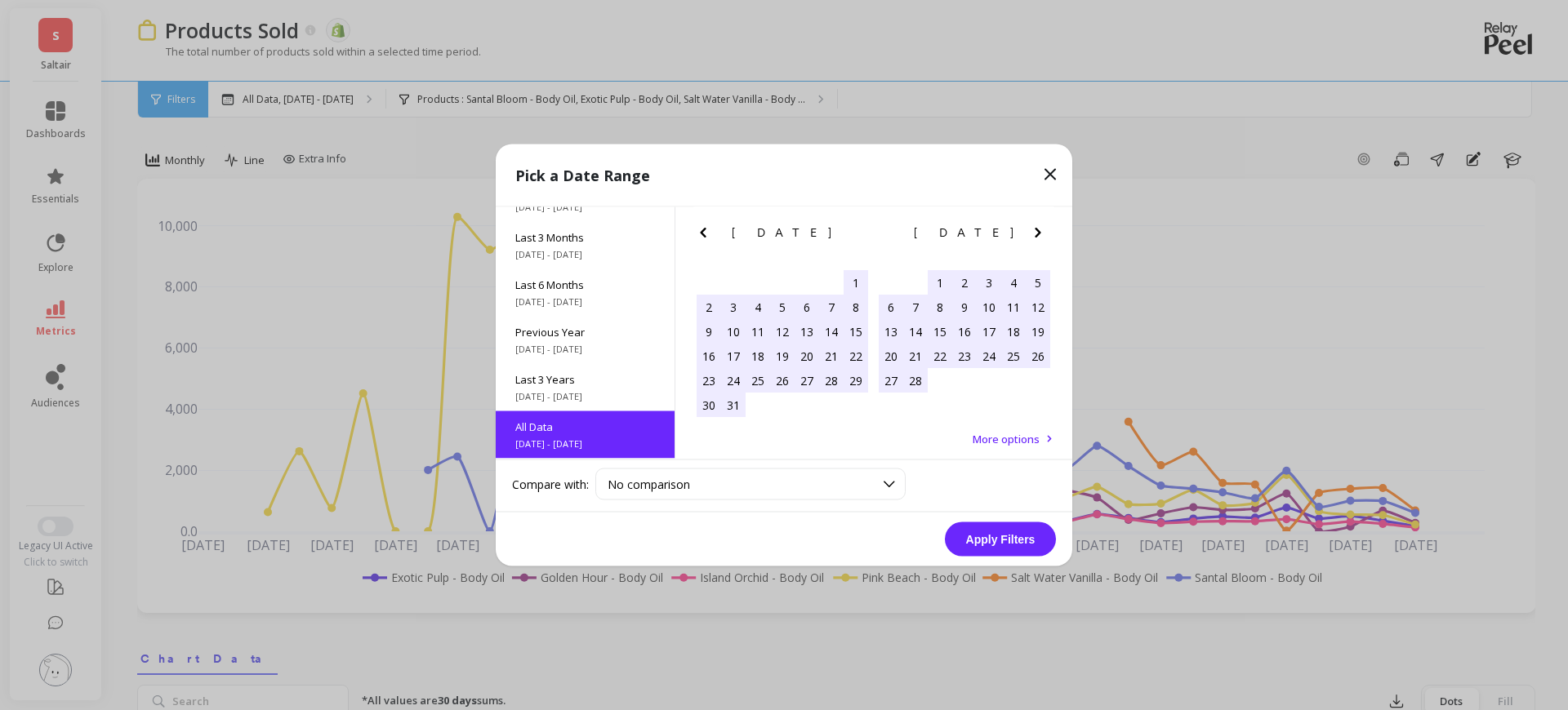
click at [1035, 231] on icon "Next Month" at bounding box center [1038, 233] width 20 height 20
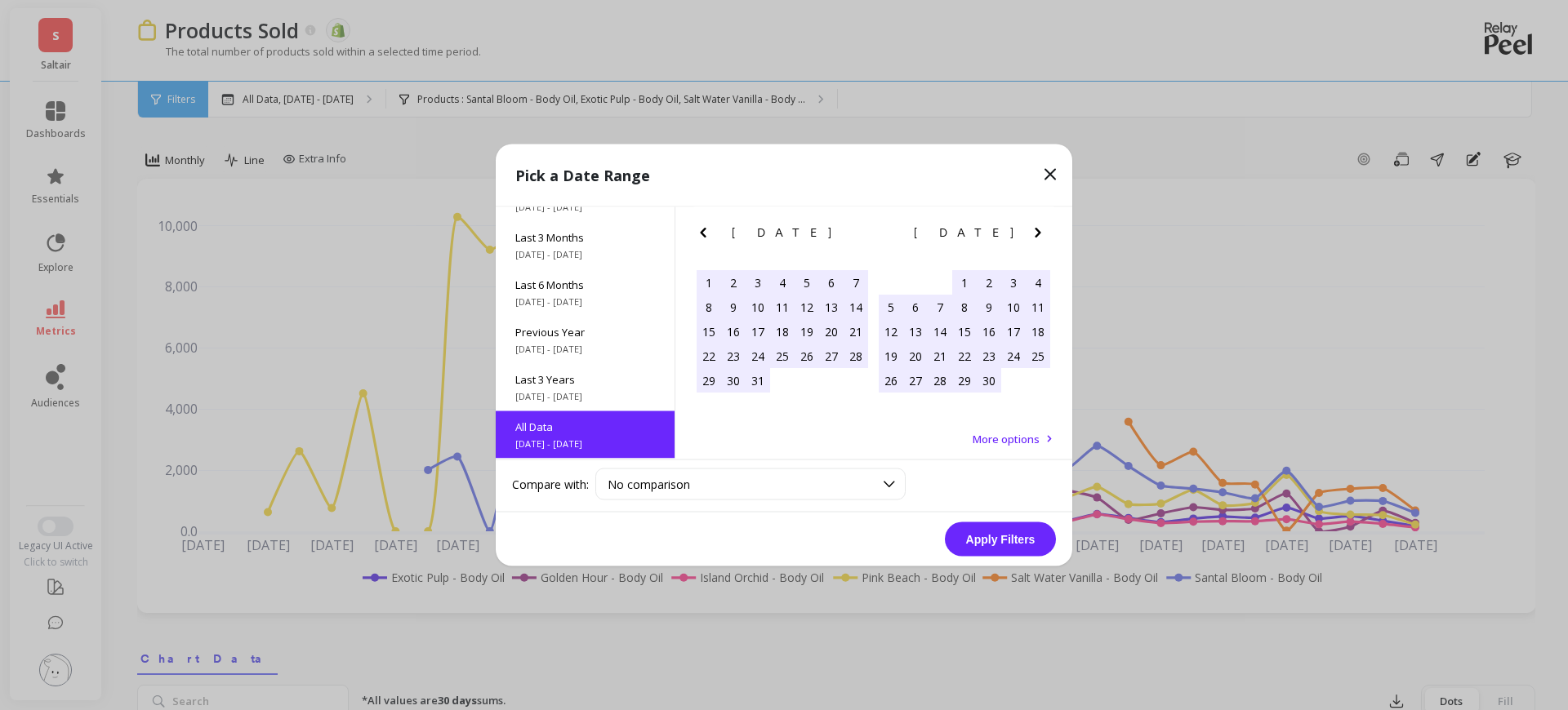
click at [1035, 231] on icon "Next Month" at bounding box center [1038, 233] width 20 height 20
click at [1035, 231] on icon "Next Month" at bounding box center [1038, 233] width 20 height 20
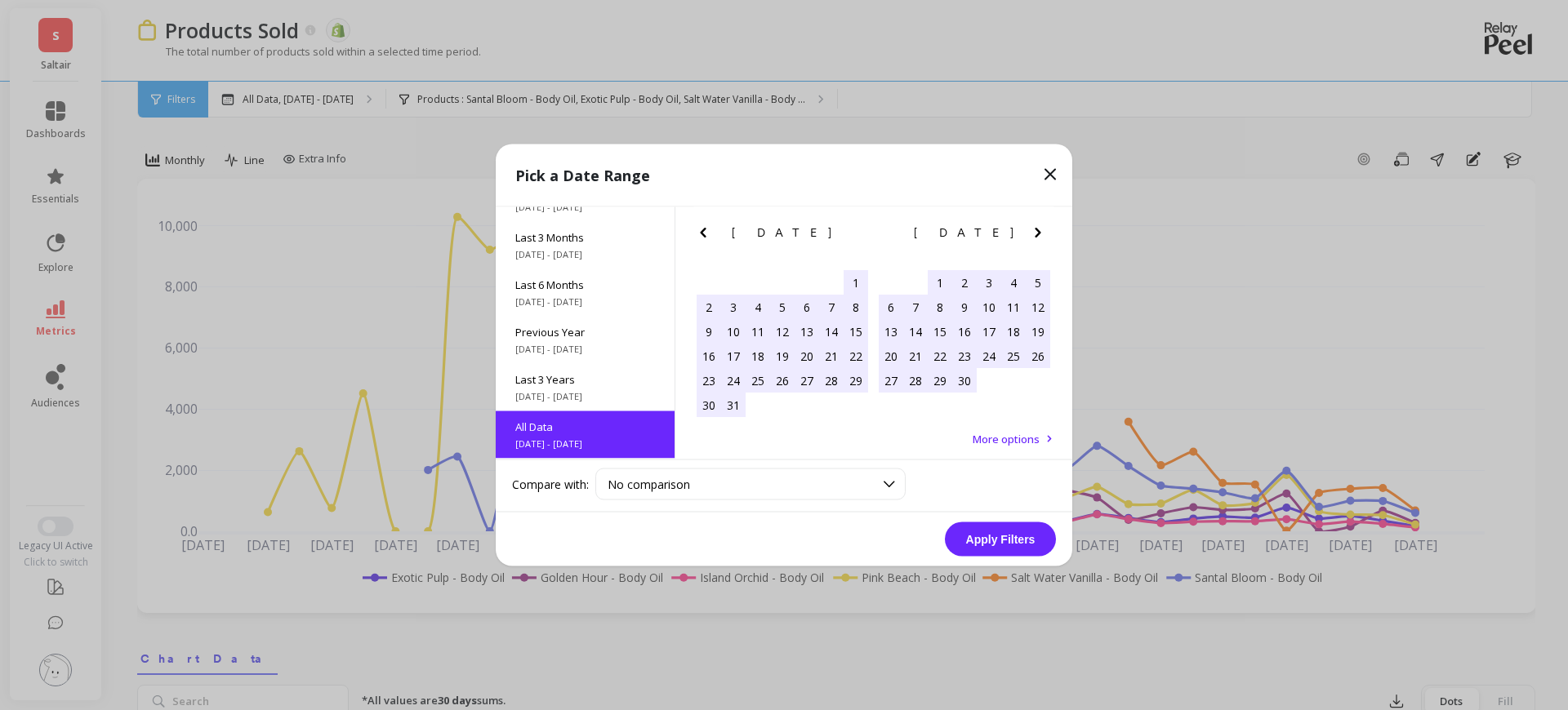
click at [1035, 231] on icon "Next Month" at bounding box center [1038, 233] width 20 height 20
click at [1034, 231] on icon "Next Month" at bounding box center [1038, 233] width 20 height 20
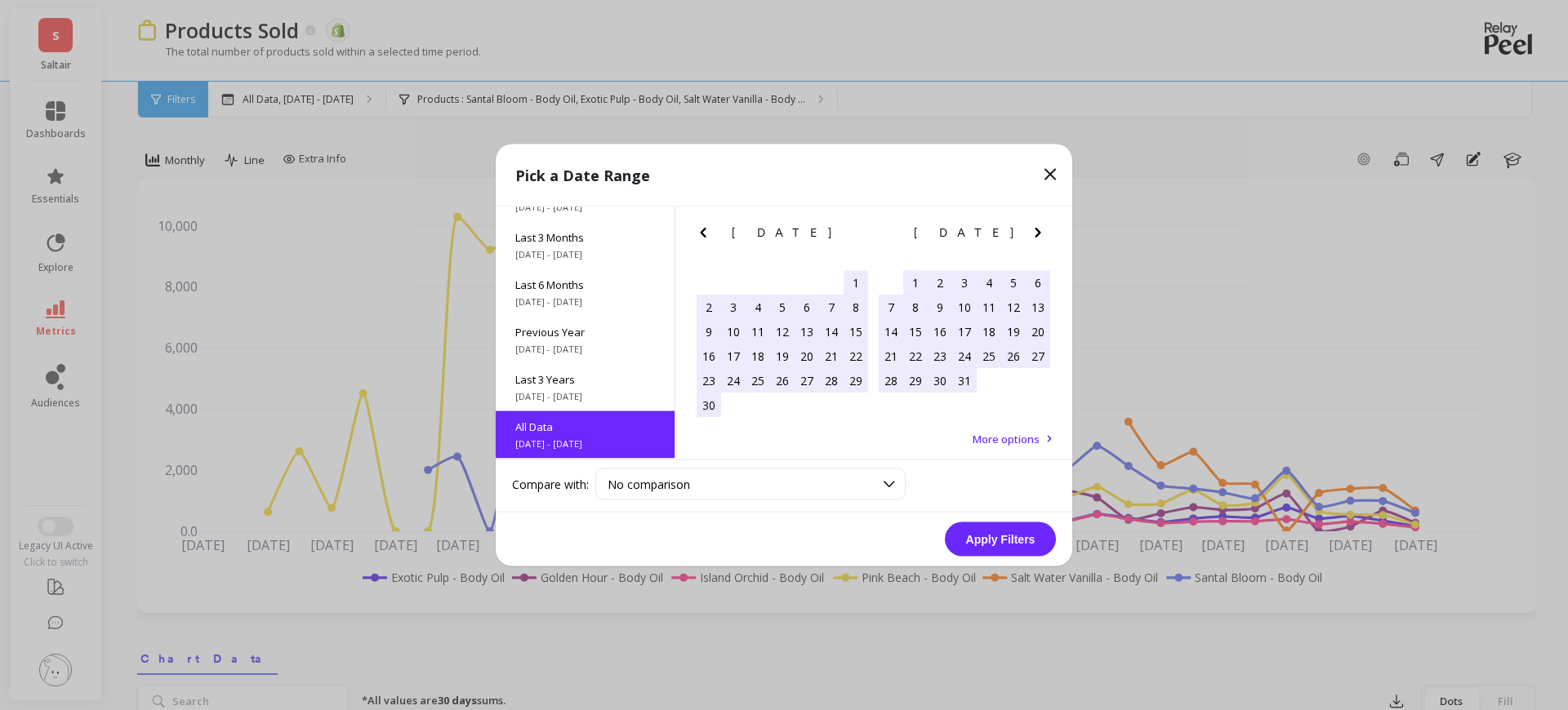
click at [1034, 231] on icon "Next Month" at bounding box center [1038, 233] width 20 height 20
click at [1037, 228] on icon "Next Month" at bounding box center [1038, 233] width 20 height 20
click at [1038, 227] on icon "Next Month" at bounding box center [1038, 233] width 20 height 20
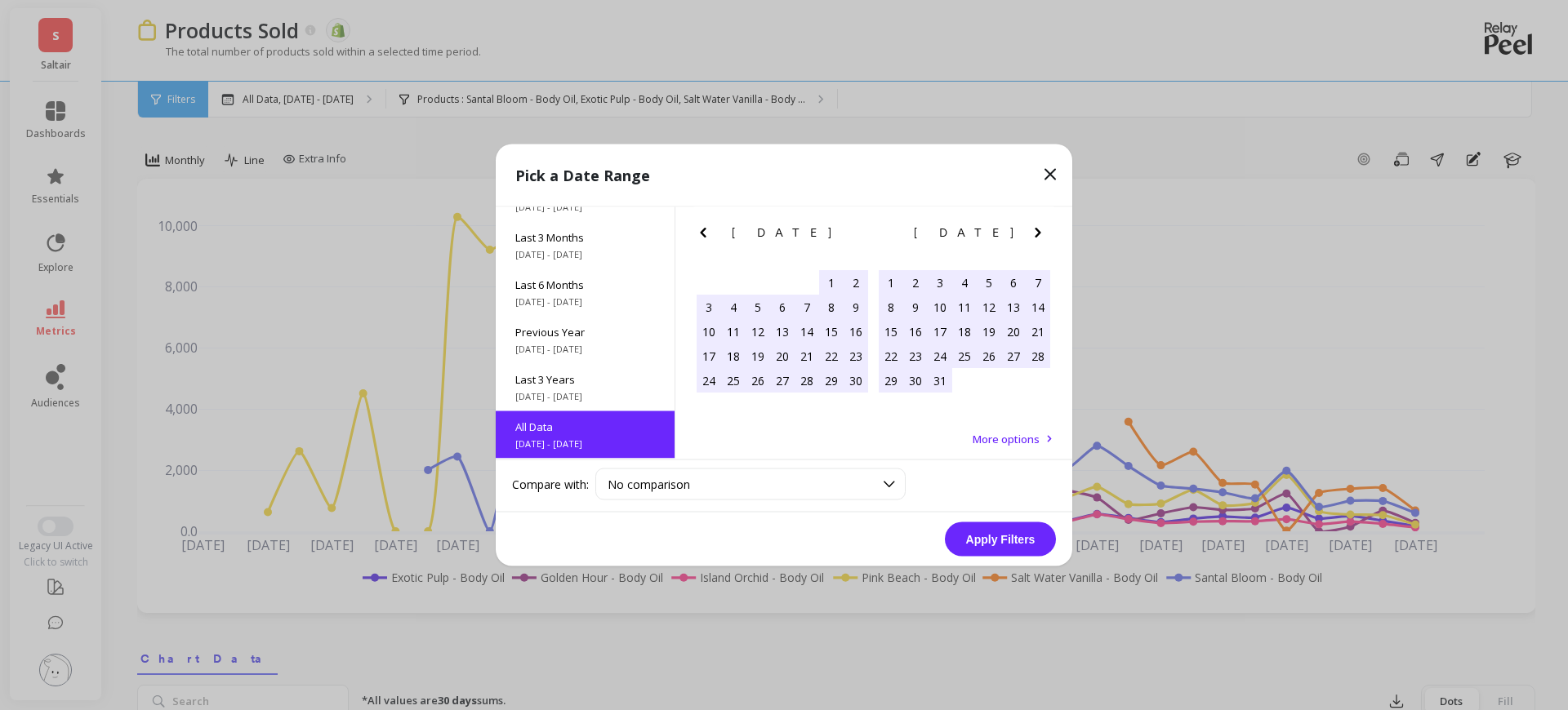
click at [1034, 231] on icon "Next Month" at bounding box center [1038, 233] width 20 height 20
click at [704, 226] on icon "Previous Month" at bounding box center [703, 233] width 20 height 20
click at [704, 226] on icon "Previous Month" at bounding box center [703, 233] width 20 height 20
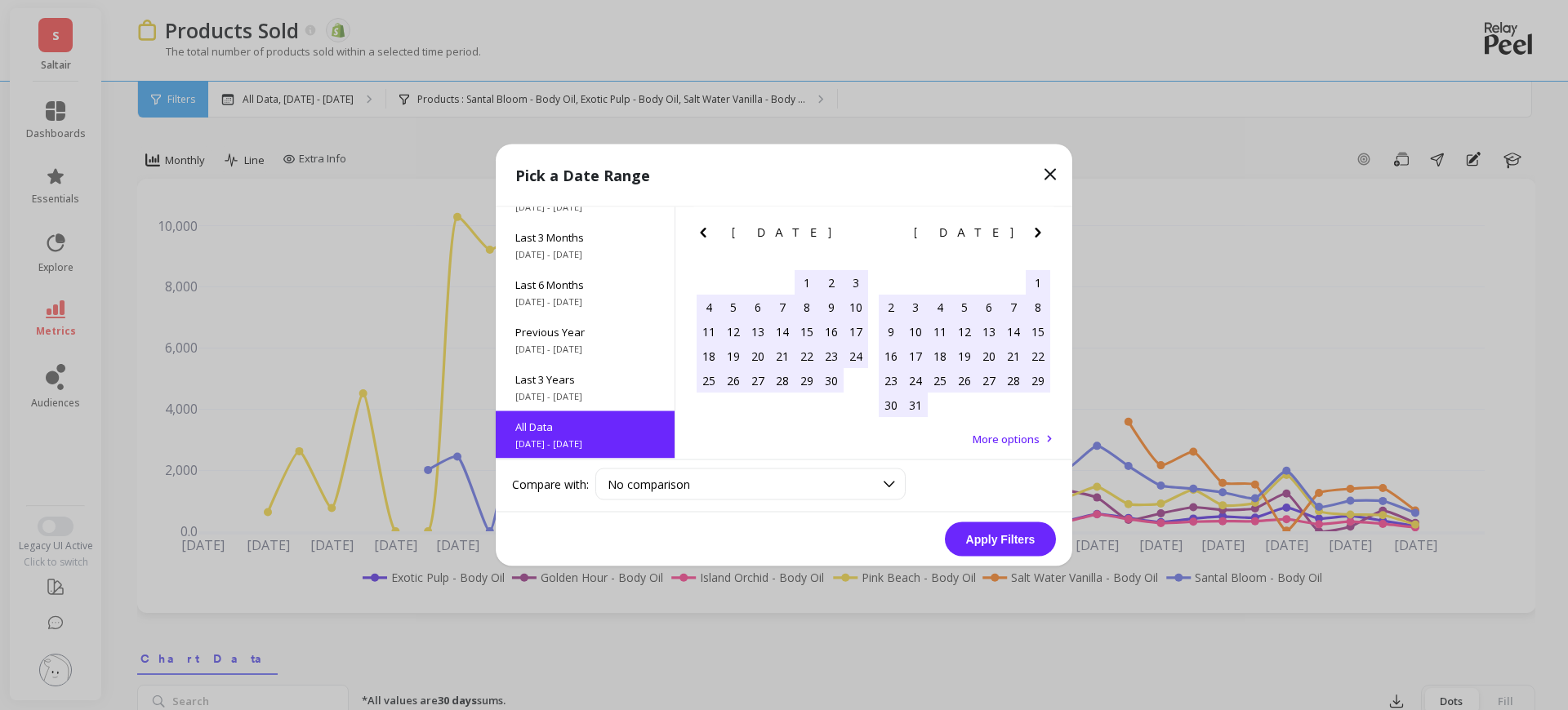
click at [705, 226] on icon "Previous Month" at bounding box center [703, 233] width 20 height 20
click at [703, 226] on icon "Previous Month" at bounding box center [703, 233] width 20 height 20
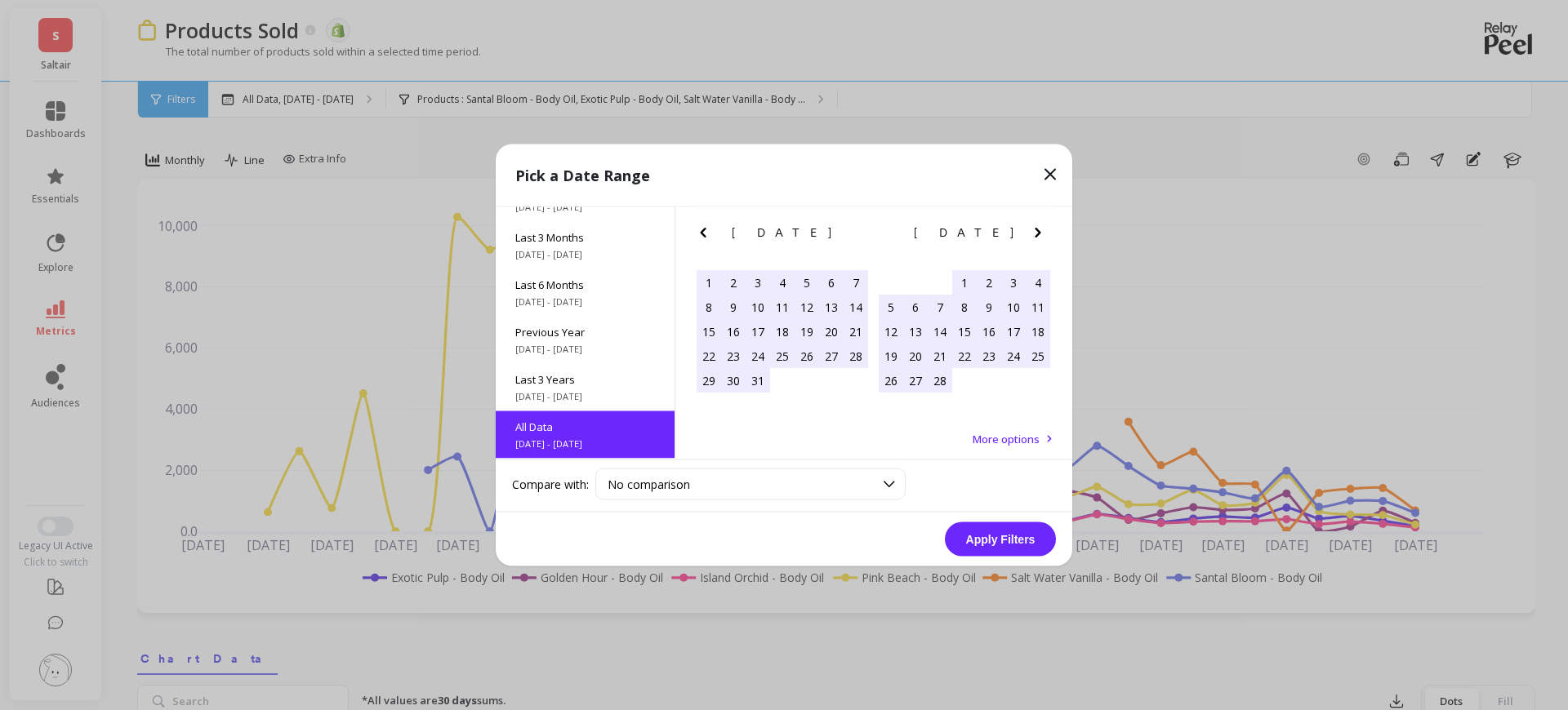
click at [710, 283] on div "1" at bounding box center [709, 283] width 25 height 25
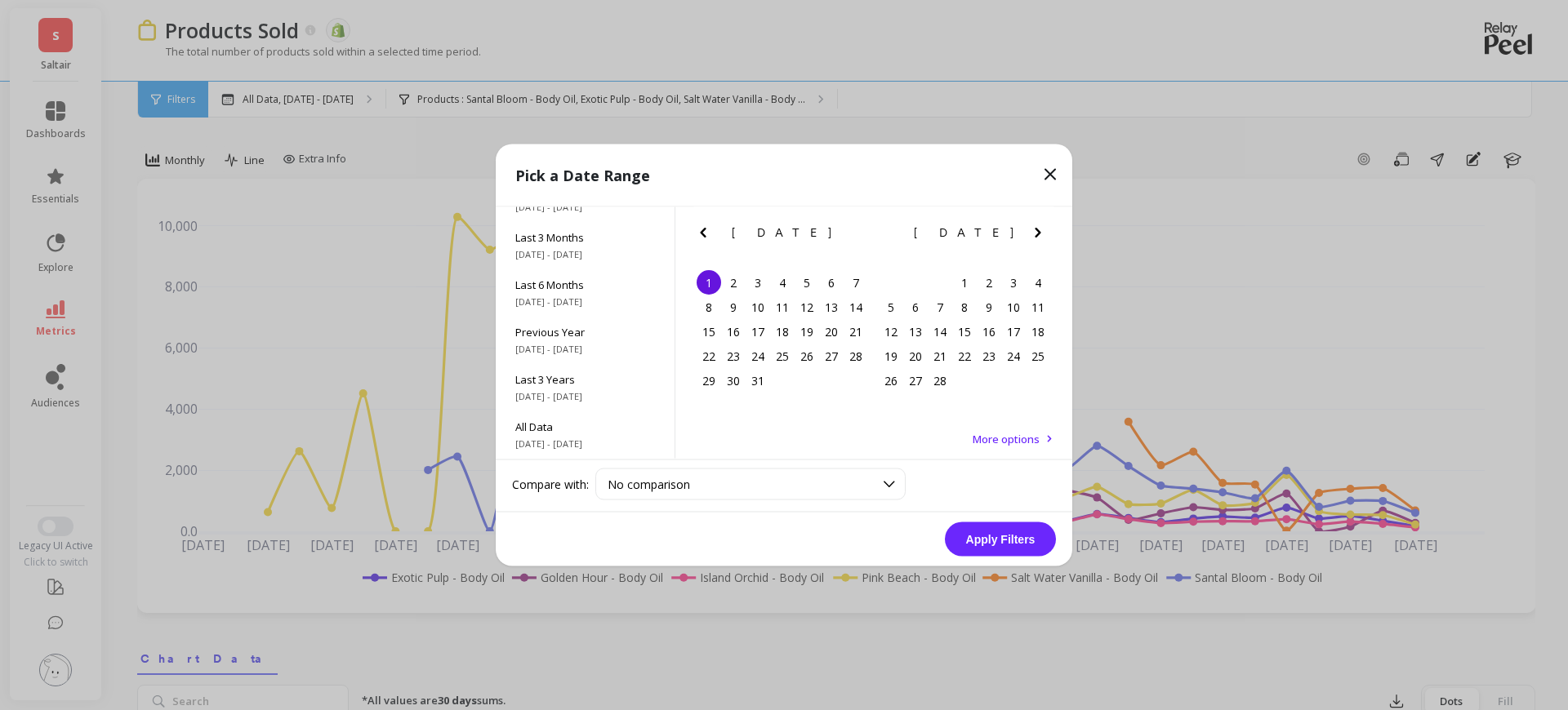
click at [1040, 233] on icon "Next Month" at bounding box center [1038, 233] width 20 height 20
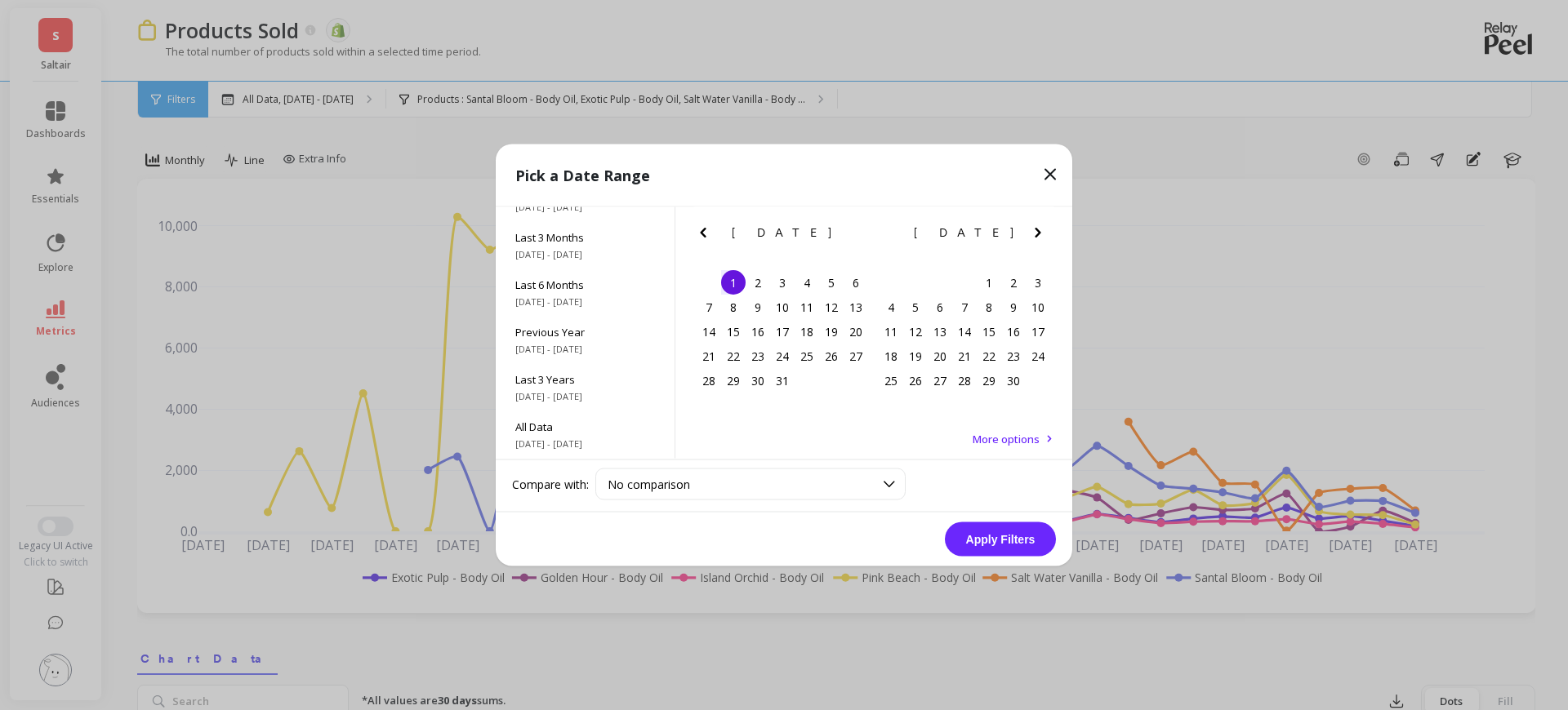
click at [1040, 233] on icon "Next Month" at bounding box center [1038, 233] width 20 height 20
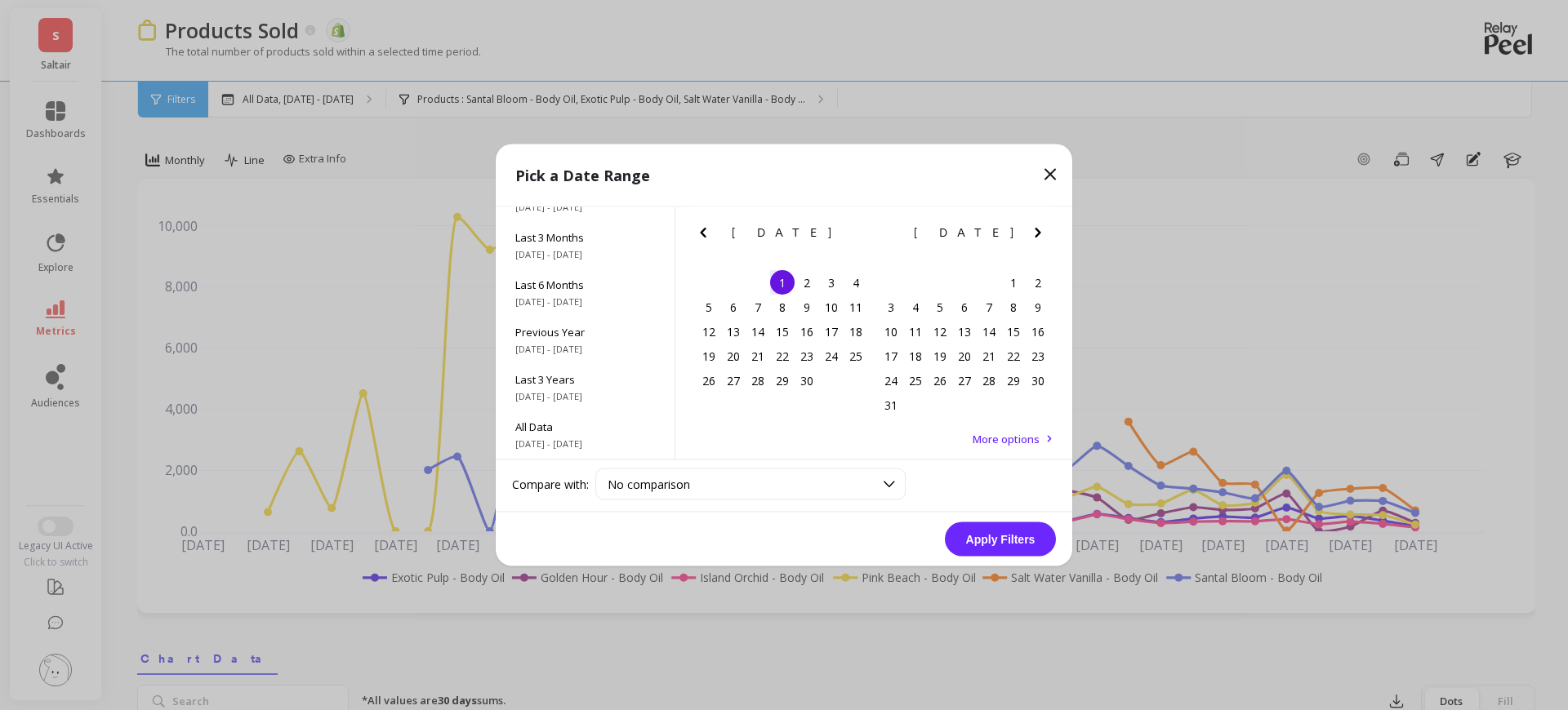
click at [1040, 233] on icon "Next Month" at bounding box center [1038, 233] width 20 height 20
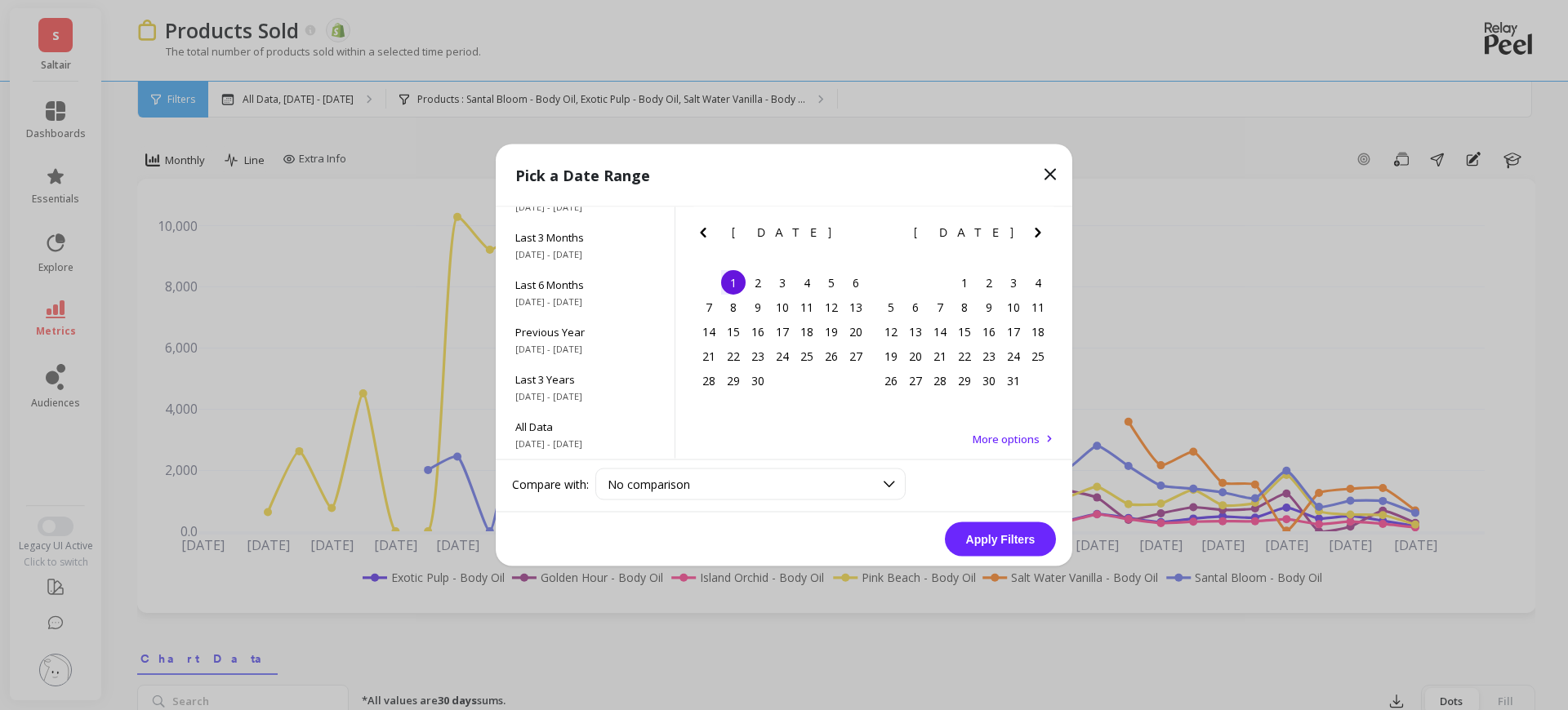
click at [1040, 233] on icon "Next Month" at bounding box center [1038, 233] width 20 height 20
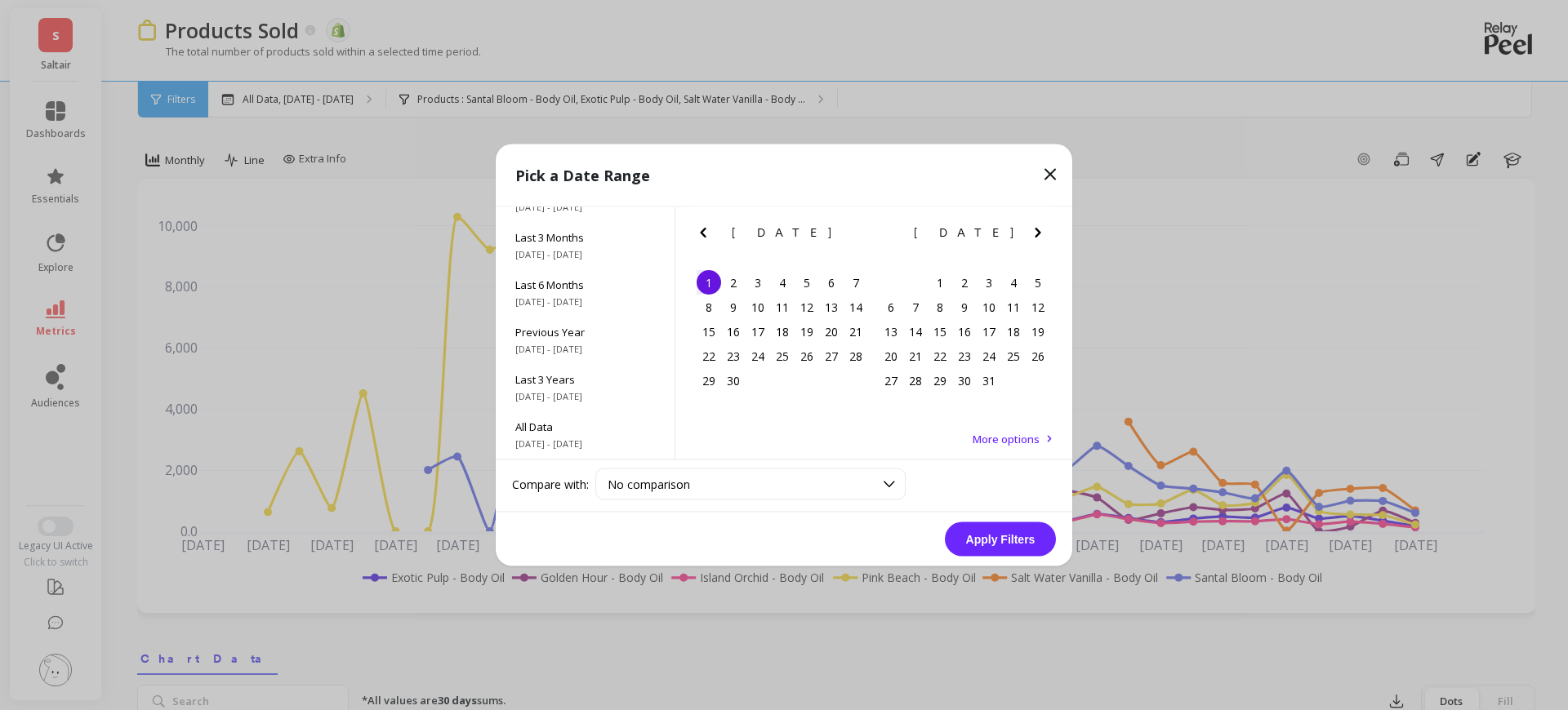
click at [1040, 233] on icon "Next Month" at bounding box center [1038, 233] width 20 height 20
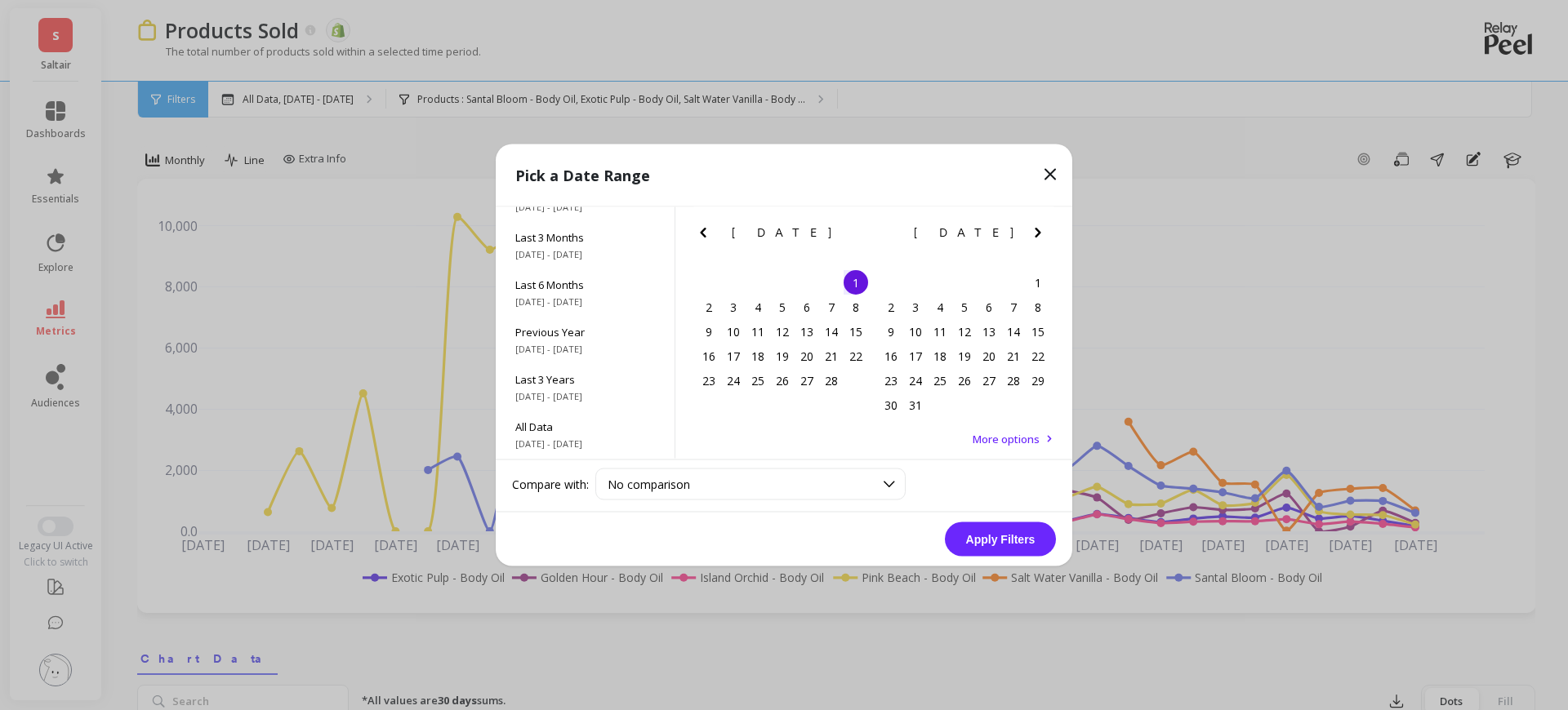
click at [1040, 233] on icon "Next Month" at bounding box center [1038, 233] width 20 height 20
click at [1039, 232] on icon "Next Month" at bounding box center [1037, 232] width 6 height 10
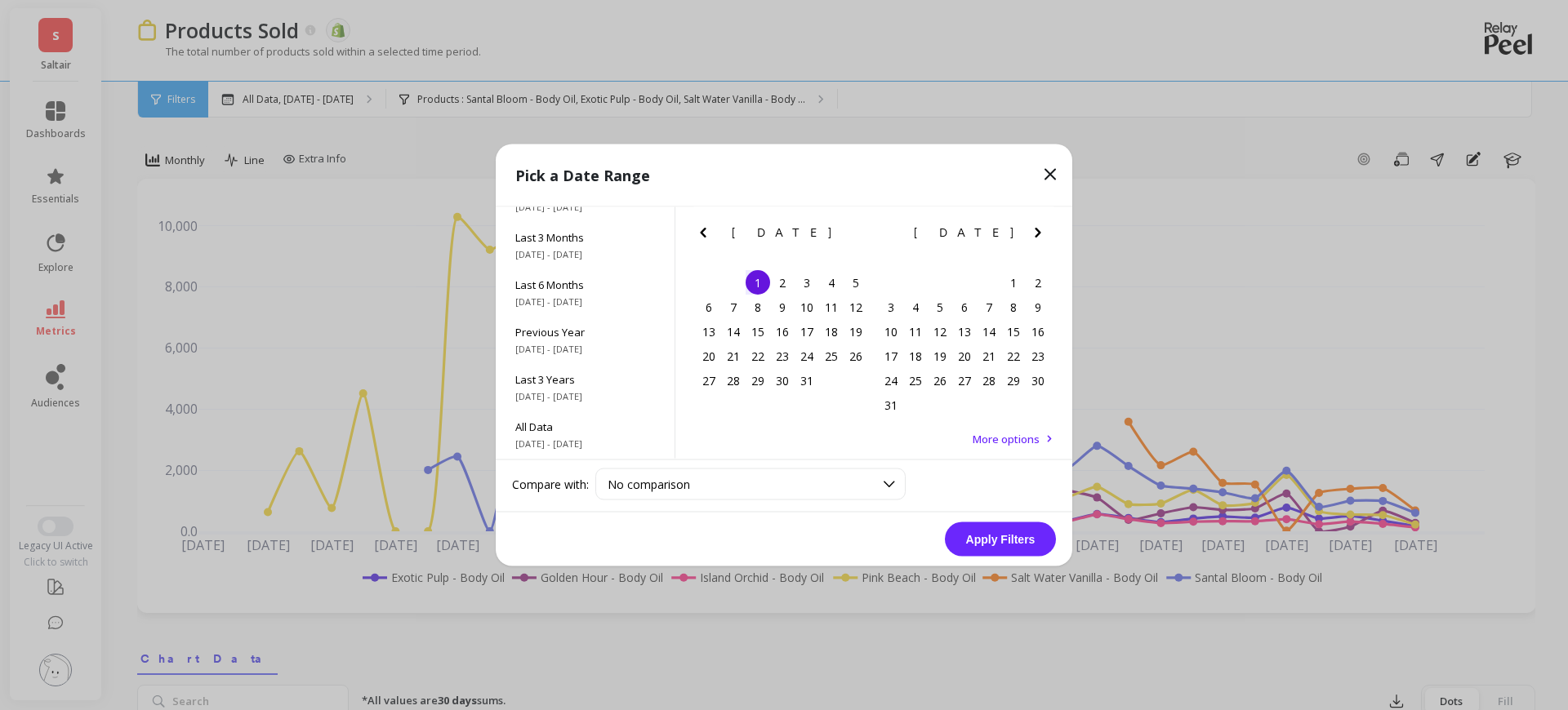
click at [1039, 232] on icon "Next Month" at bounding box center [1037, 232] width 6 height 10
click at [783, 361] on div "24" at bounding box center [782, 356] width 25 height 25
click at [968, 534] on button "Apply Filters" at bounding box center [1000, 539] width 111 height 34
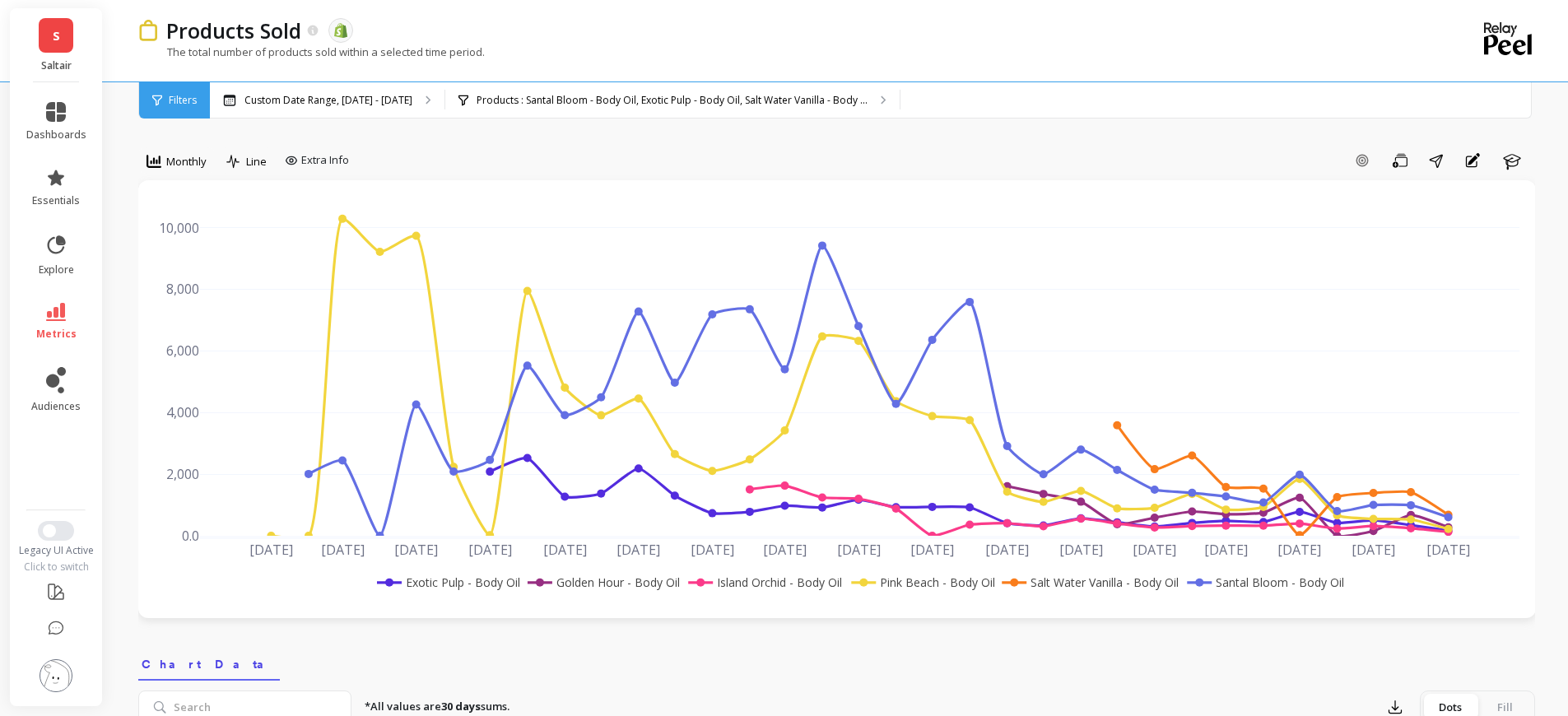
drag, startPoint x: 773, startPoint y: 582, endPoint x: 802, endPoint y: 644, distance: 68.4
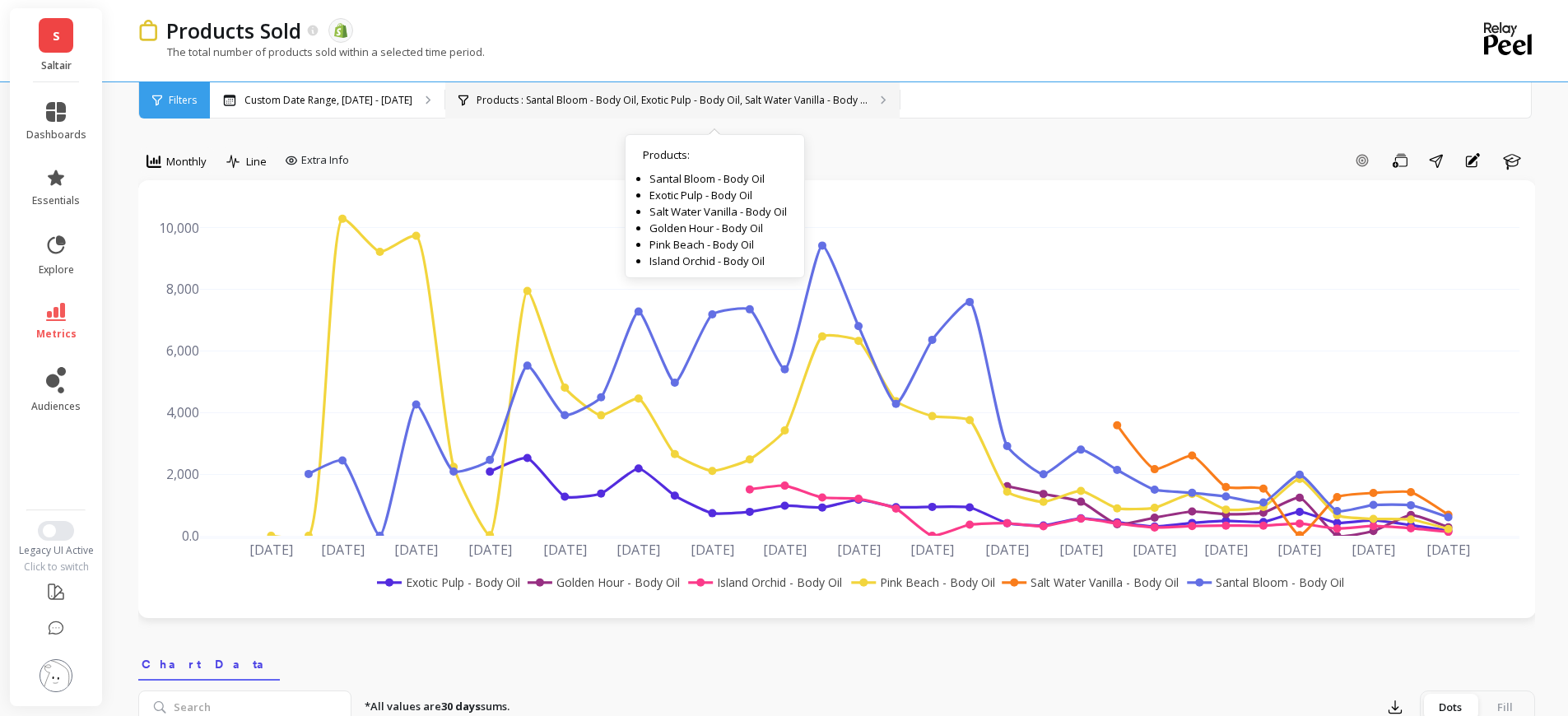
click at [669, 100] on p "Products : Santal Bloom - Body Oil, Exotic Pulp - Body Oil, Salt Water Vanilla …" at bounding box center [672, 101] width 391 height 13
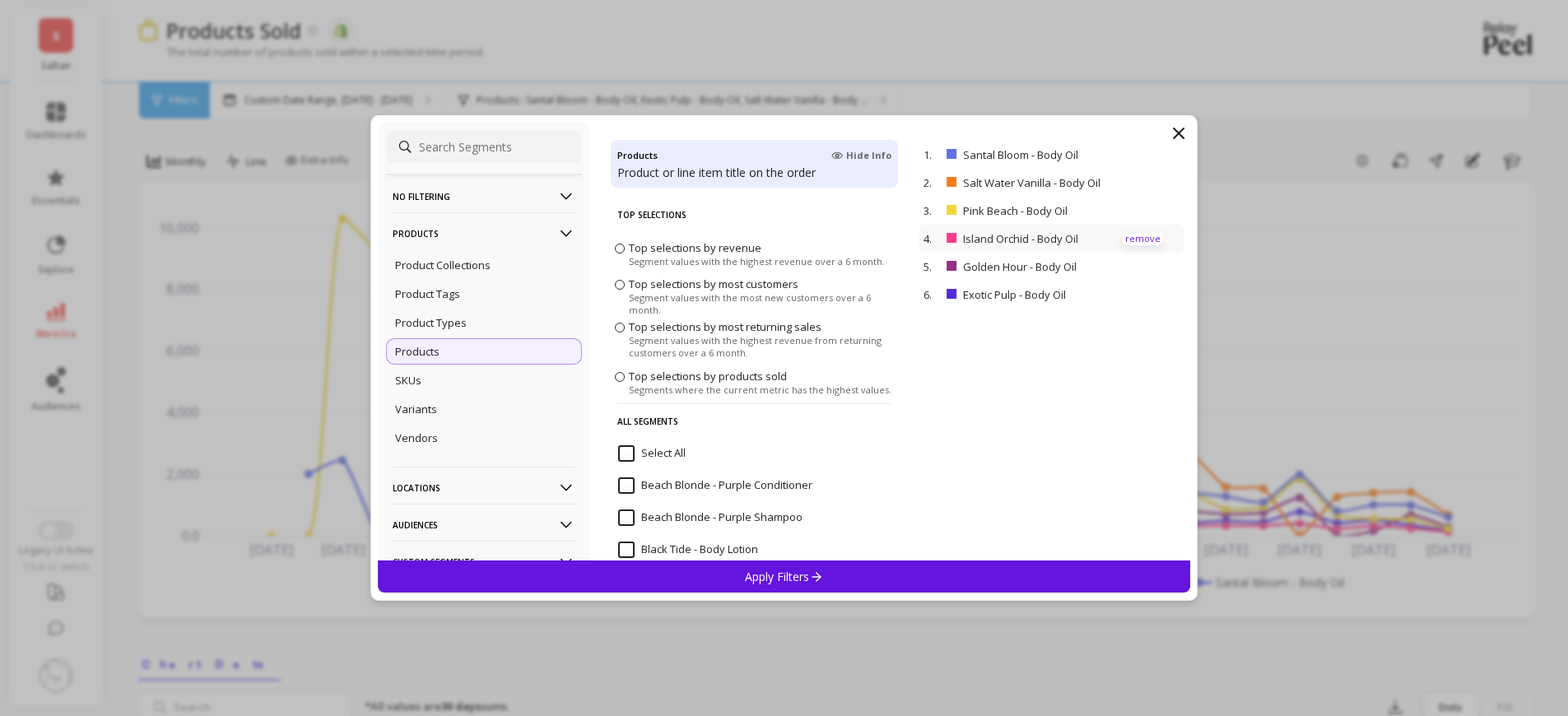
click at [1133, 237] on p "remove" at bounding box center [1143, 238] width 42 height 13
click at [1131, 267] on p "remove" at bounding box center [1143, 267] width 42 height 13
click at [926, 583] on div "Apply Filters" at bounding box center [784, 576] width 813 height 33
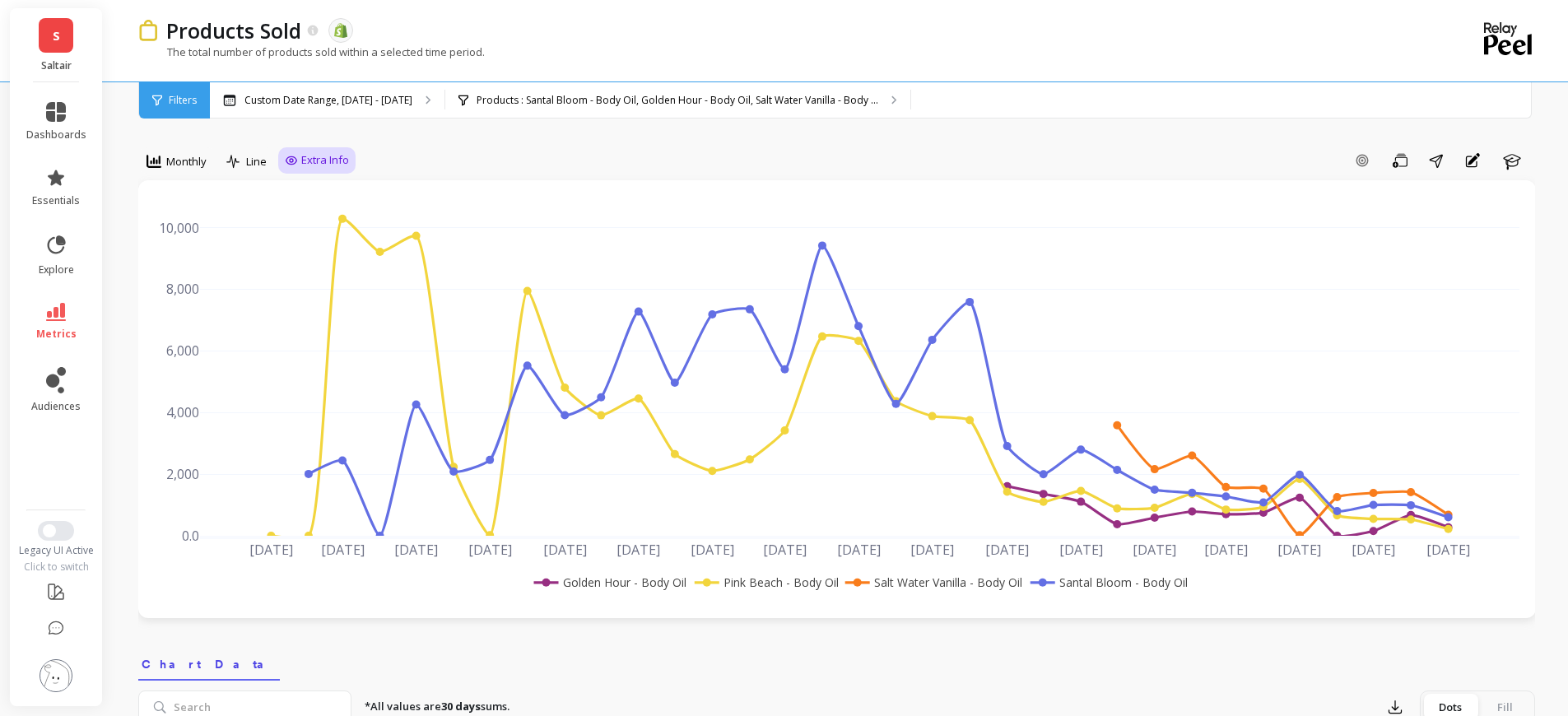
click at [323, 157] on span "Extra Info" at bounding box center [324, 161] width 48 height 17
click at [1475, 158] on icon "button" at bounding box center [1473, 159] width 12 height 12
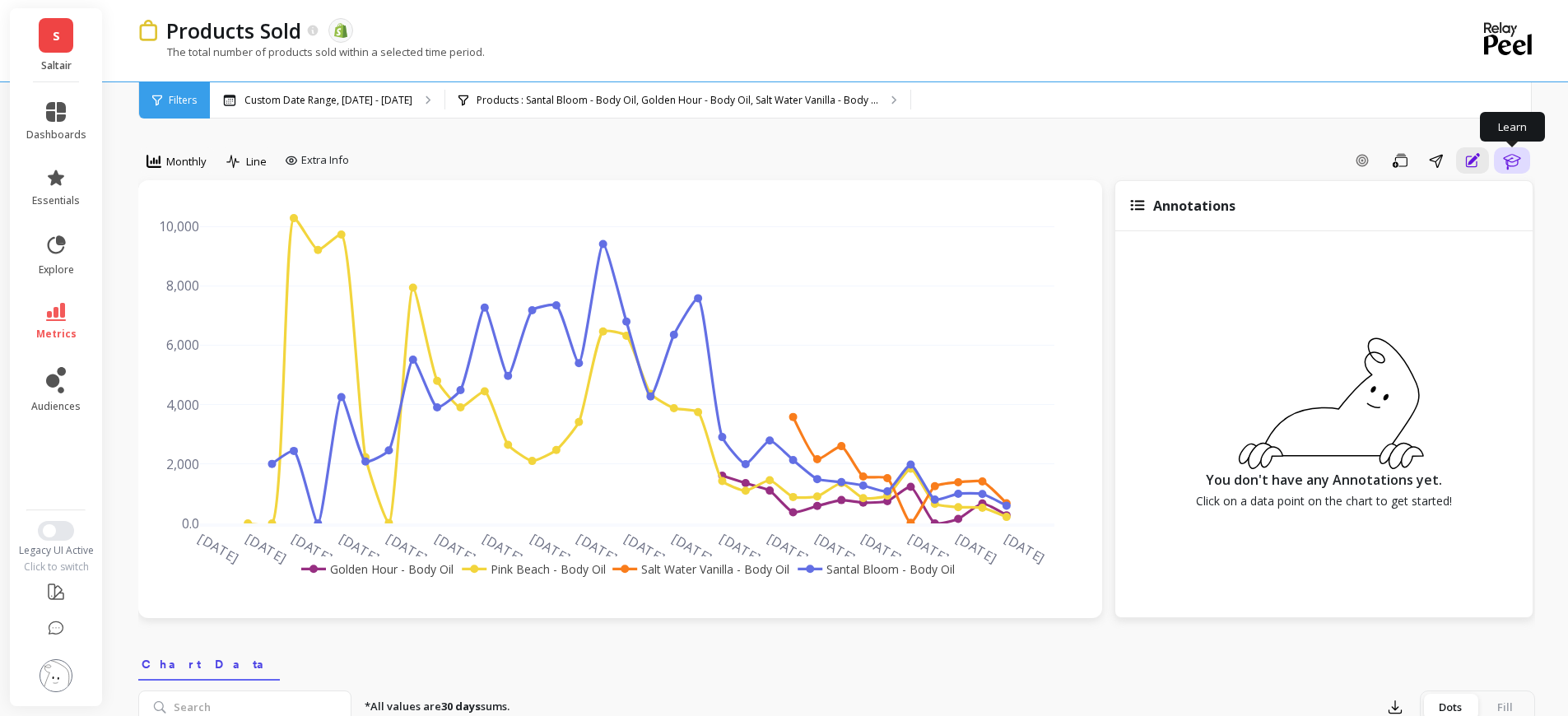
click at [1499, 164] on button "Learn" at bounding box center [1511, 161] width 36 height 27
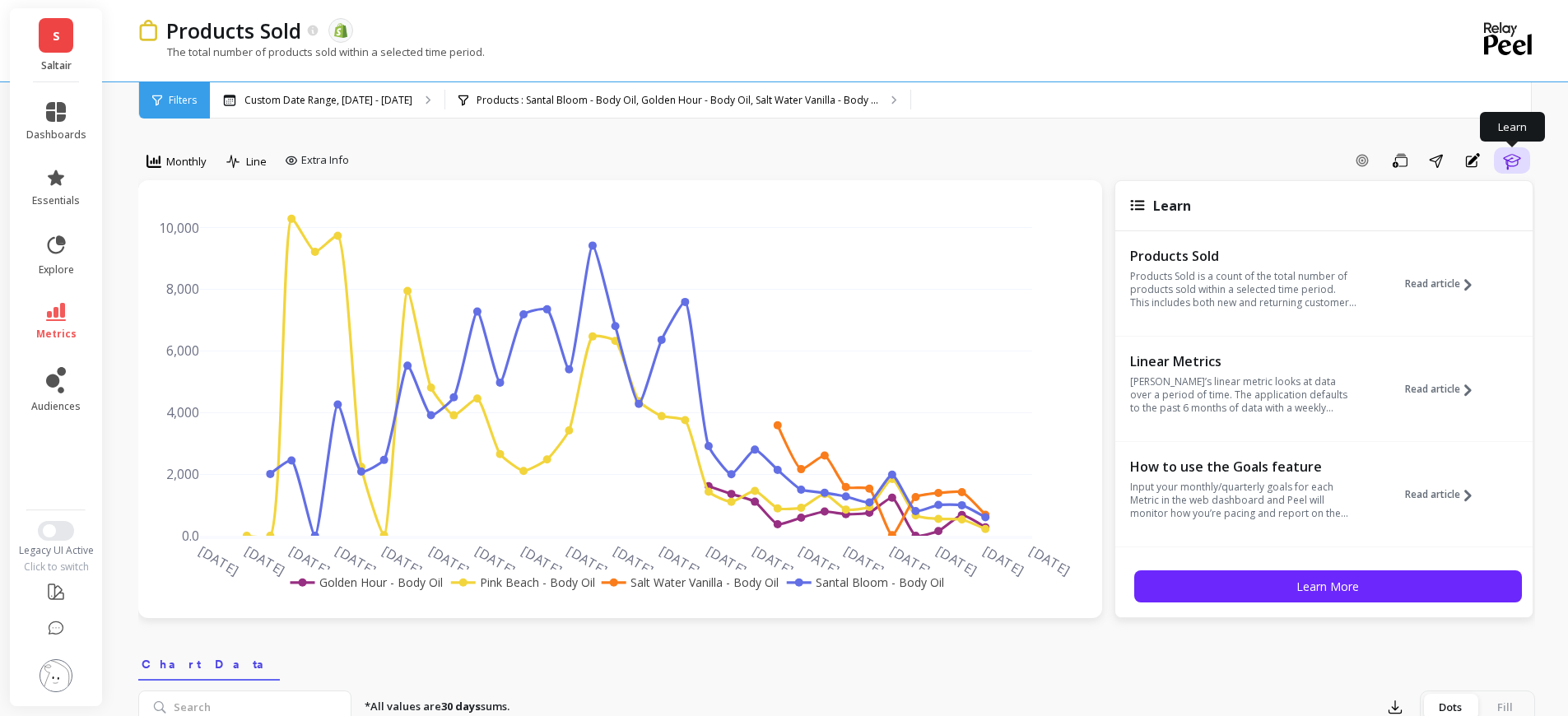
click at [1515, 162] on icon "button" at bounding box center [1512, 161] width 20 height 20
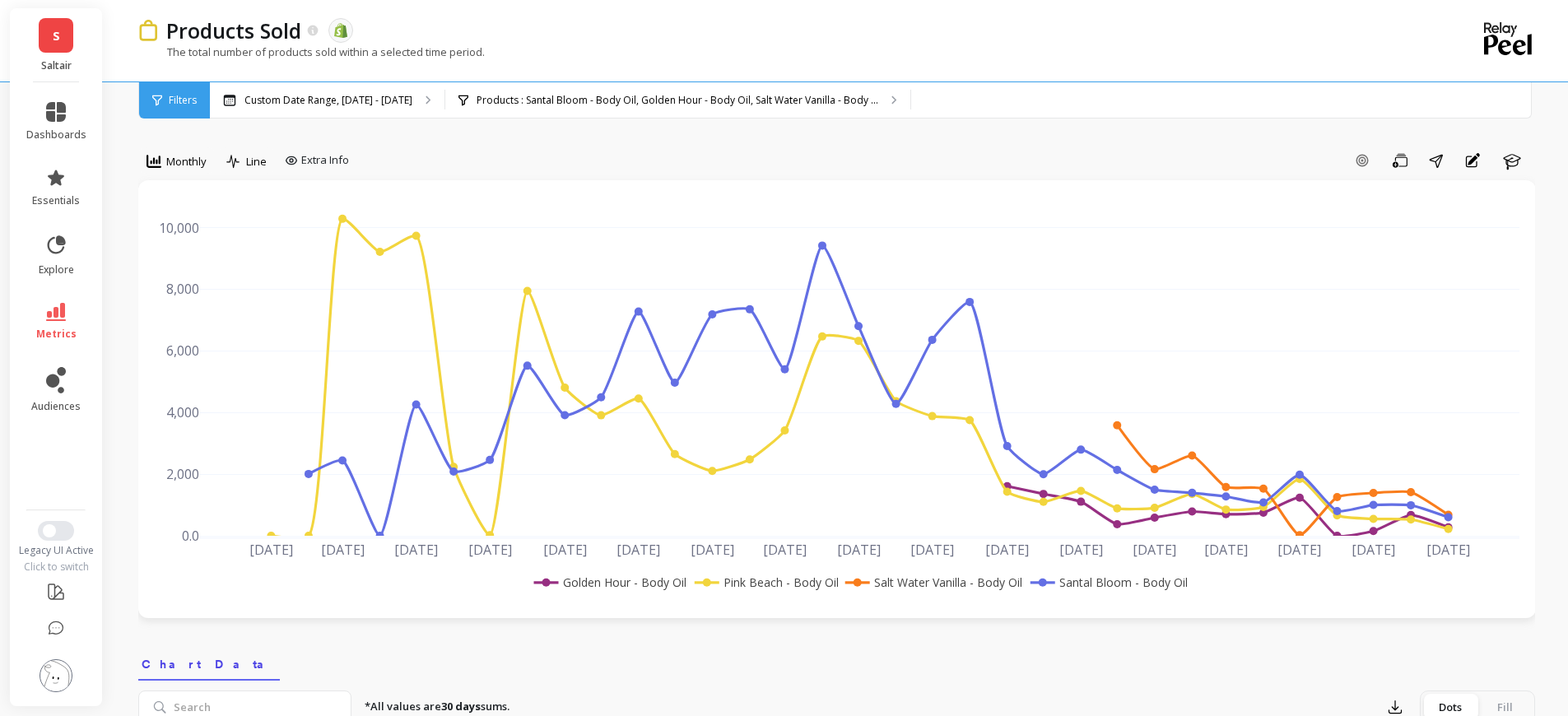
click at [944, 584] on rect at bounding box center [933, 582] width 183 height 18
click at [794, 577] on rect at bounding box center [764, 582] width 148 height 18
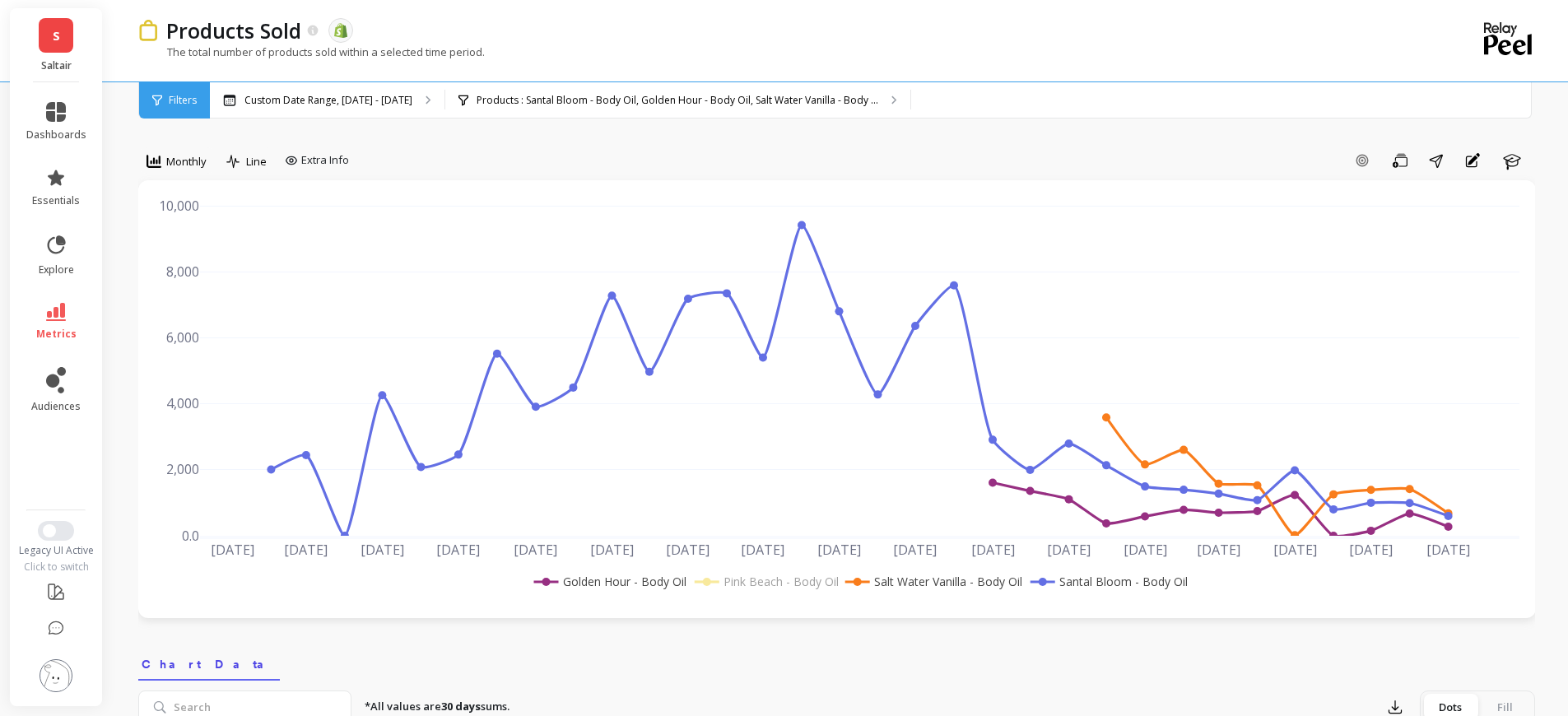
click at [634, 575] on rect at bounding box center [609, 581] width 159 height 18
click at [1121, 585] on rect at bounding box center [1106, 581] width 161 height 18
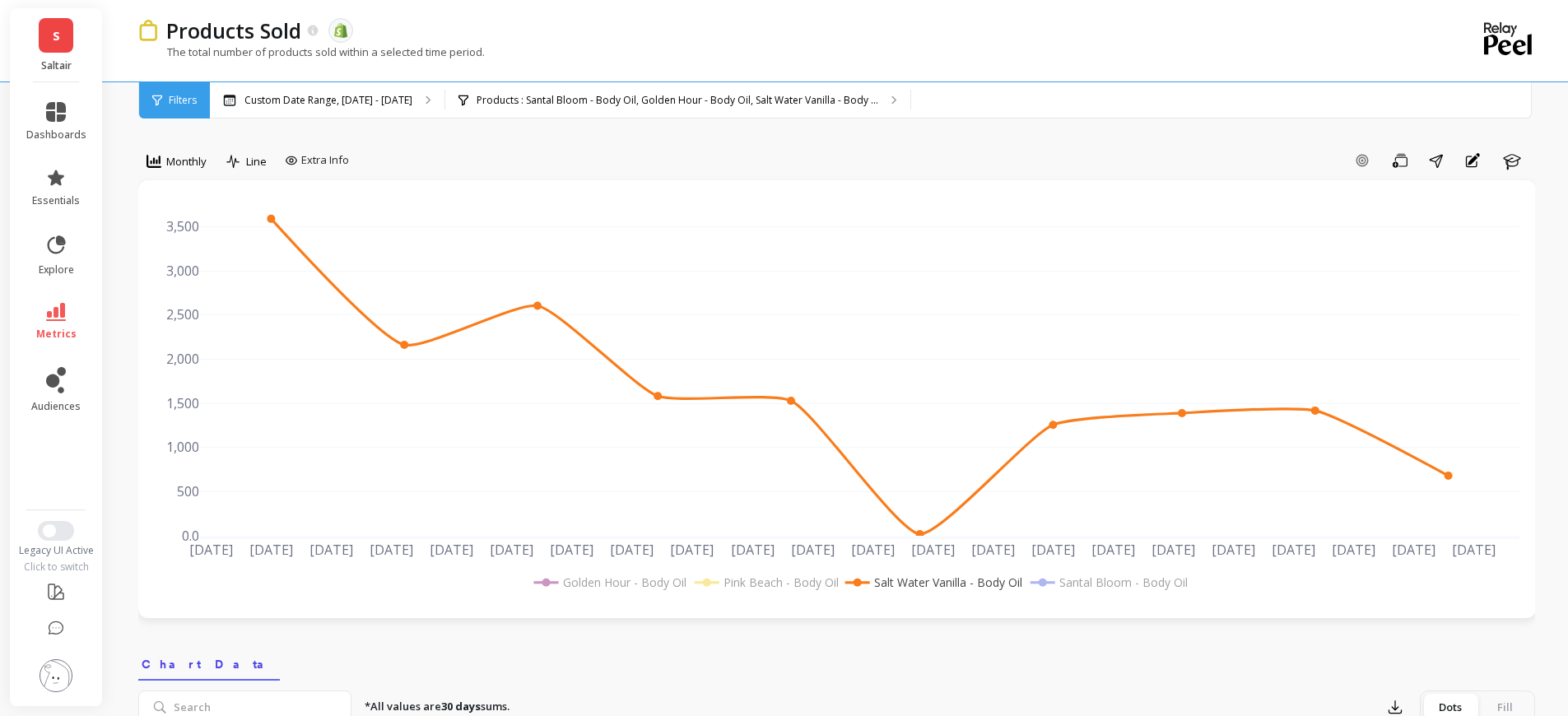
click at [607, 579] on rect at bounding box center [609, 582] width 159 height 18
click at [752, 581] on rect at bounding box center [764, 582] width 148 height 18
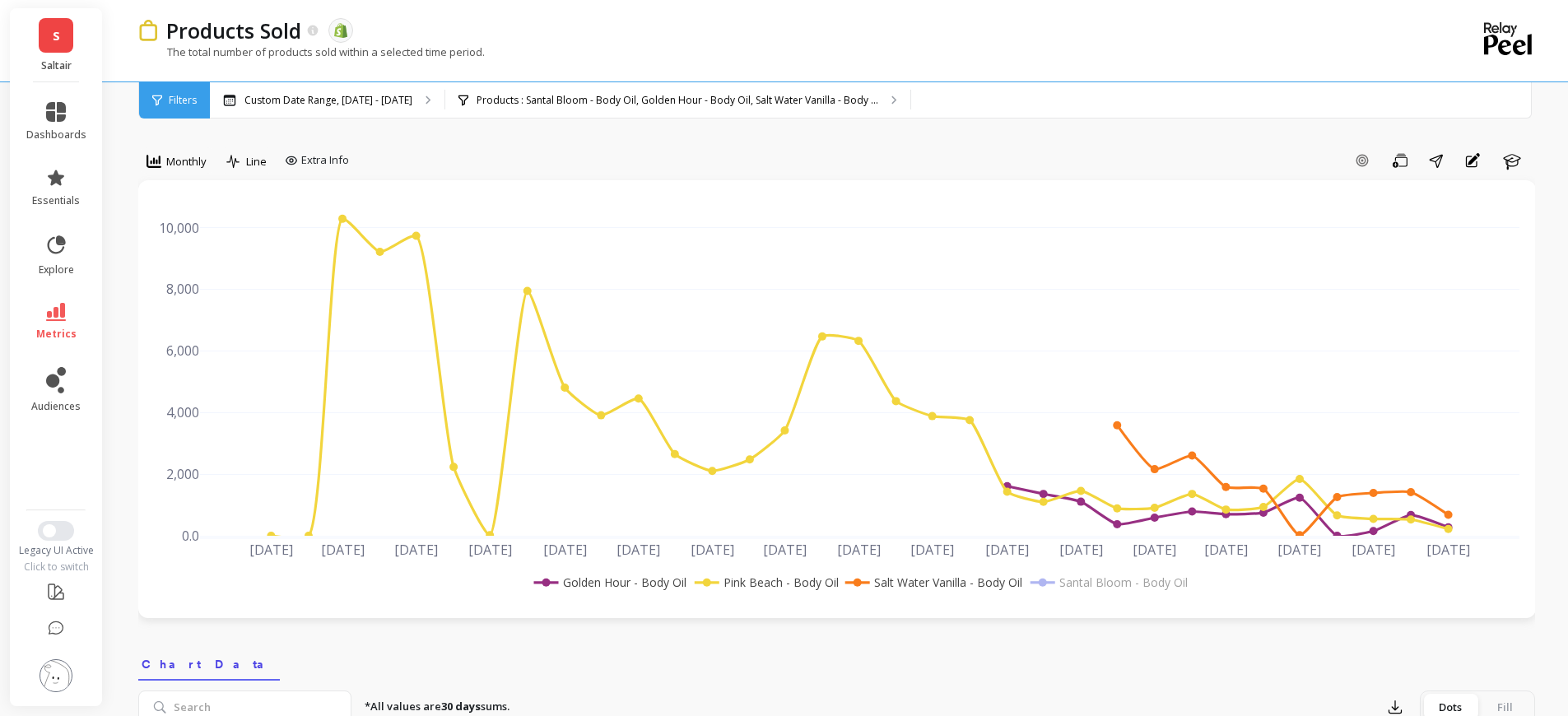
click at [1080, 591] on rect at bounding box center [1106, 582] width 161 height 18
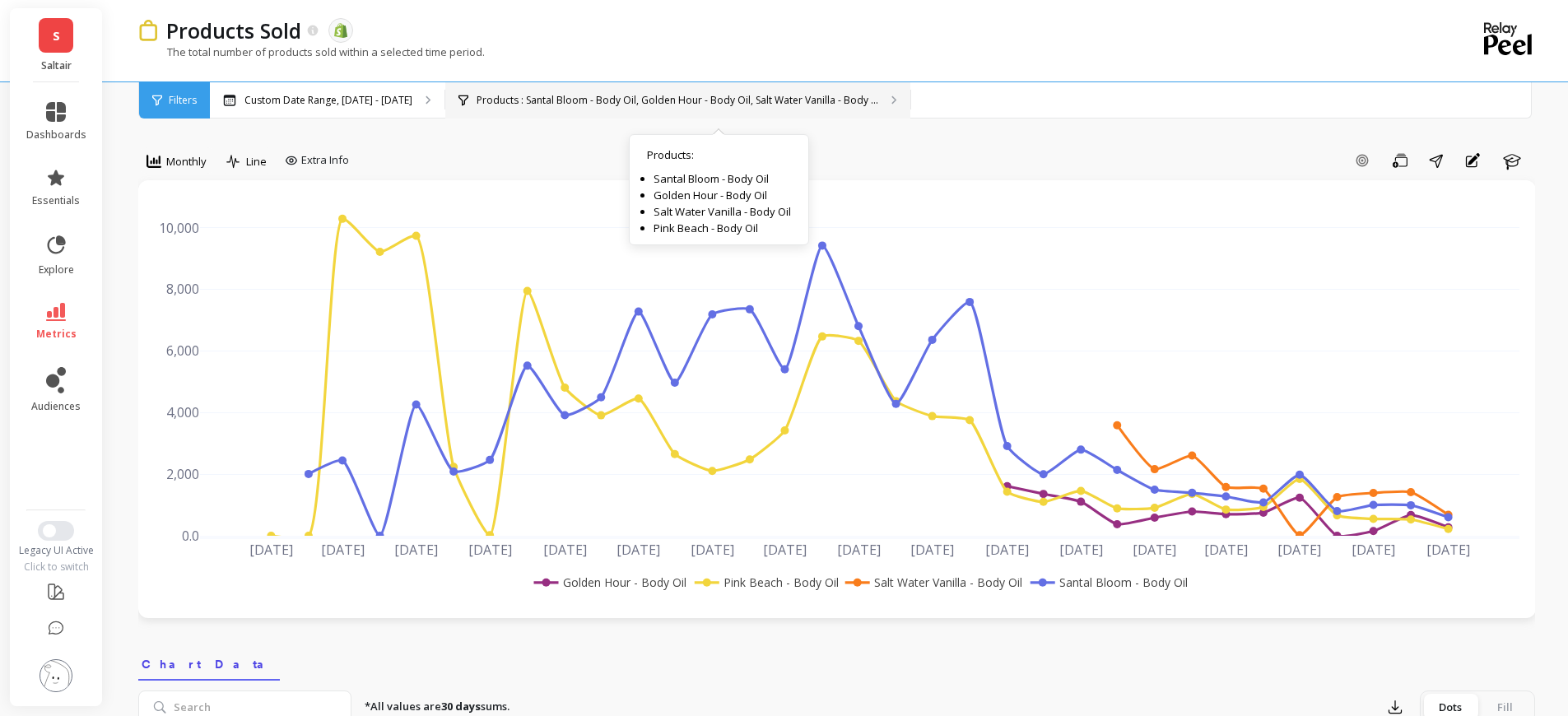
click at [655, 89] on div "Products : Santal Bloom - Body Oil, Golden Hour - Body Oil, Salt Water Vanilla …" at bounding box center [678, 100] width 465 height 36
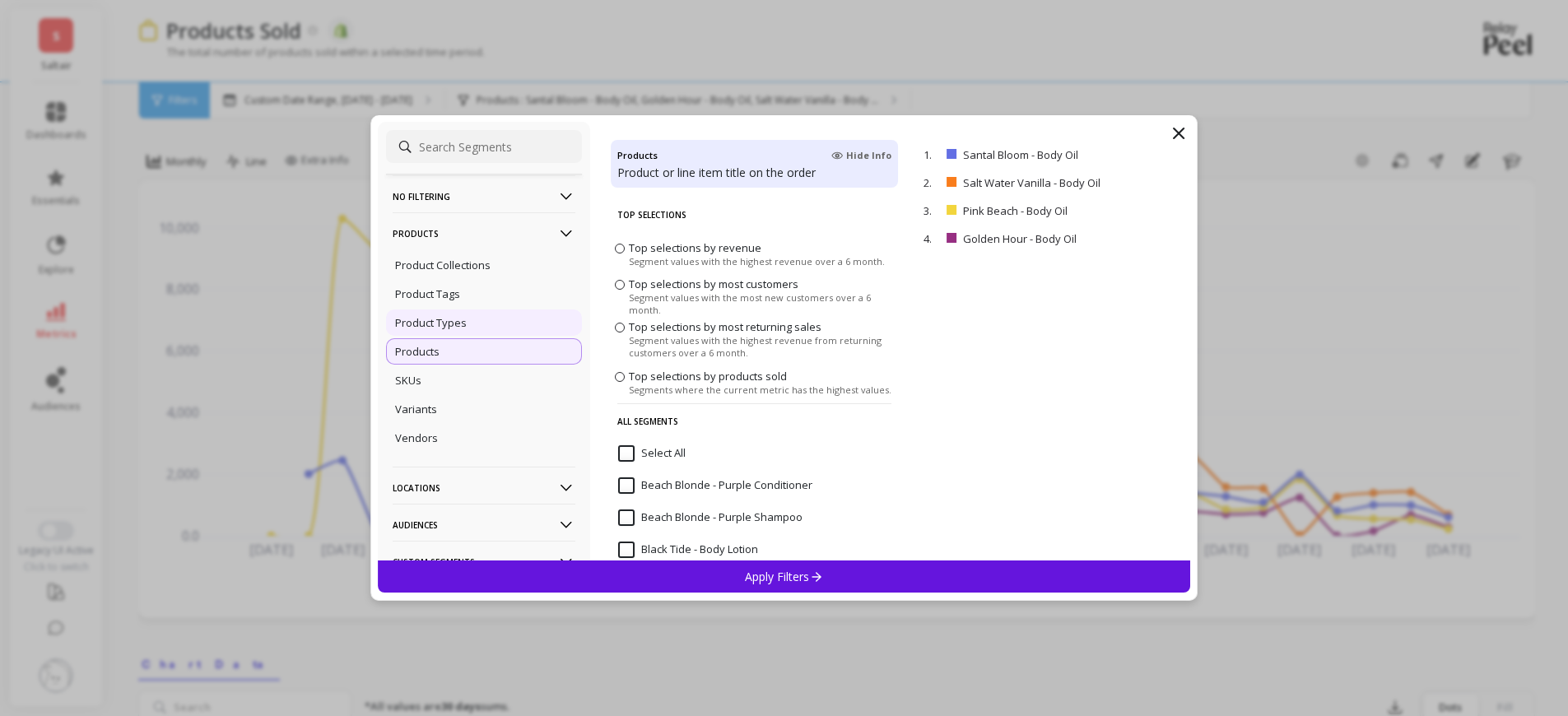
click at [453, 327] on p "Product Types" at bounding box center [431, 323] width 72 height 15
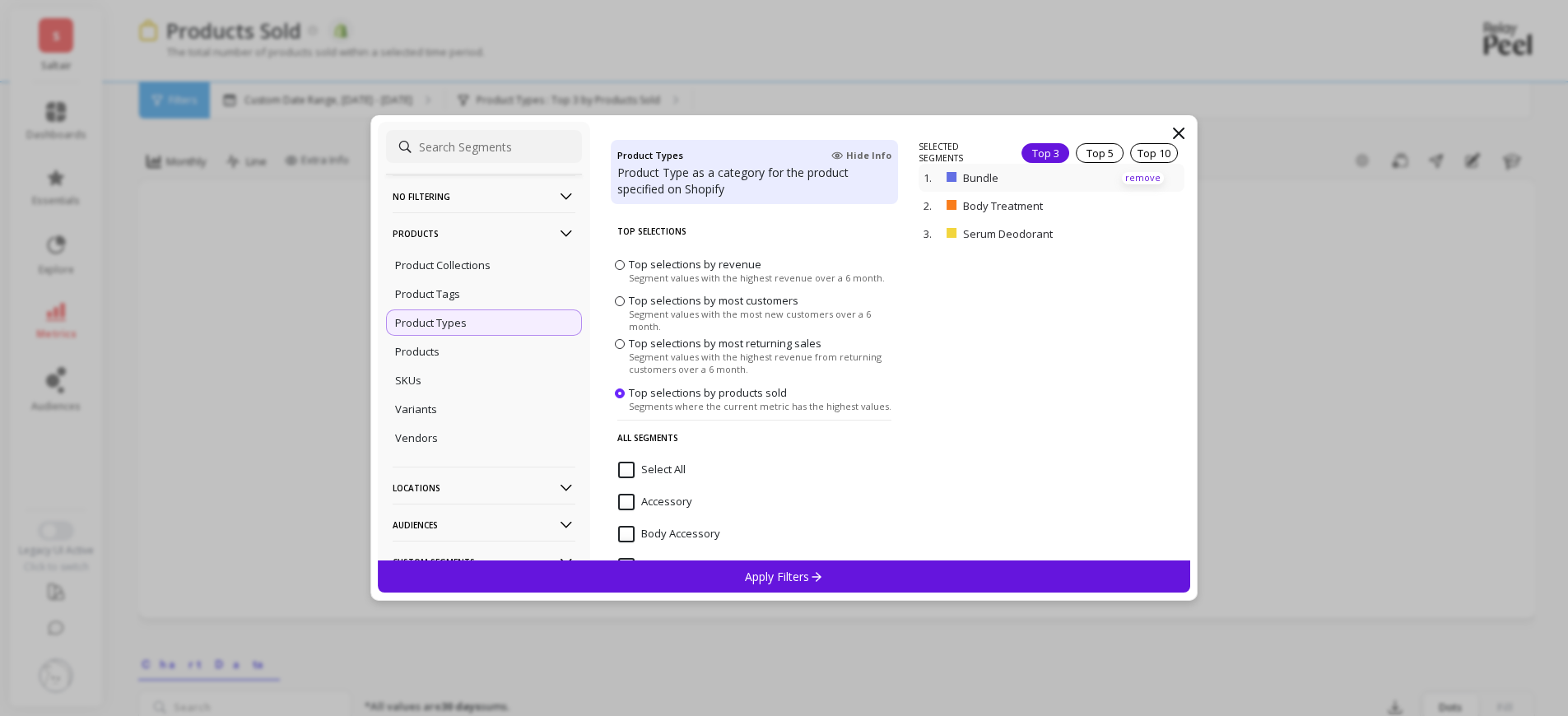
click at [1143, 179] on p "remove" at bounding box center [1143, 178] width 42 height 13
click at [0, 0] on p "remove" at bounding box center [0, 0] width 0 height 0
click at [1140, 158] on p "remove" at bounding box center [1143, 155] width 42 height 13
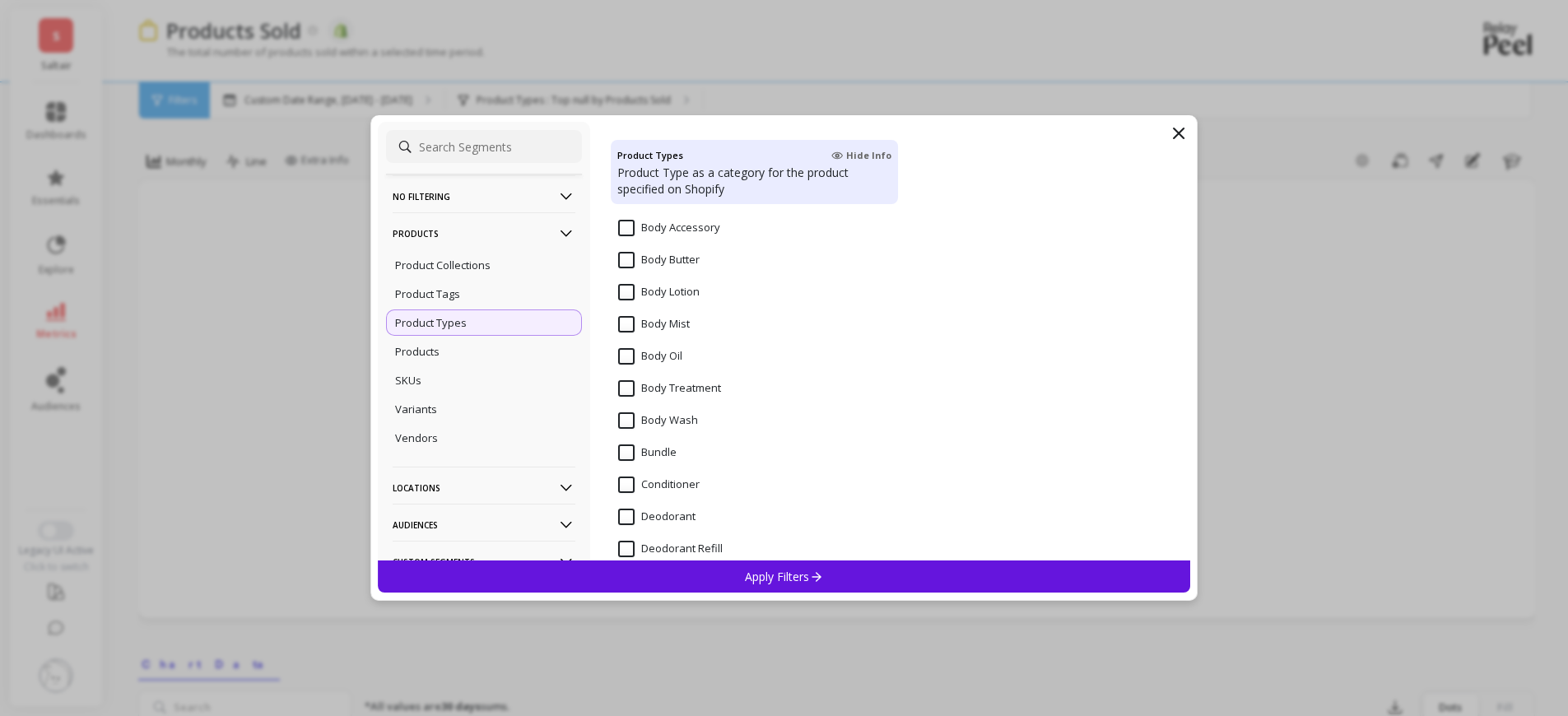
scroll to position [330, 0]
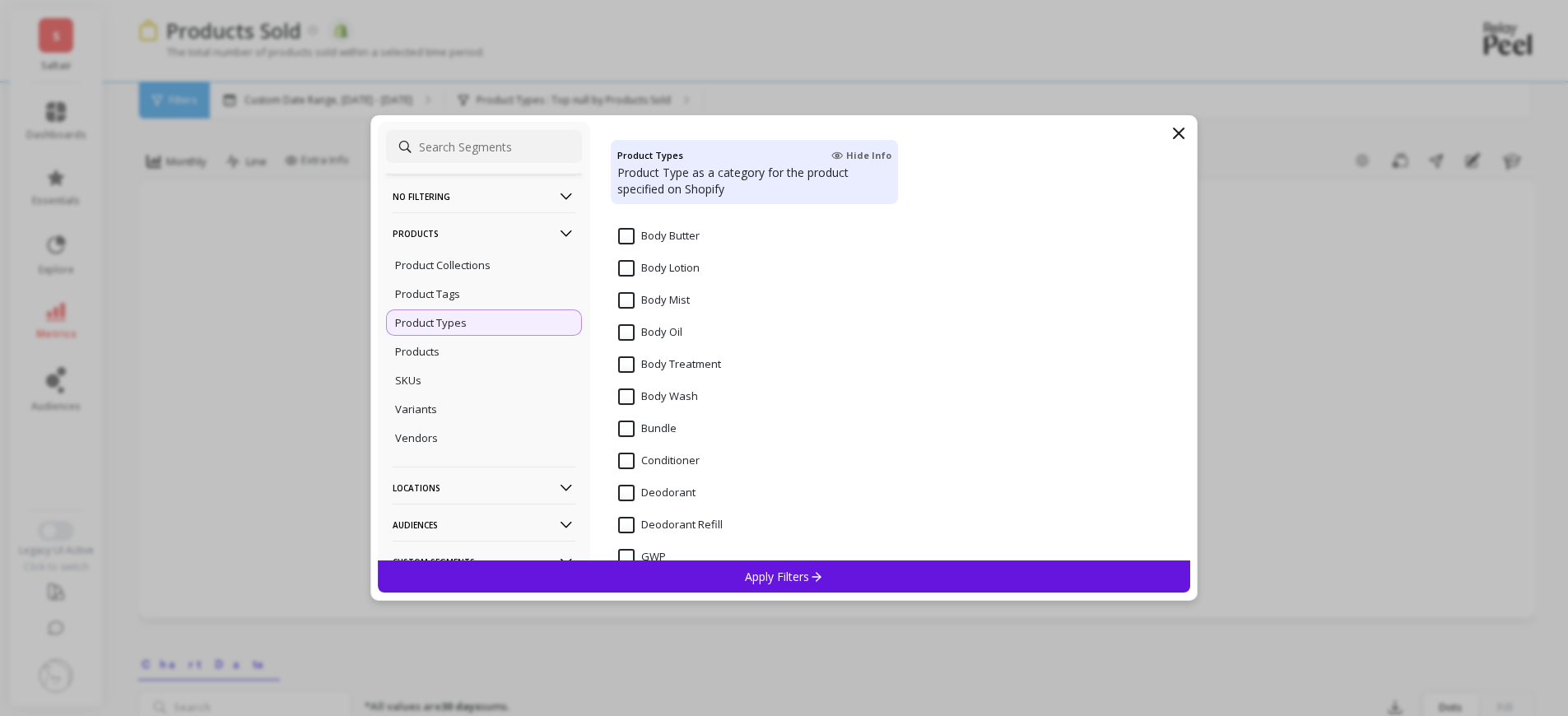
click at [663, 341] on span "Body Oil" at bounding box center [649, 341] width 64 height 34
click at [764, 568] on p "Apply Filters" at bounding box center [784, 576] width 78 height 16
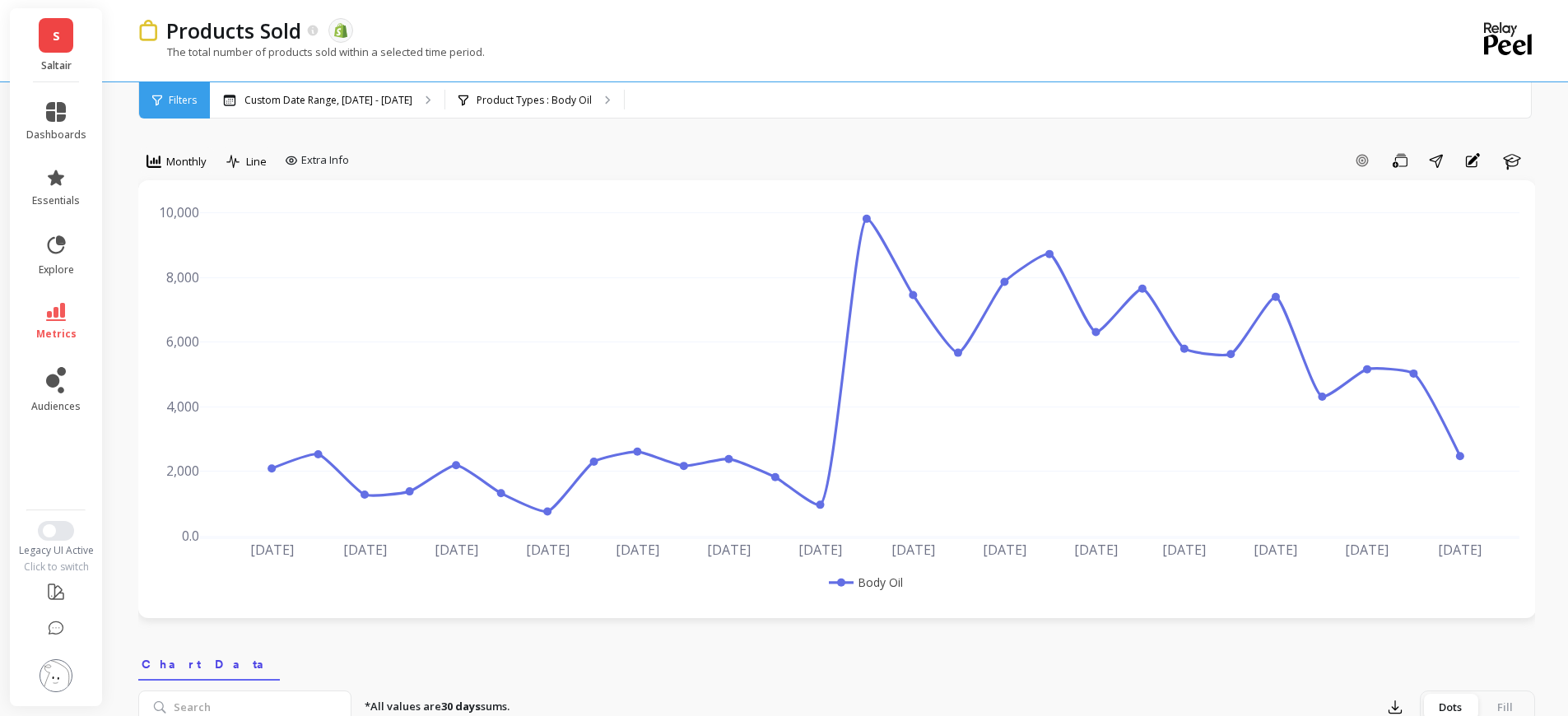
scroll to position [2174, 0]
